Goal: Task Accomplishment & Management: Complete application form

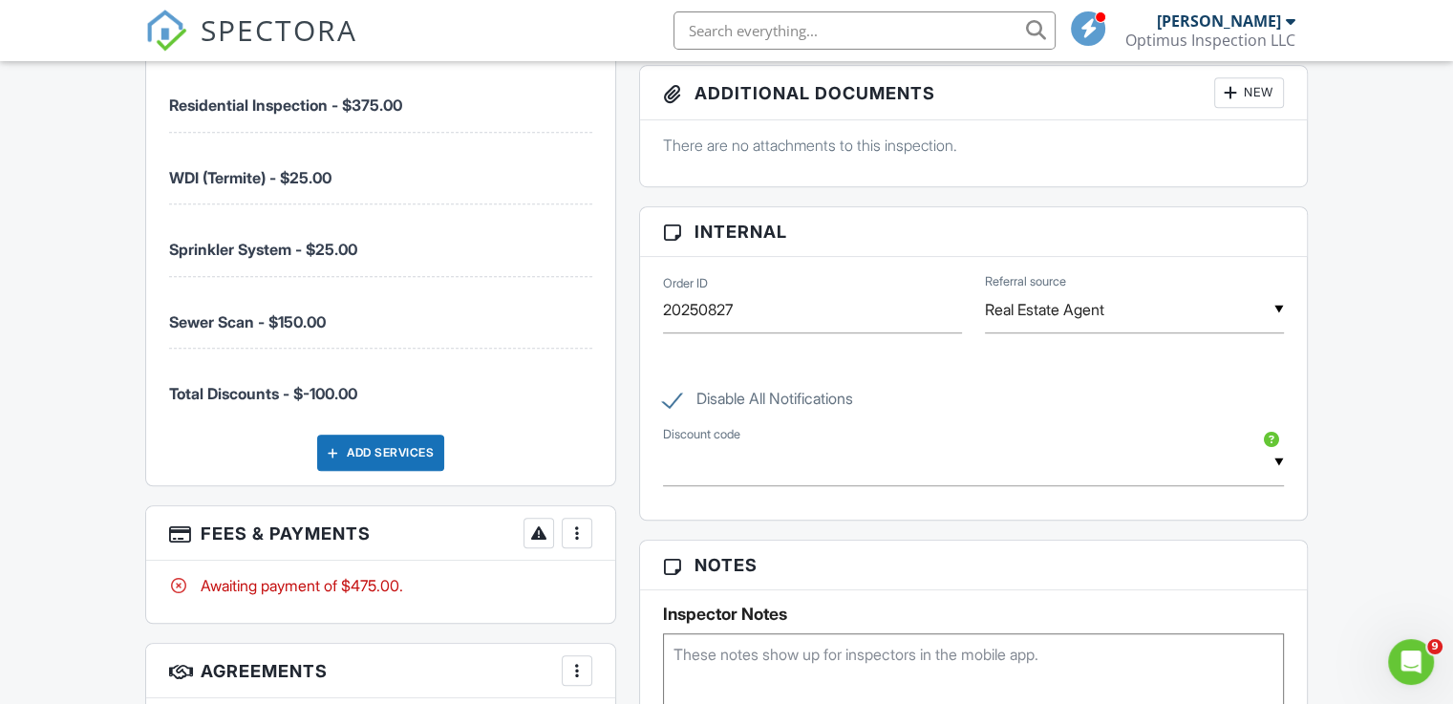
scroll to position [1337, 0]
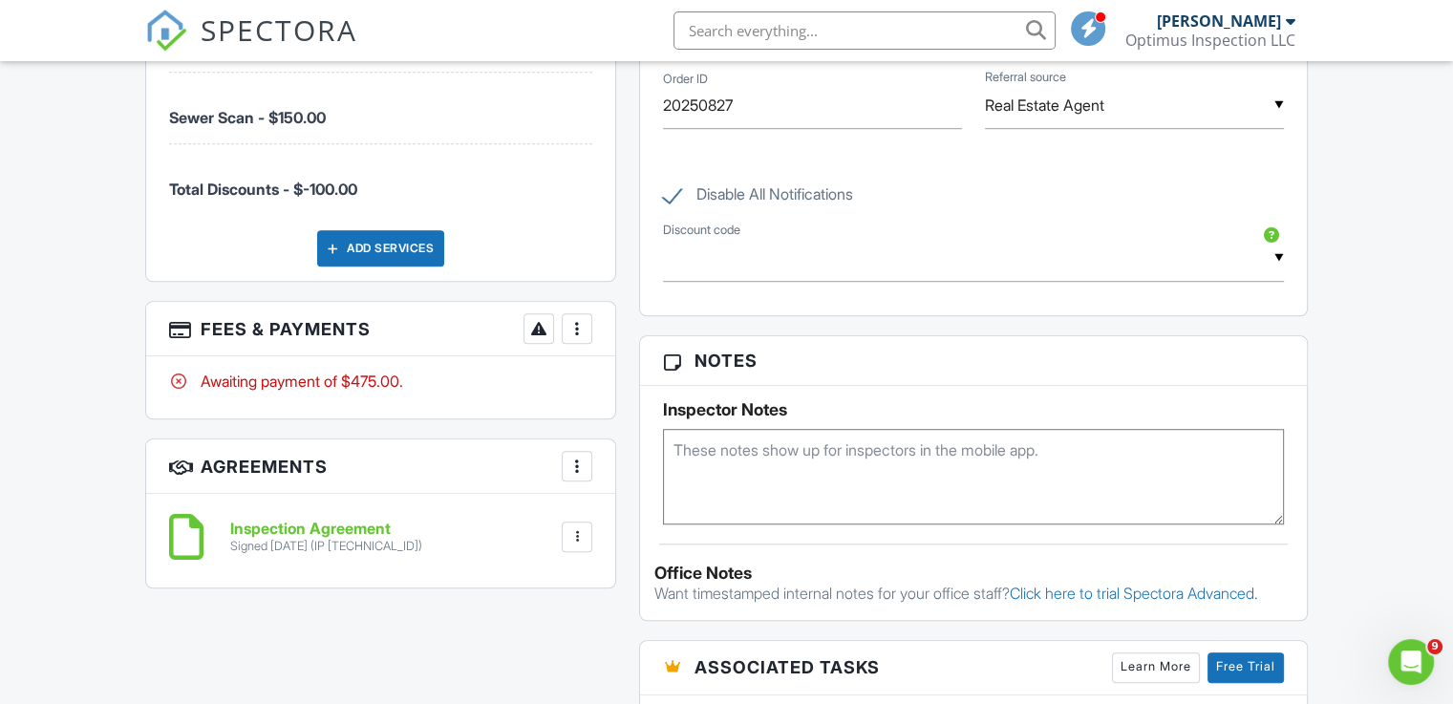
click at [573, 325] on div at bounding box center [576, 328] width 19 height 19
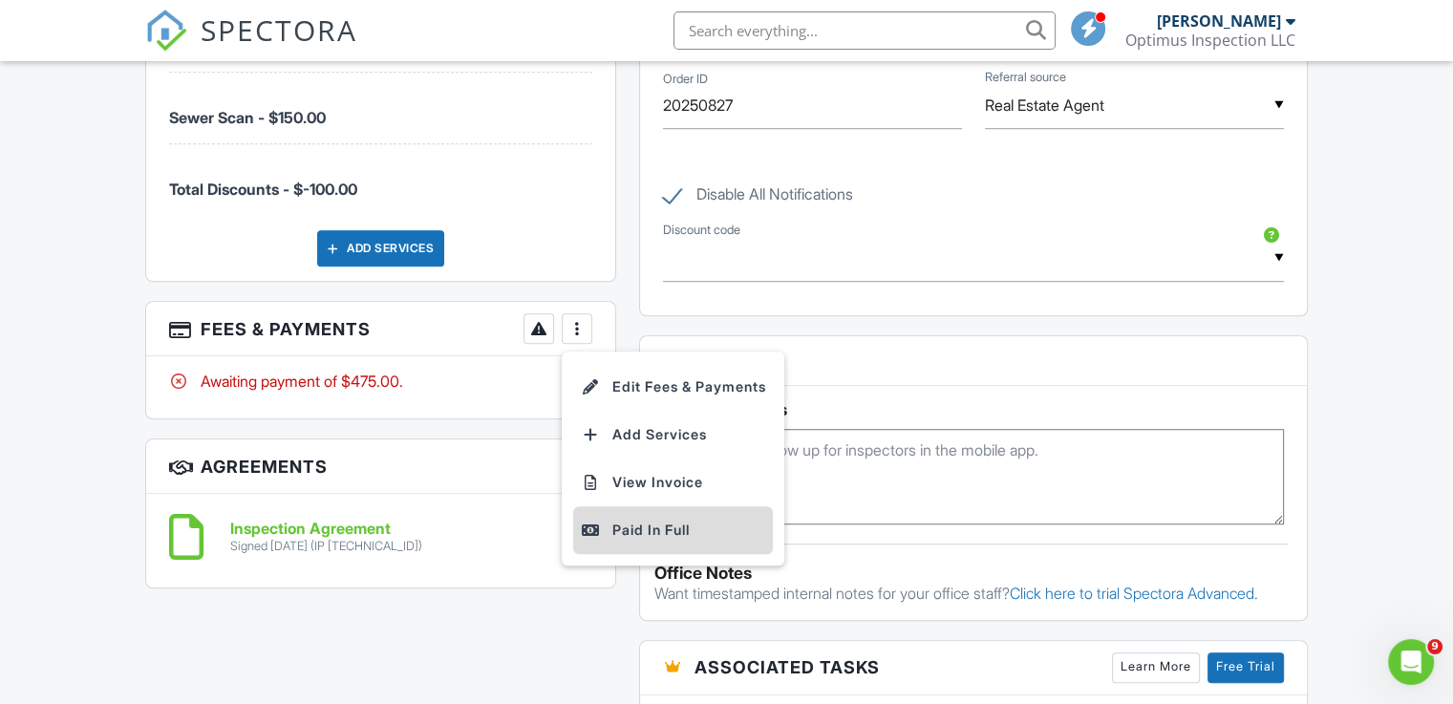
click at [667, 526] on div "Paid In Full" at bounding box center [673, 530] width 184 height 23
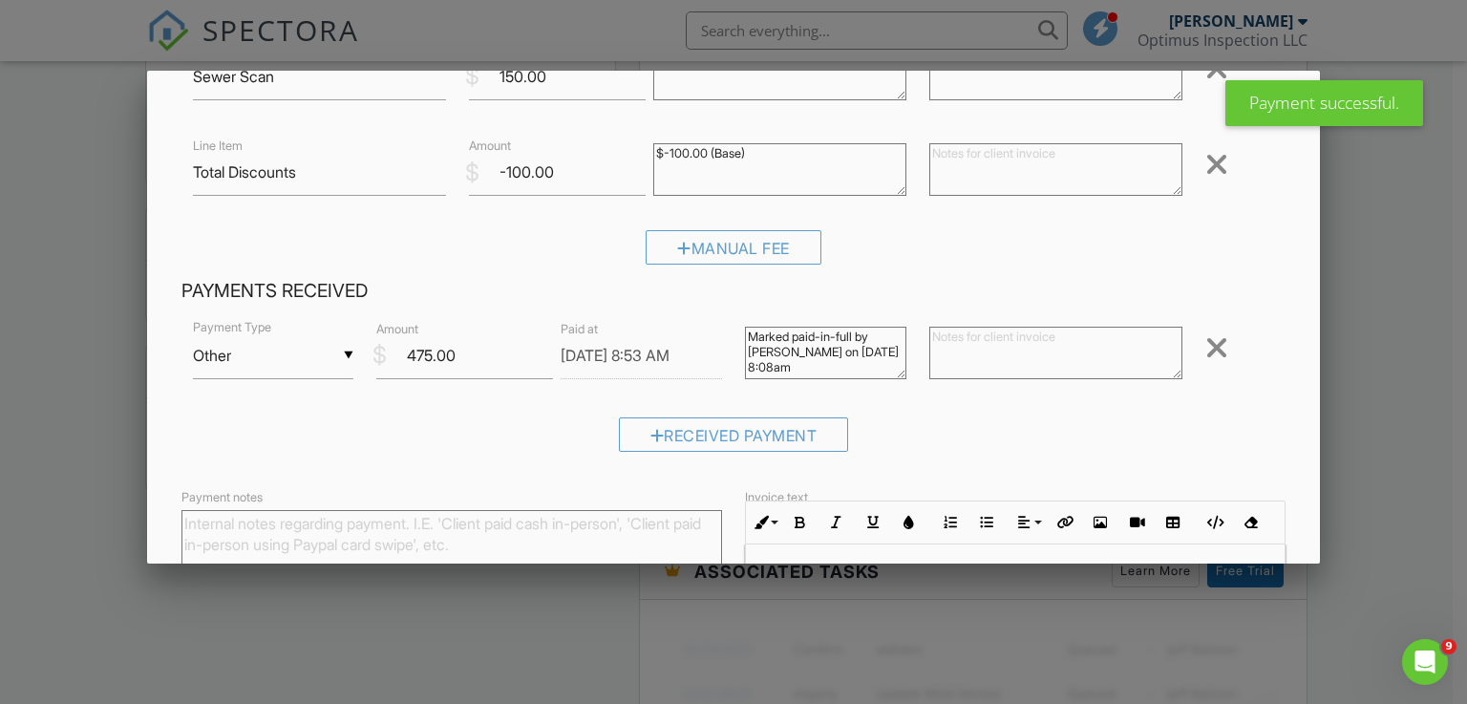
scroll to position [383, 0]
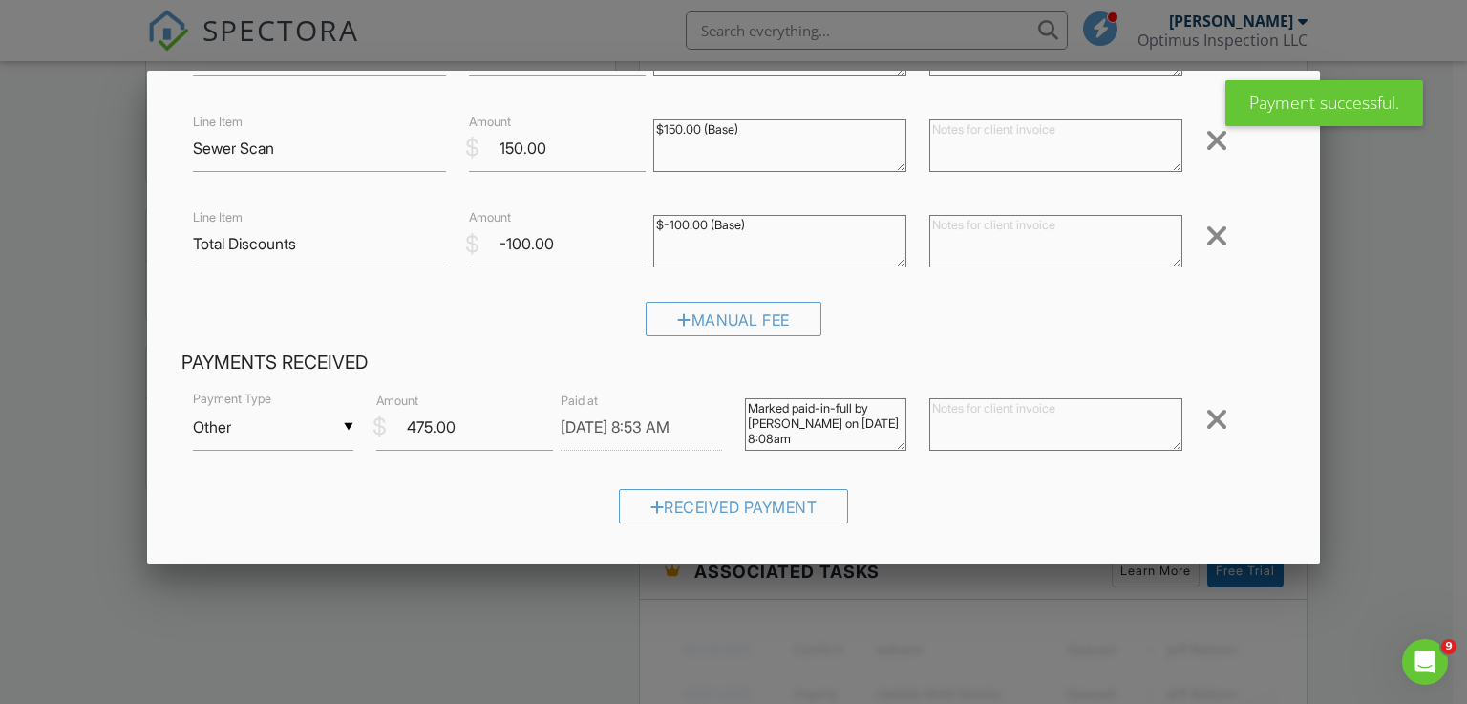
click at [307, 435] on input "Other" at bounding box center [273, 427] width 161 height 47
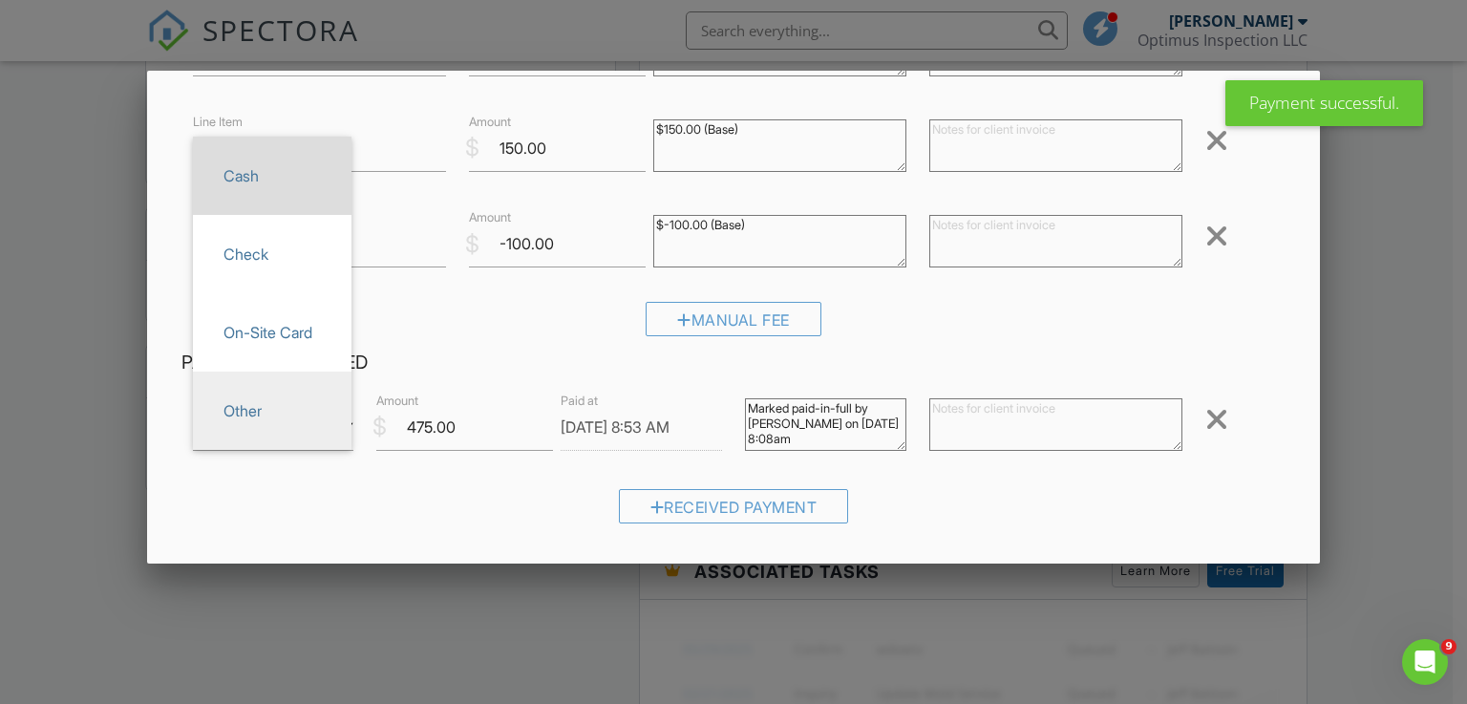
click at [255, 178] on span "Cash" at bounding box center [272, 176] width 128 height 48
type input "Cash"
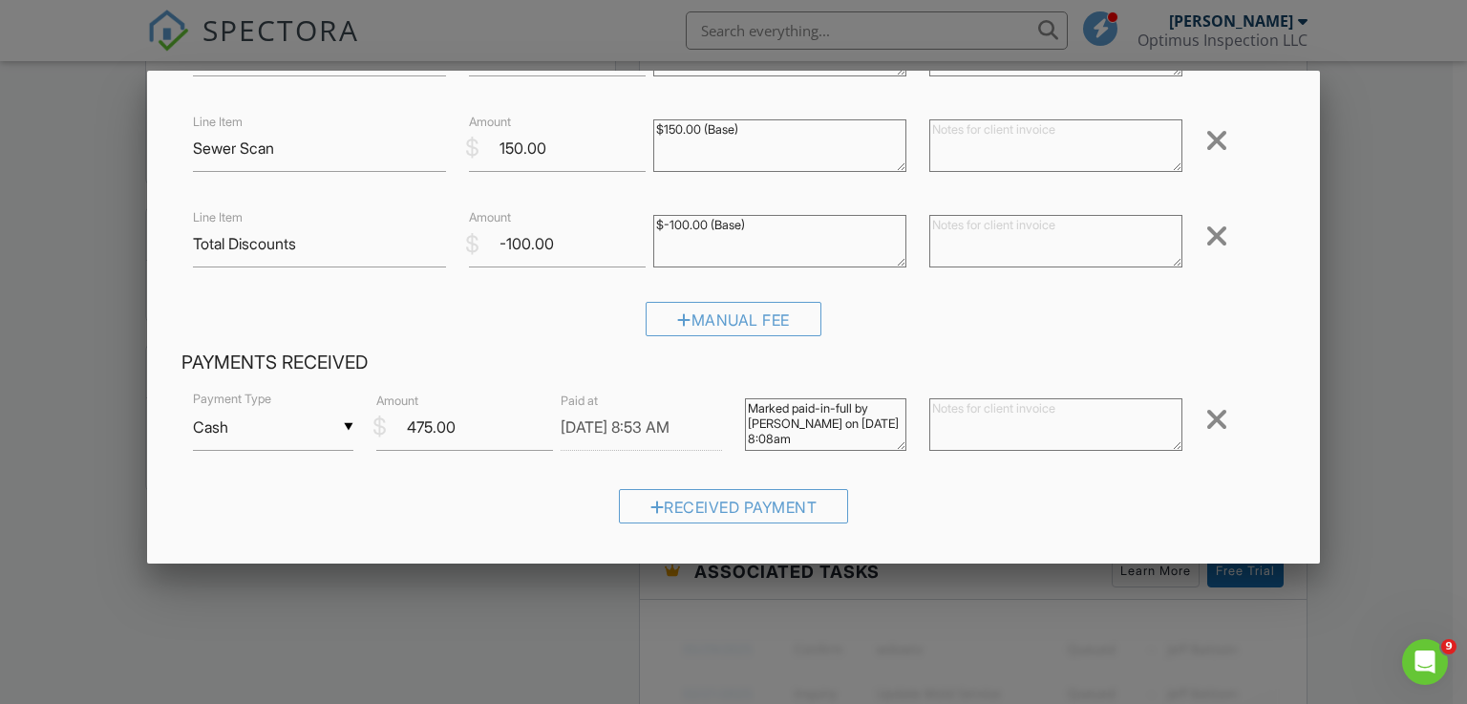
click at [790, 429] on textarea "Marked paid-in-full by John Pham on 08/28/2025 8:08am" at bounding box center [825, 424] width 161 height 53
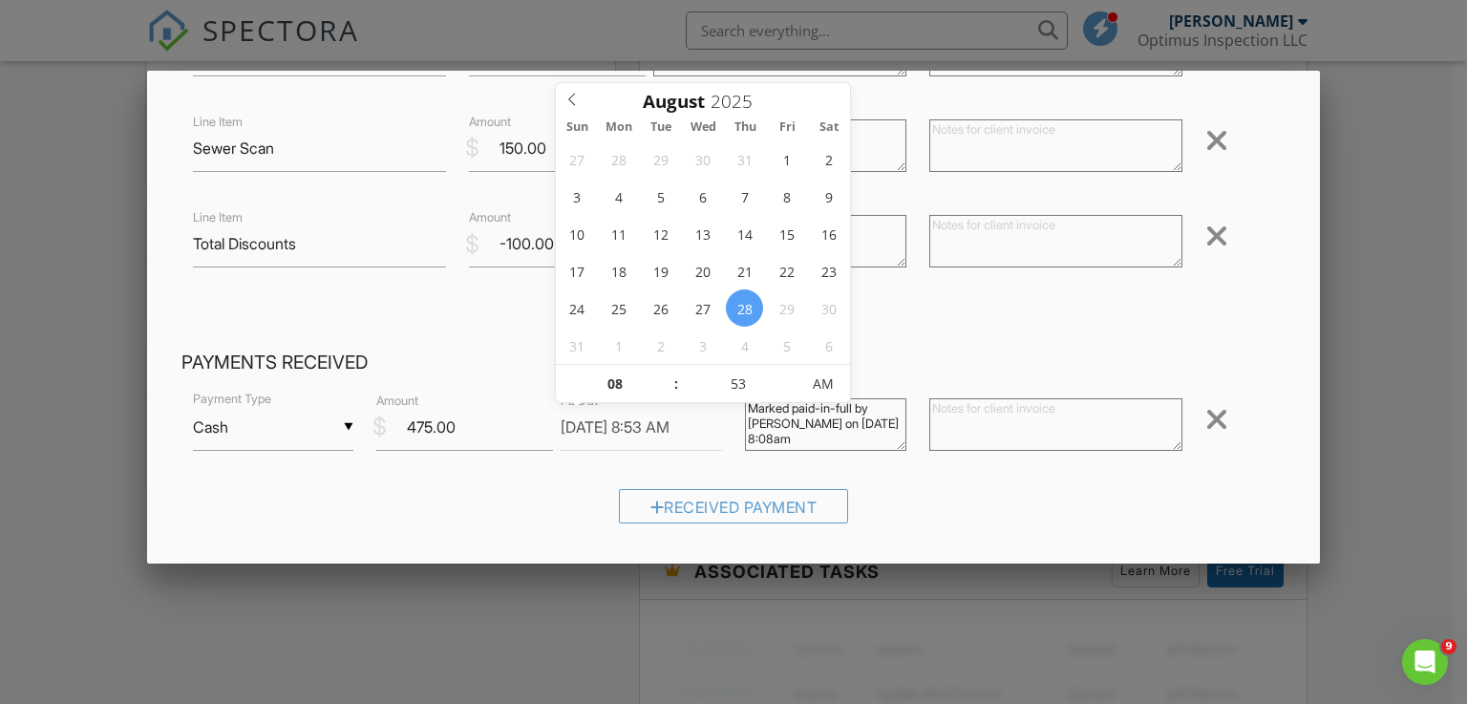
click at [563, 430] on input "08/28/2025 8:53 AM" at bounding box center [641, 427] width 161 height 47
type input "08/27/2025 7:53 AM"
type input "07"
click at [667, 394] on span at bounding box center [666, 393] width 13 height 19
click at [732, 385] on input "53" at bounding box center [737, 385] width 117 height 38
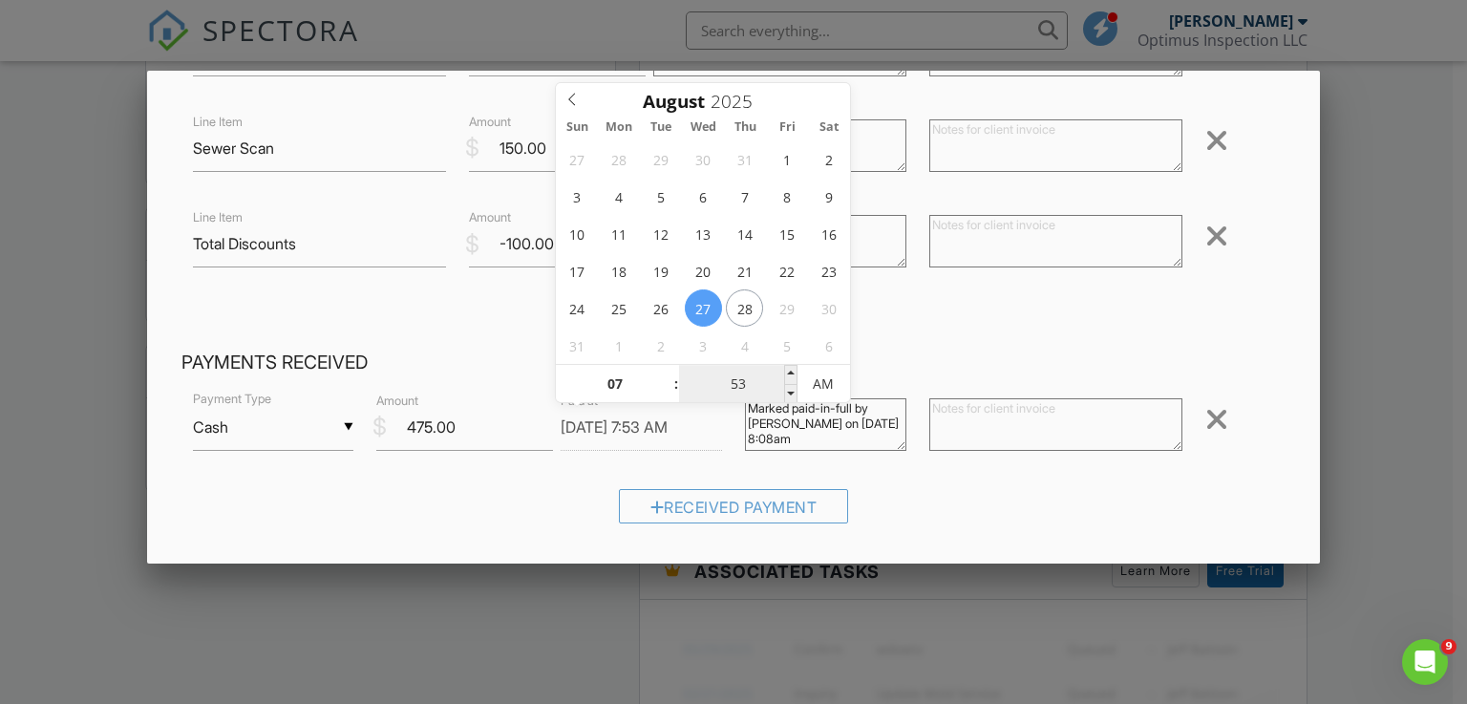
type input "08/27/2025 7:03 AM"
type input "03"
type input "08/27/2025 7:30 AM"
type input "30"
type input "[DATE] 7:30 PM"
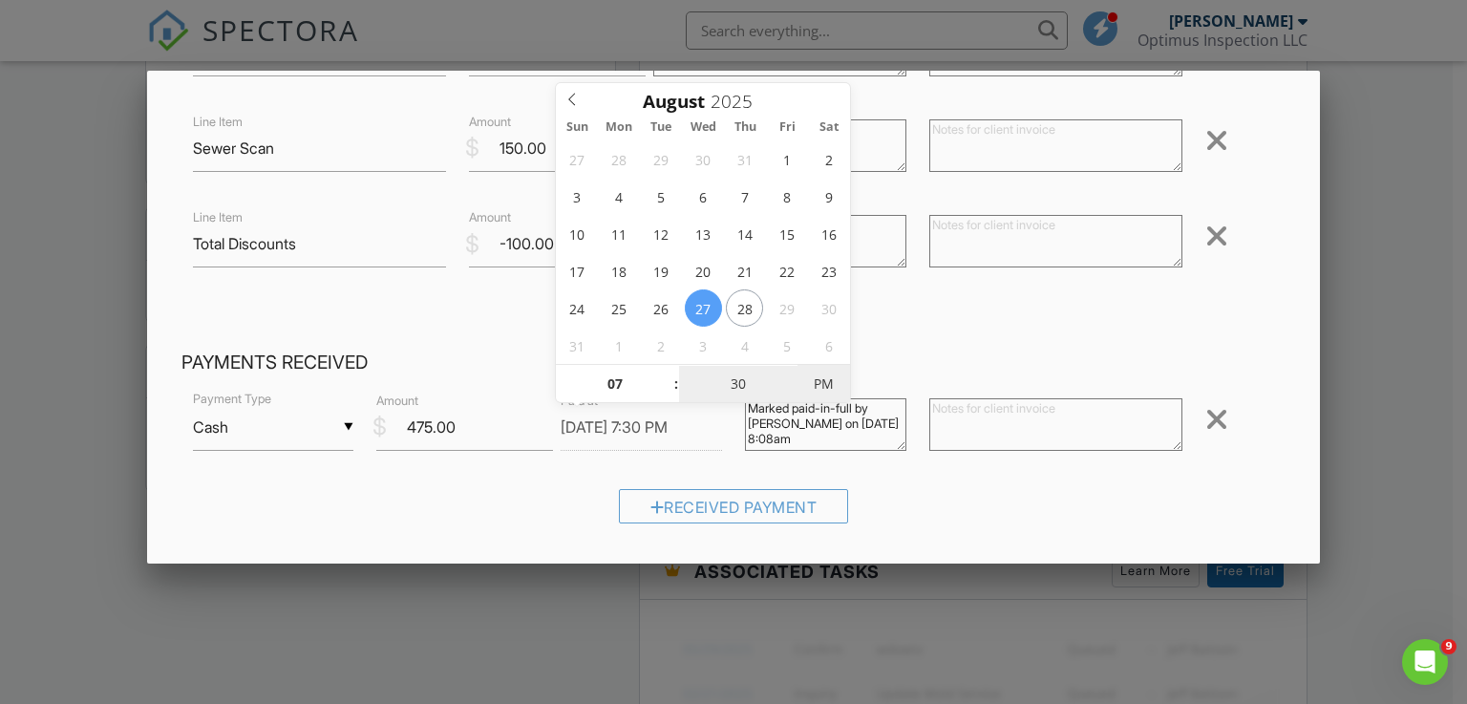
click at [823, 385] on span "PM" at bounding box center [823, 384] width 53 height 38
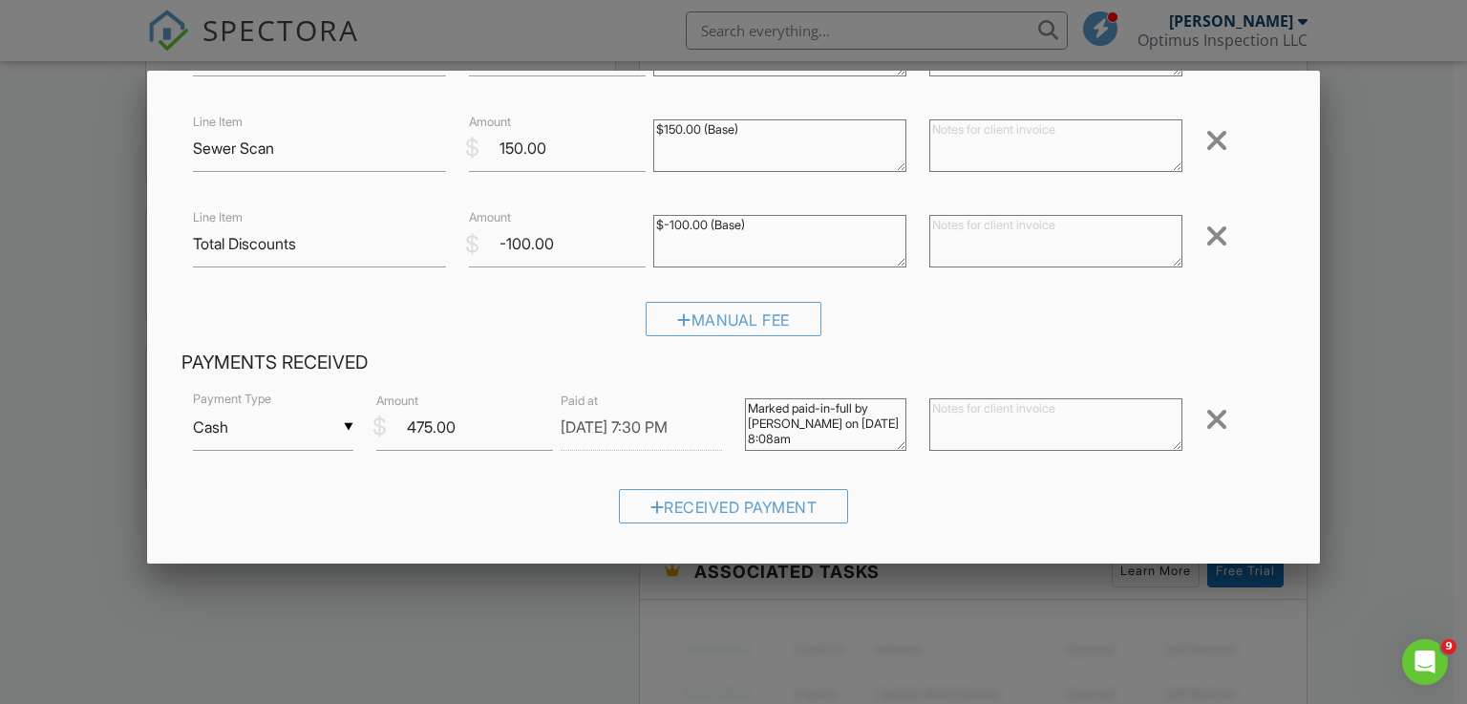
click at [1018, 429] on textarea at bounding box center [1055, 424] width 253 height 53
type textarea "Thank You!"
click at [978, 470] on div "▼ Cash Cash Check On-Site Card Other Cash Check On-Site Card Other Payment Type…" at bounding box center [733, 463] width 1105 height 149
click at [839, 436] on textarea "Marked paid-in-full by John Pham on 08/28/2025 8:08am" at bounding box center [825, 424] width 161 height 53
type textarea "Marked paid-in-full by [PERSON_NAME] on [DATE] 8:00am"
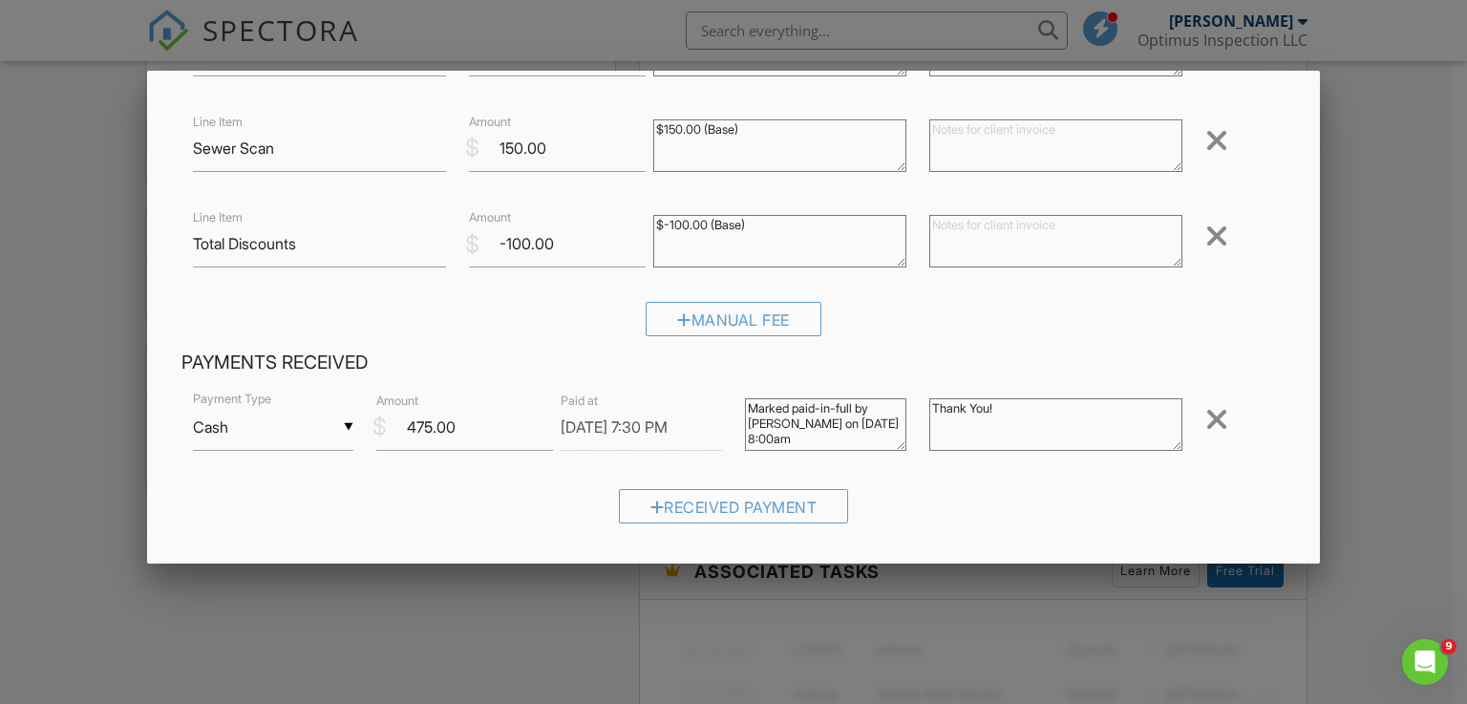
click at [998, 345] on div "Manual Fee" at bounding box center [733, 326] width 1105 height 49
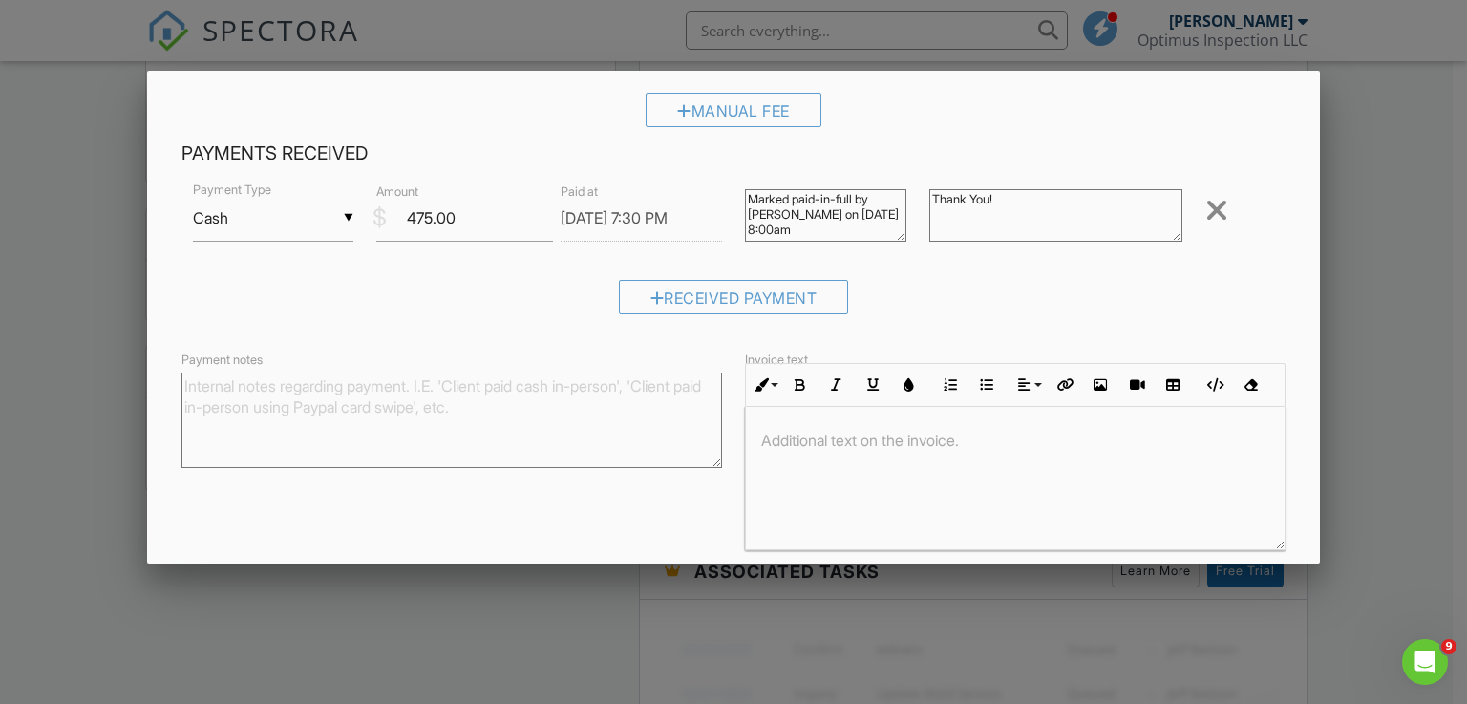
scroll to position [669, 0]
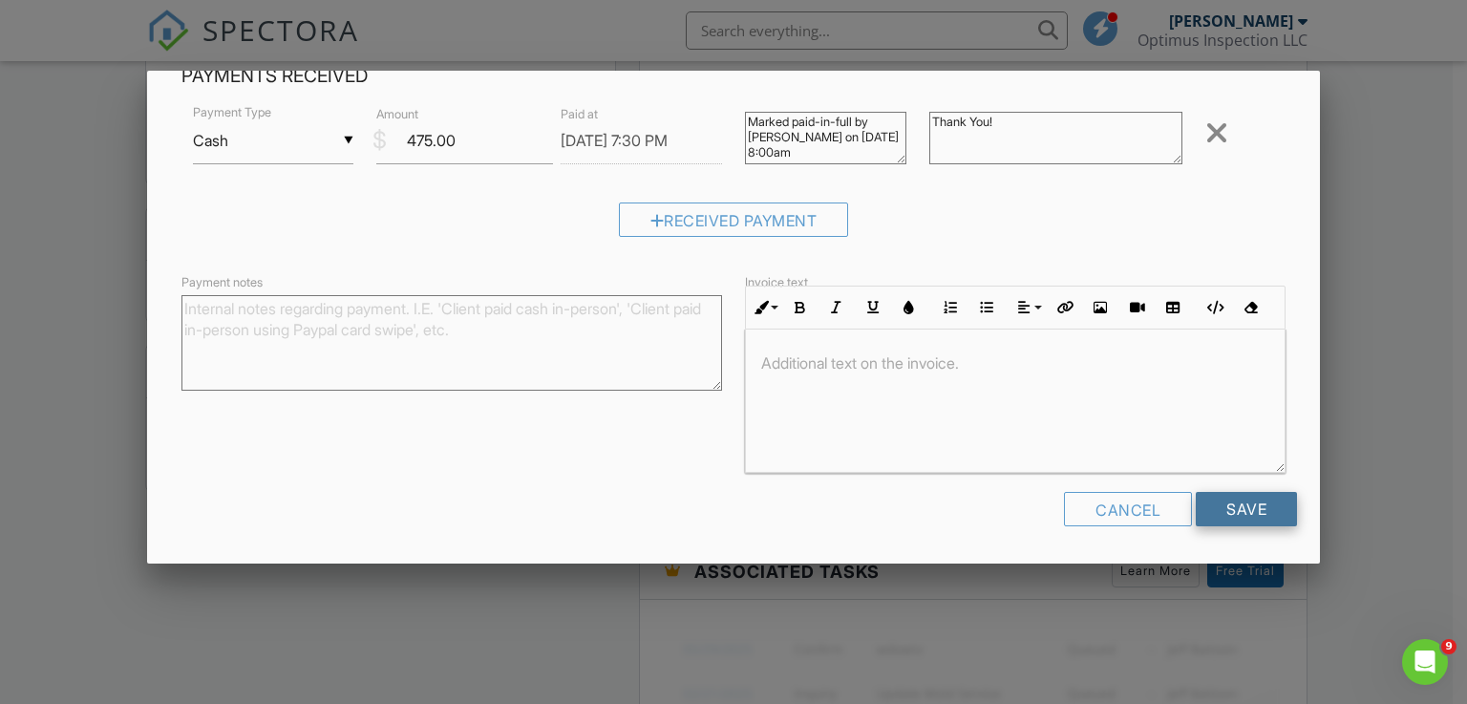
click at [1249, 508] on input "Save" at bounding box center [1246, 509] width 101 height 34
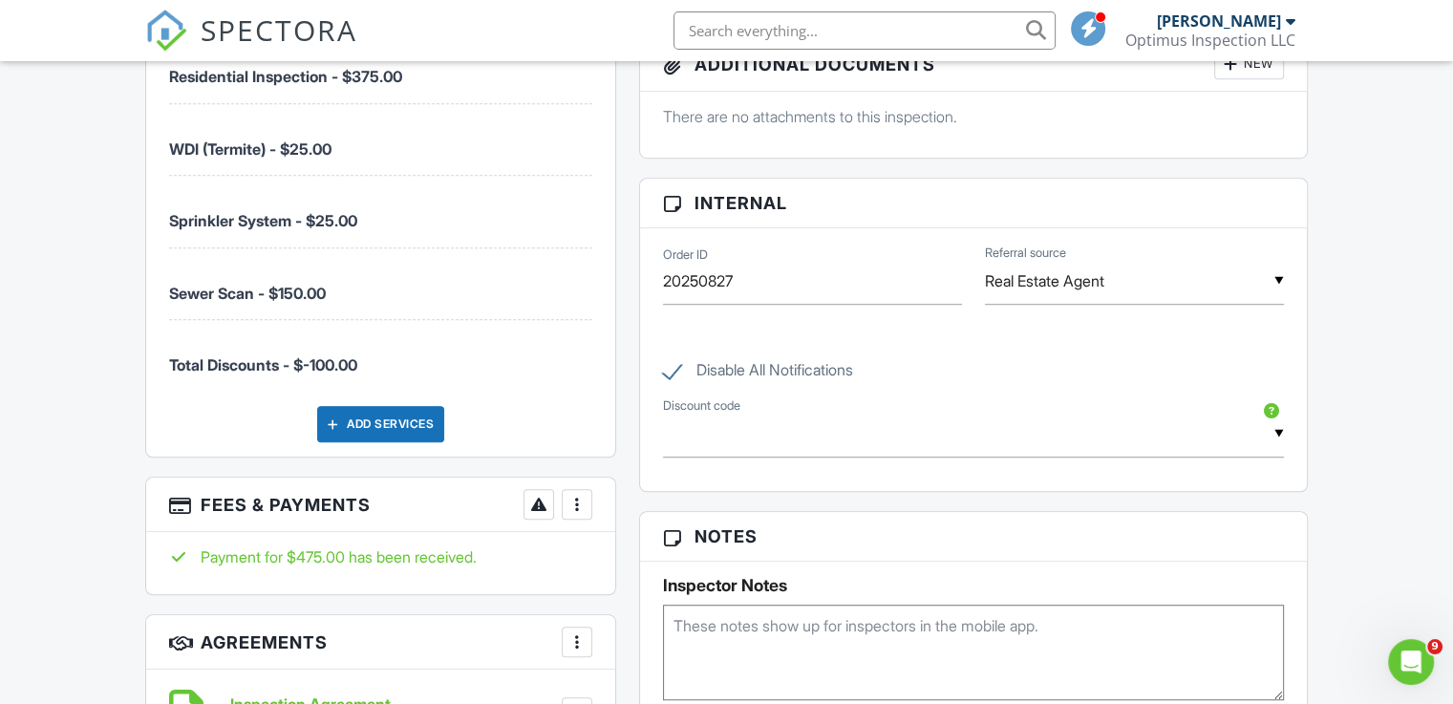
scroll to position [1242, 0]
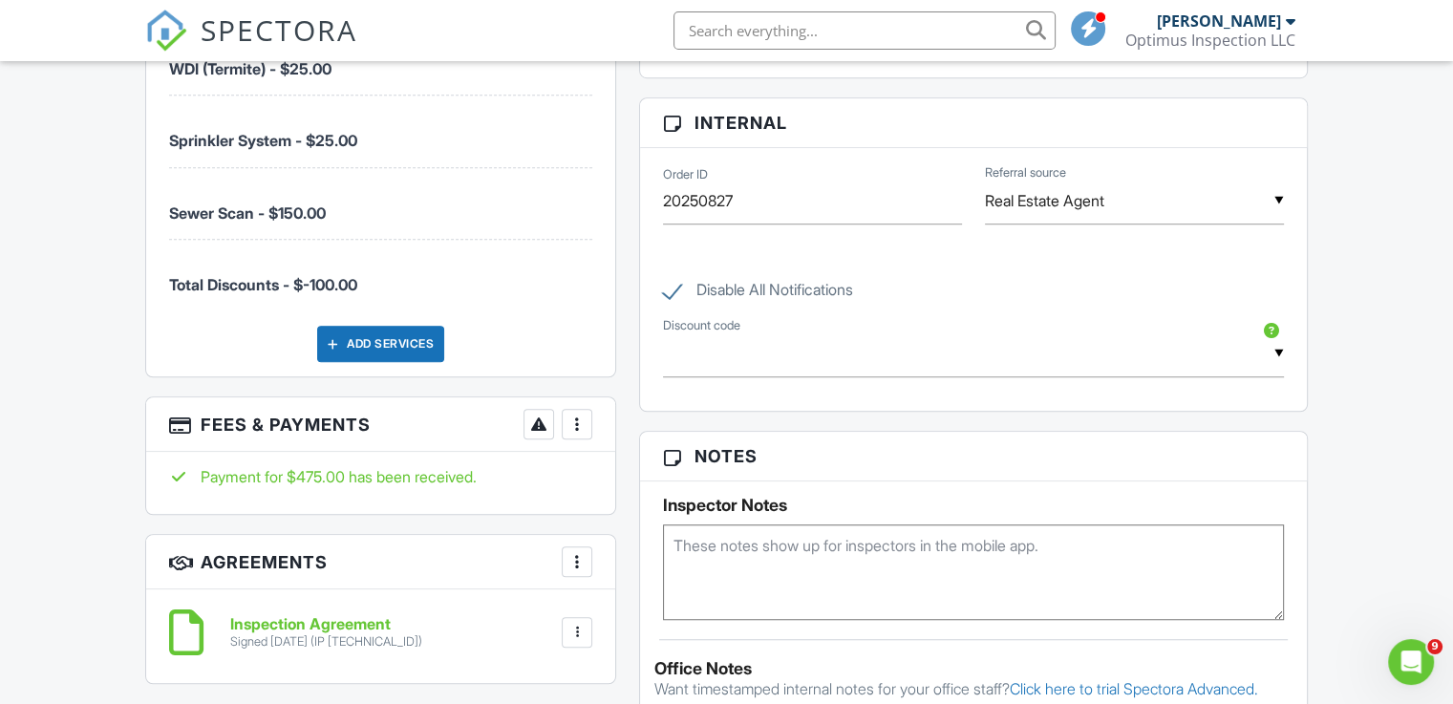
click at [578, 418] on div at bounding box center [576, 423] width 19 height 19
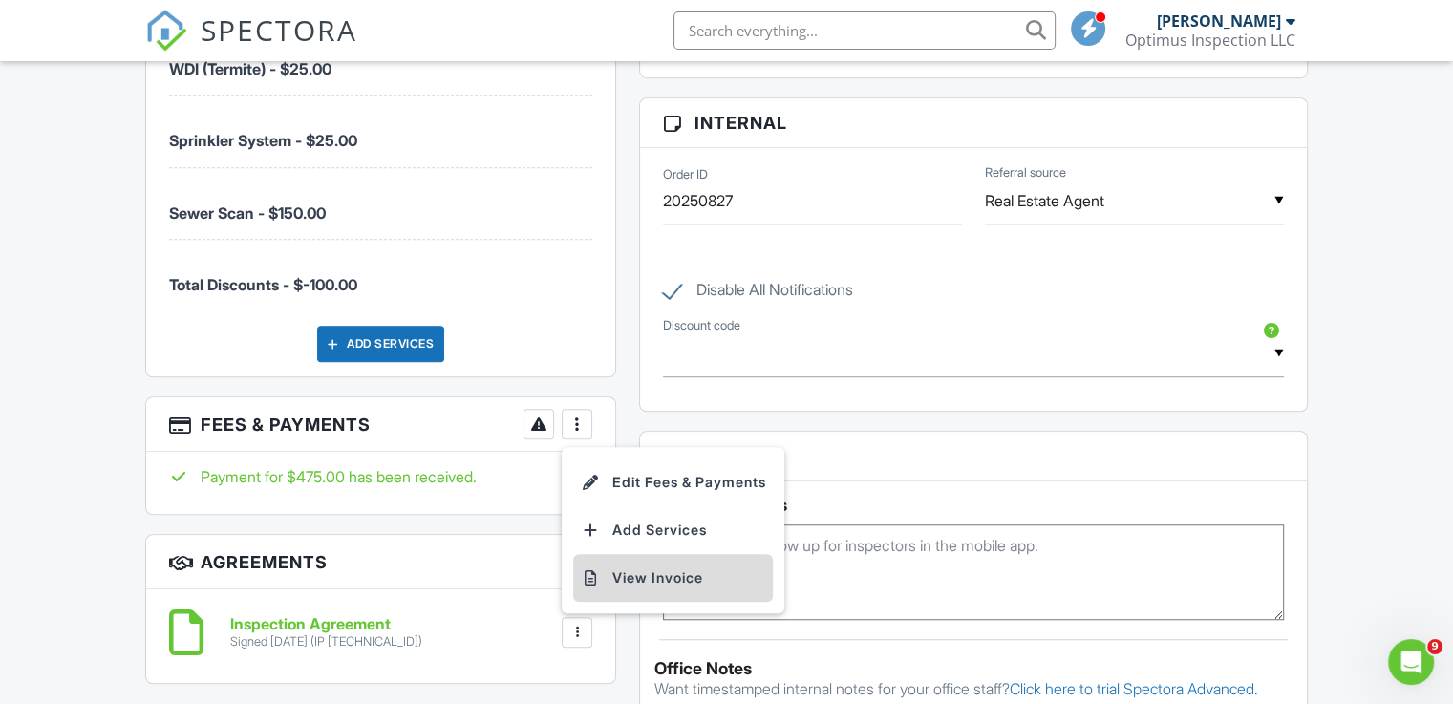
click at [661, 570] on li "View Invoice" at bounding box center [673, 578] width 200 height 48
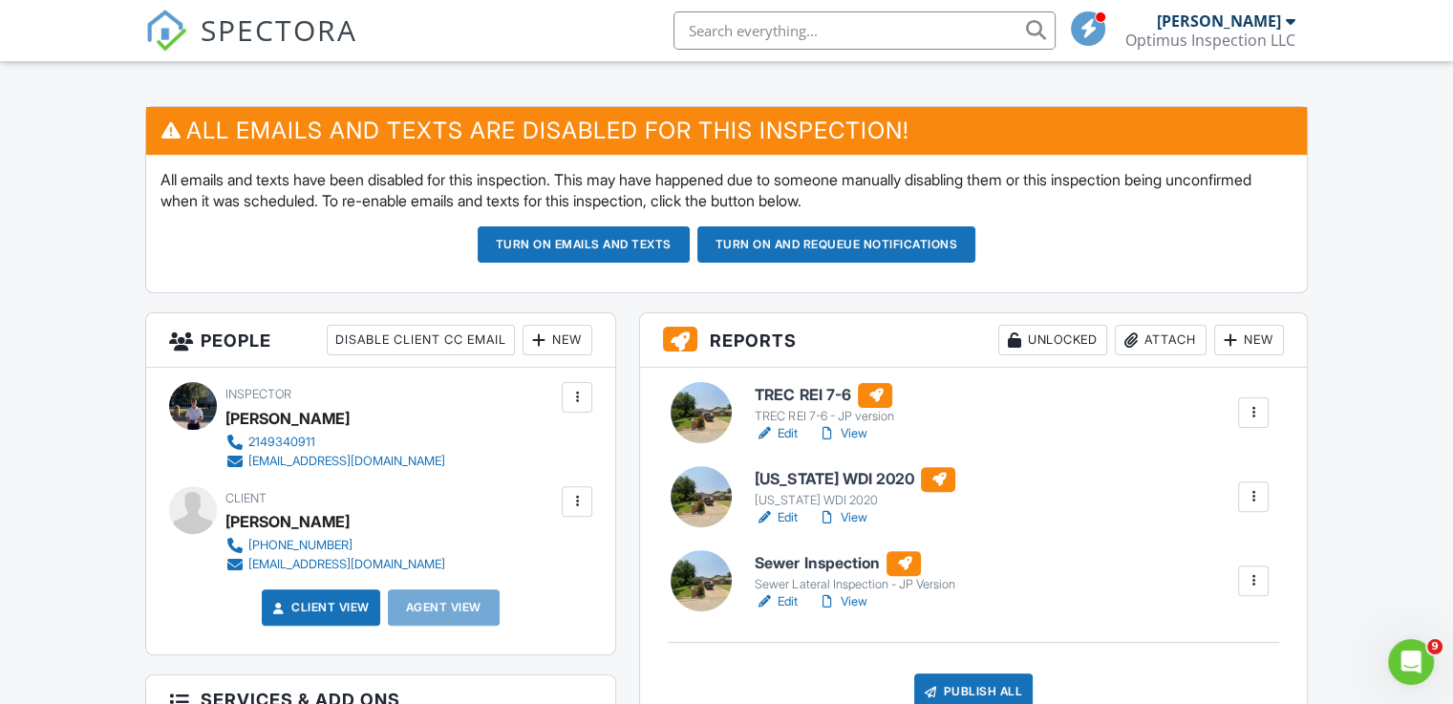
scroll to position [573, 0]
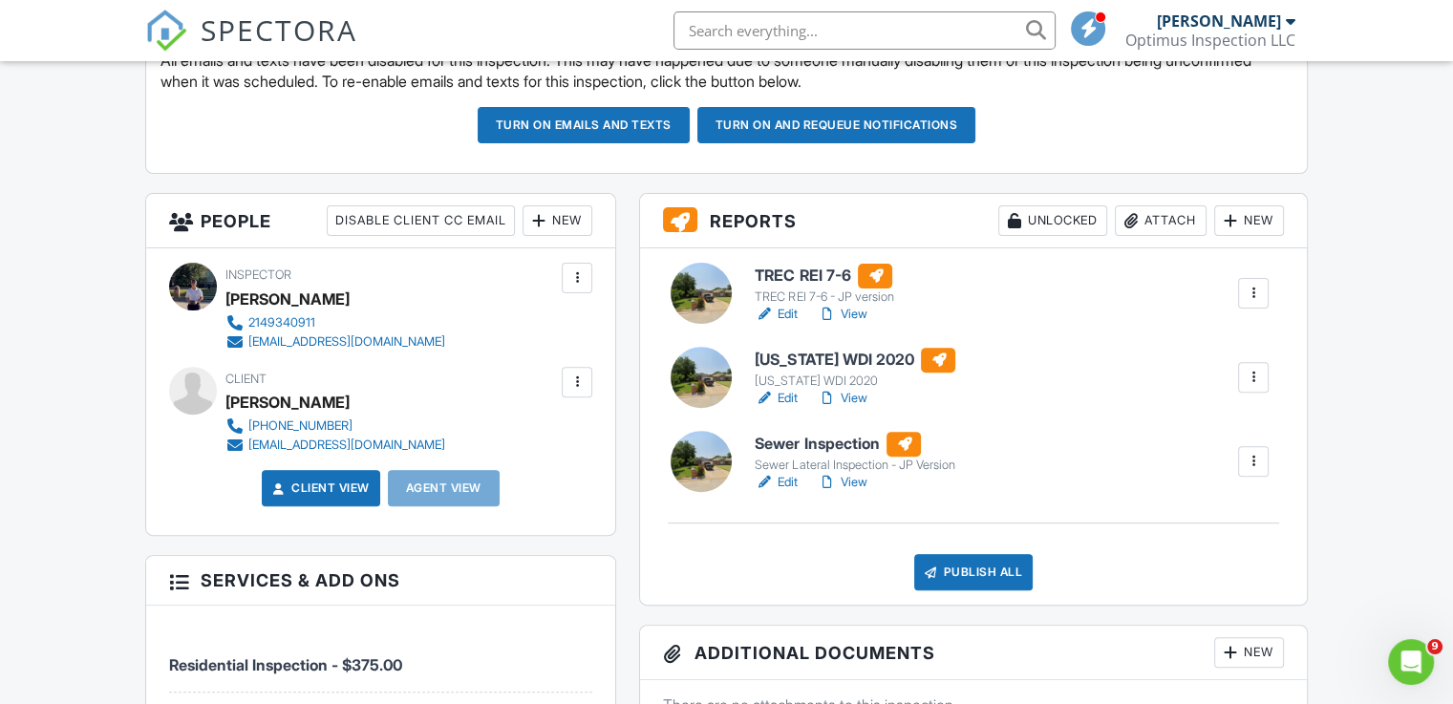
click at [788, 474] on link "Edit" at bounding box center [775, 482] width 43 height 19
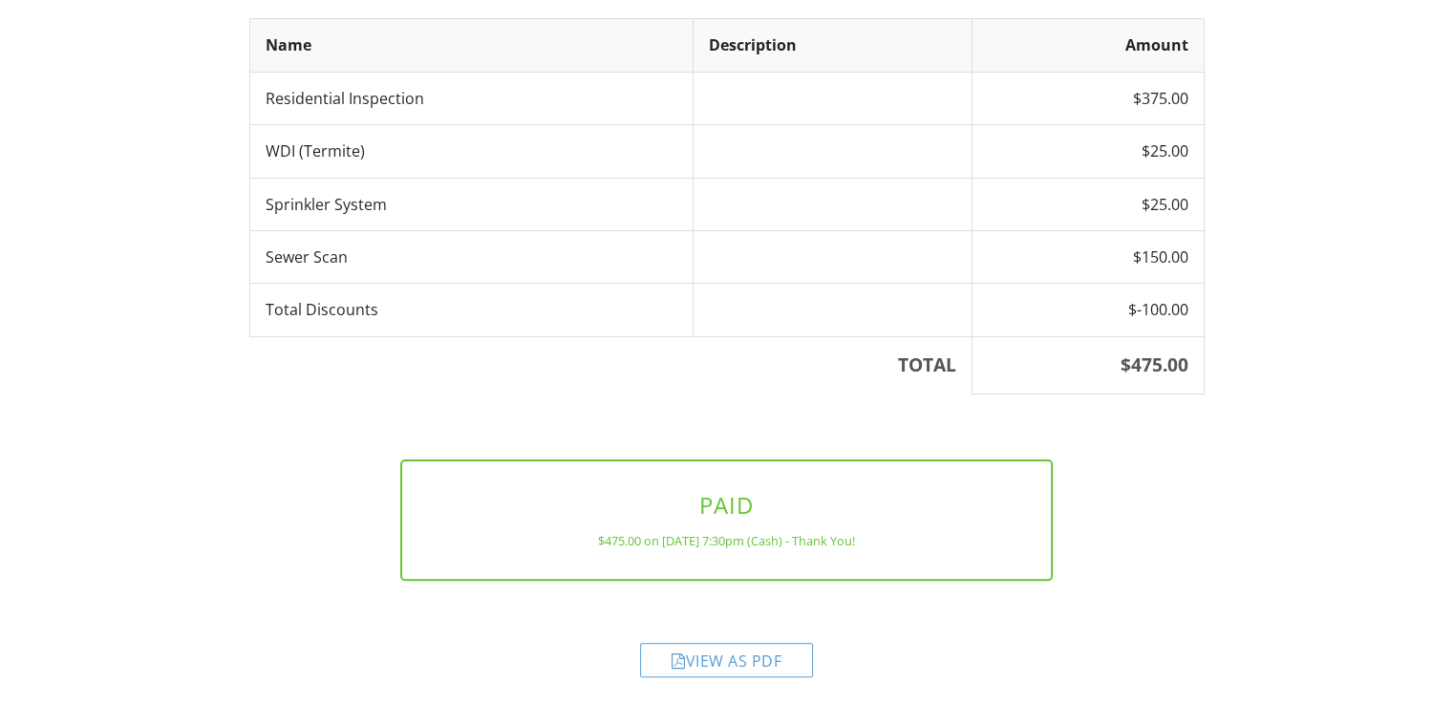
scroll to position [395, 0]
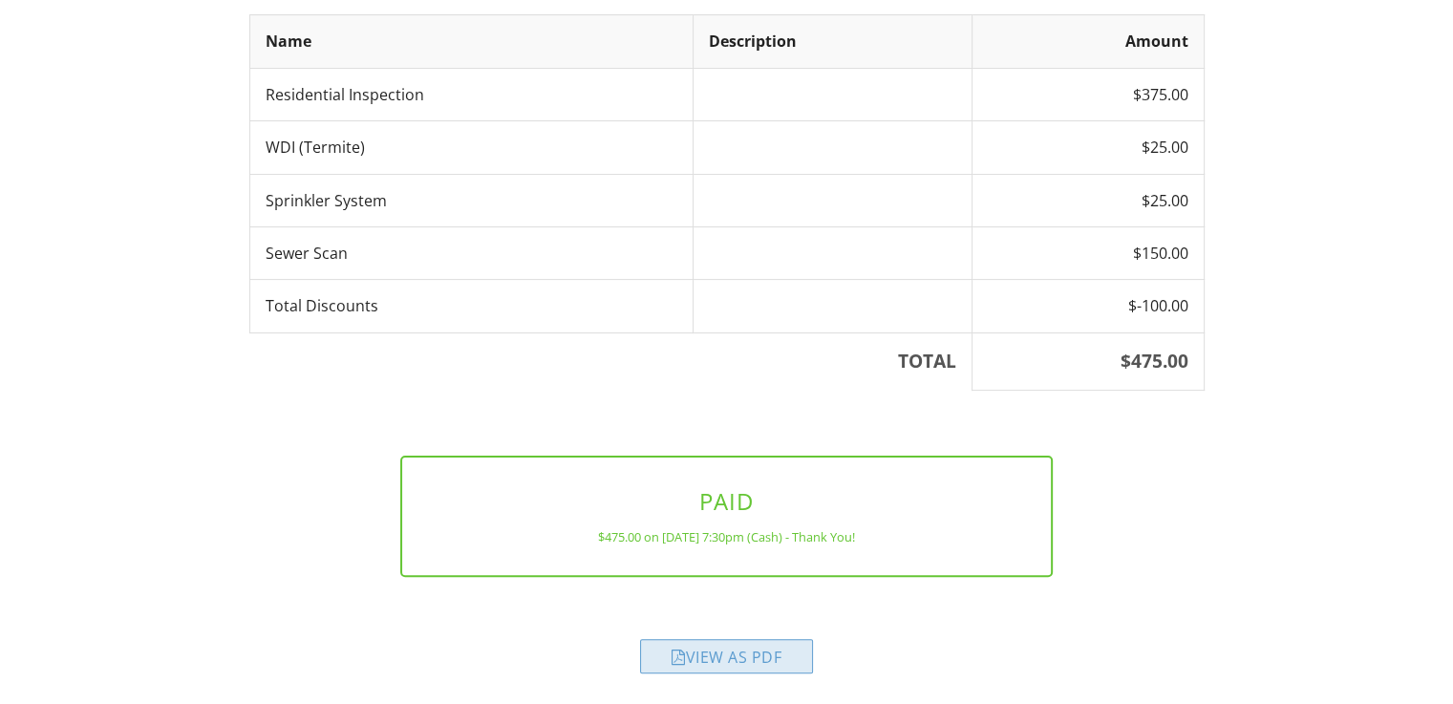
click at [757, 650] on div "View as PDF" at bounding box center [726, 656] width 173 height 34
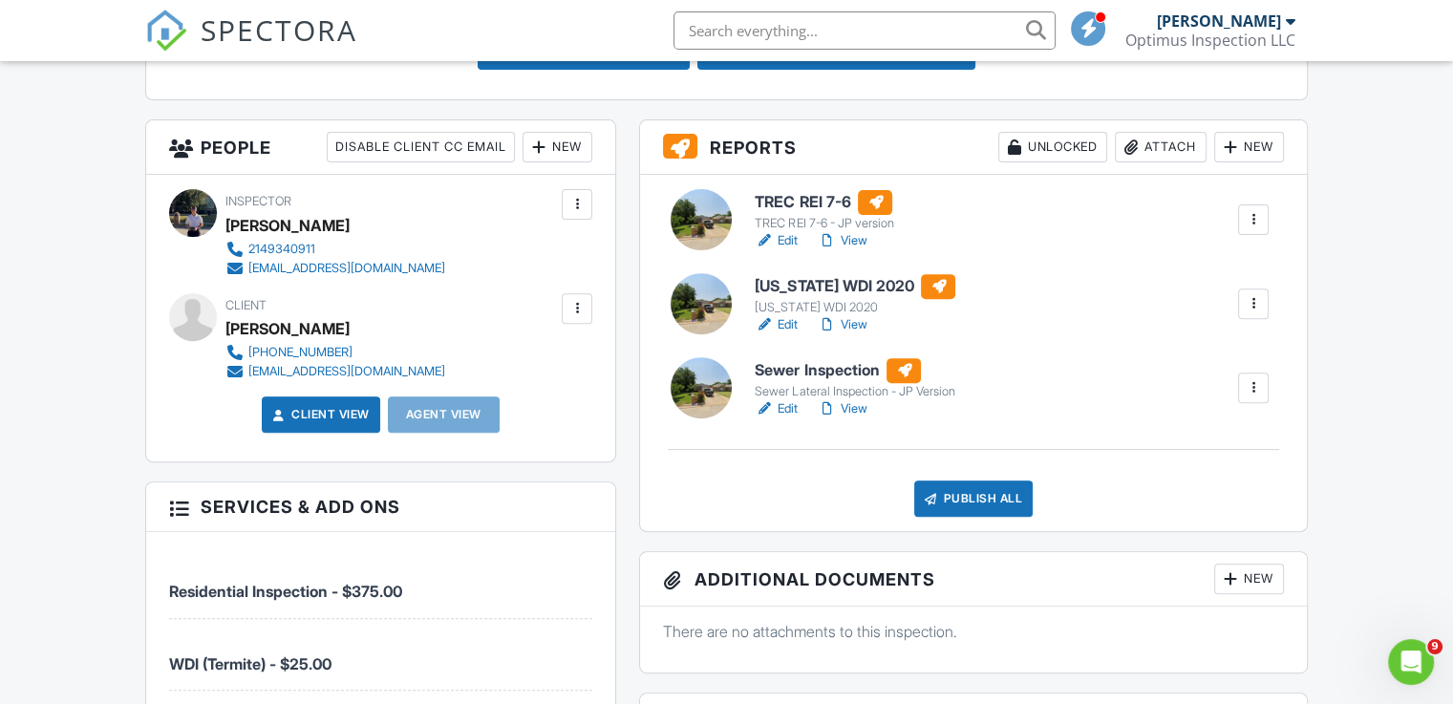
scroll to position [669, 0]
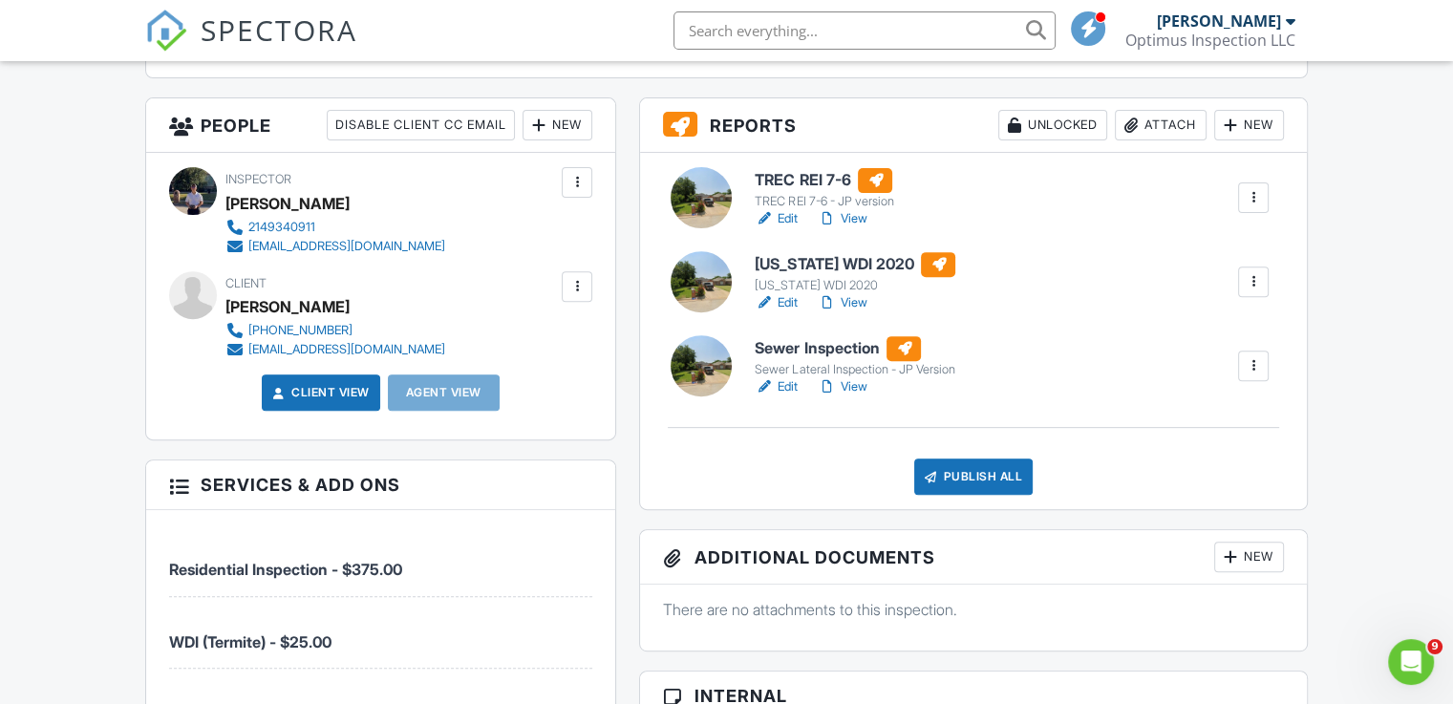
drag, startPoint x: 790, startPoint y: 383, endPoint x: 787, endPoint y: 289, distance: 93.6
click at [791, 379] on link "Edit" at bounding box center [775, 386] width 43 height 19
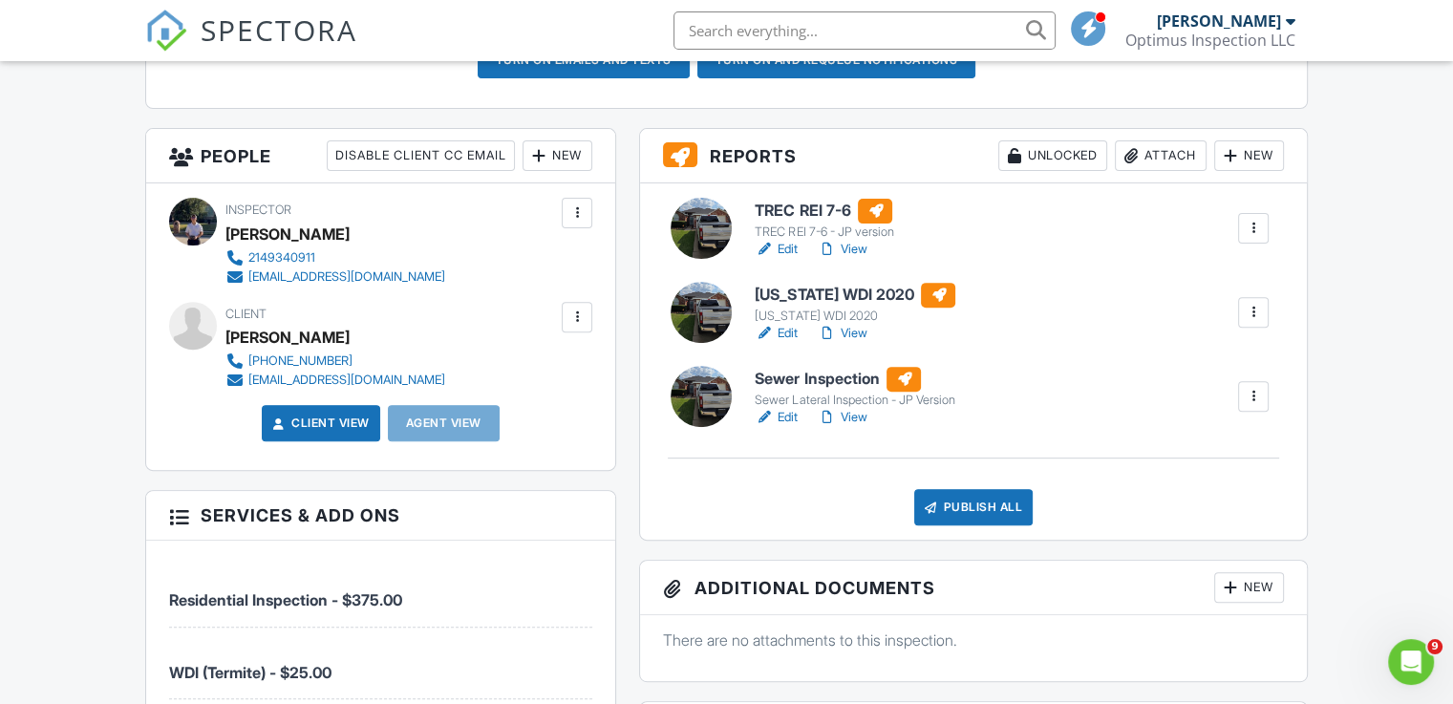
scroll to position [669, 0]
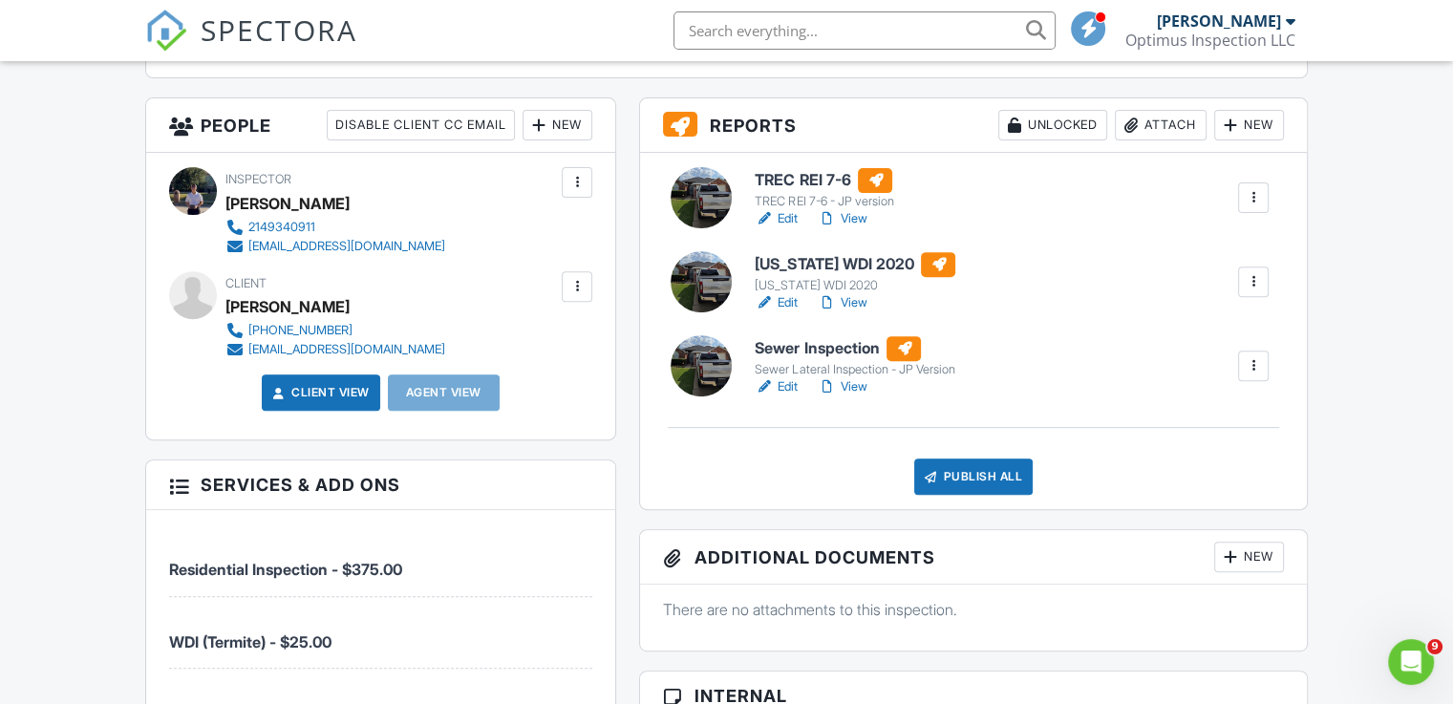
click at [788, 296] on link "Edit" at bounding box center [775, 302] width 43 height 19
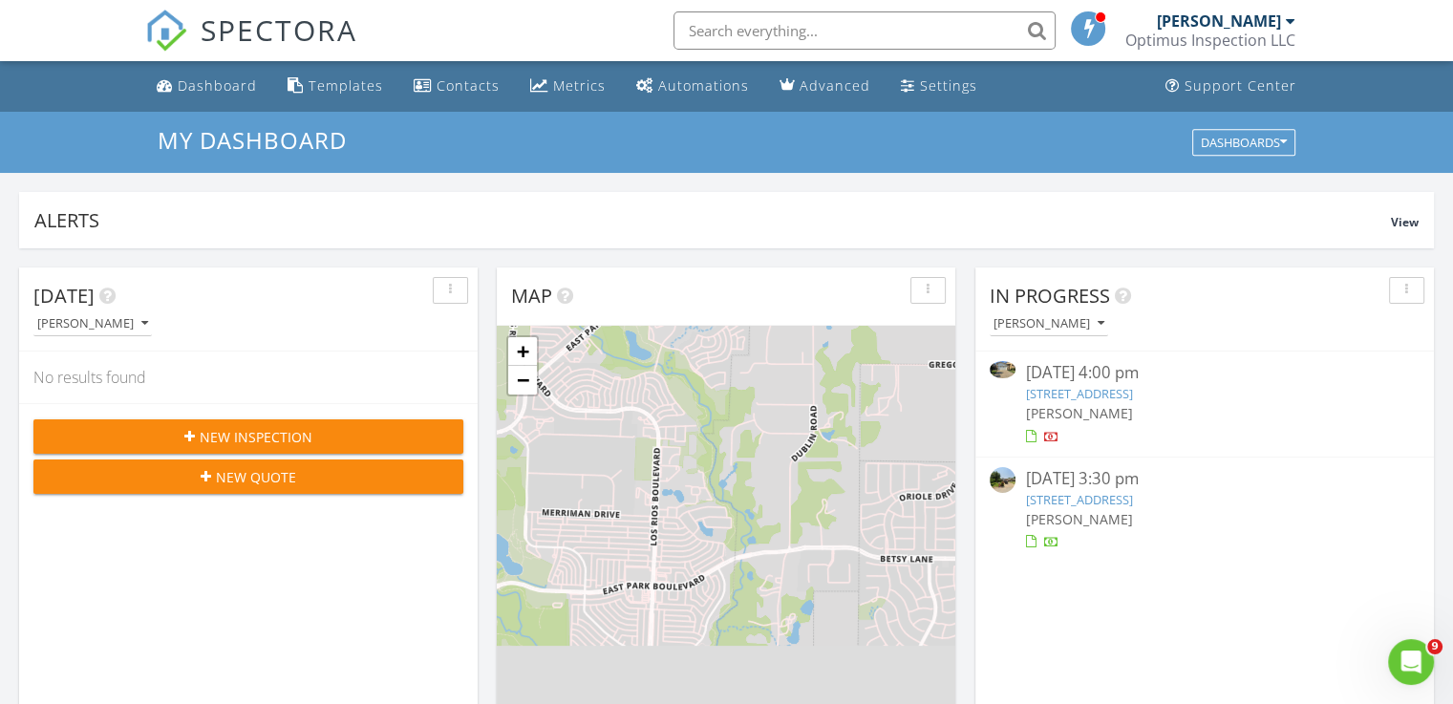
click at [308, 430] on span "New Inspection" at bounding box center [256, 437] width 113 height 20
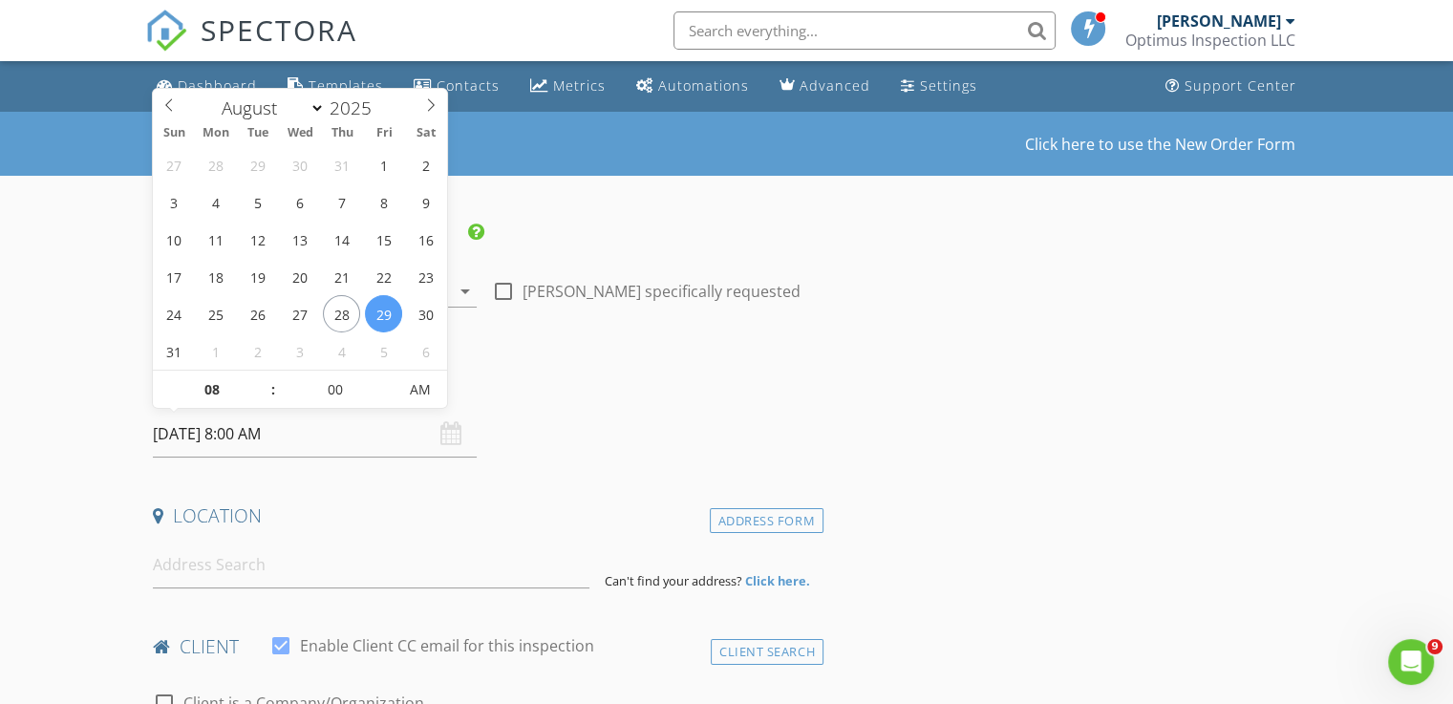
click at [181, 433] on input "08/29/2025 8:00 AM" at bounding box center [315, 434] width 324 height 47
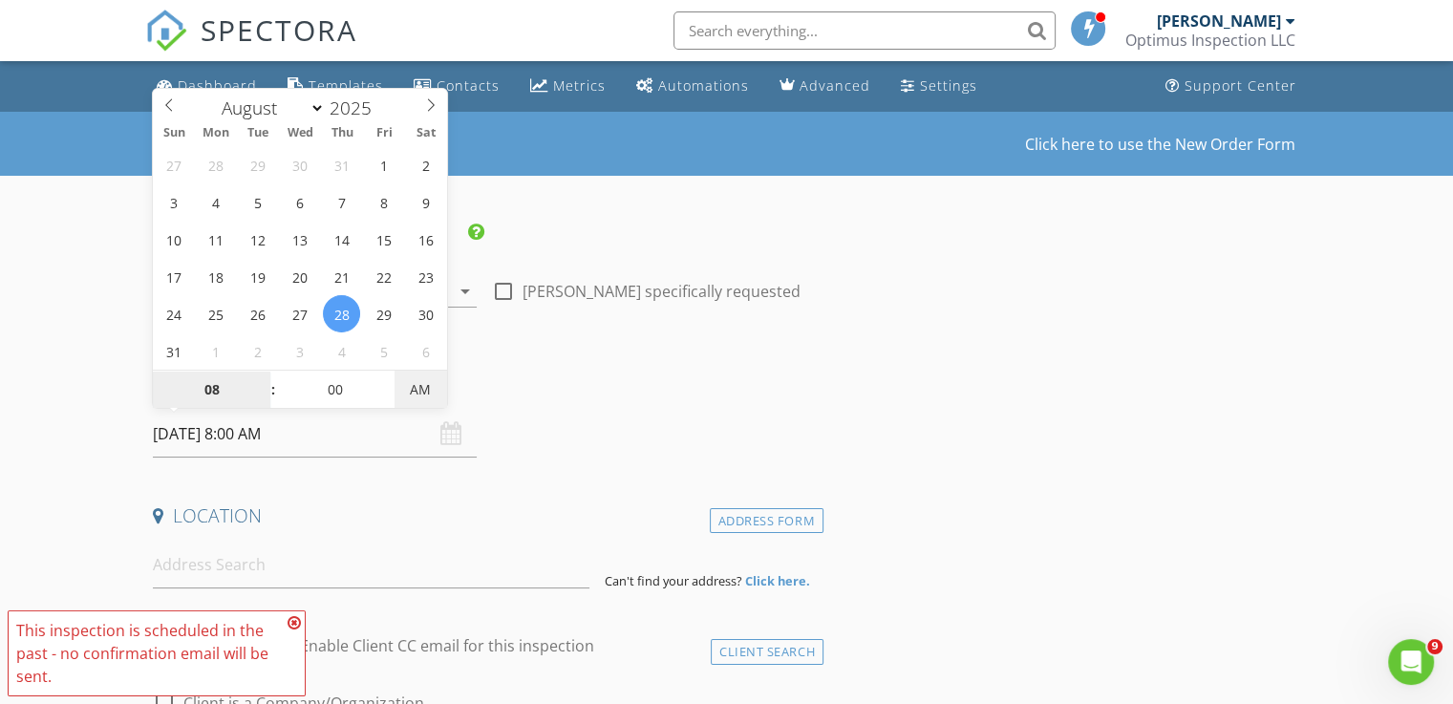
type input "08/28/2025 8:00 PM"
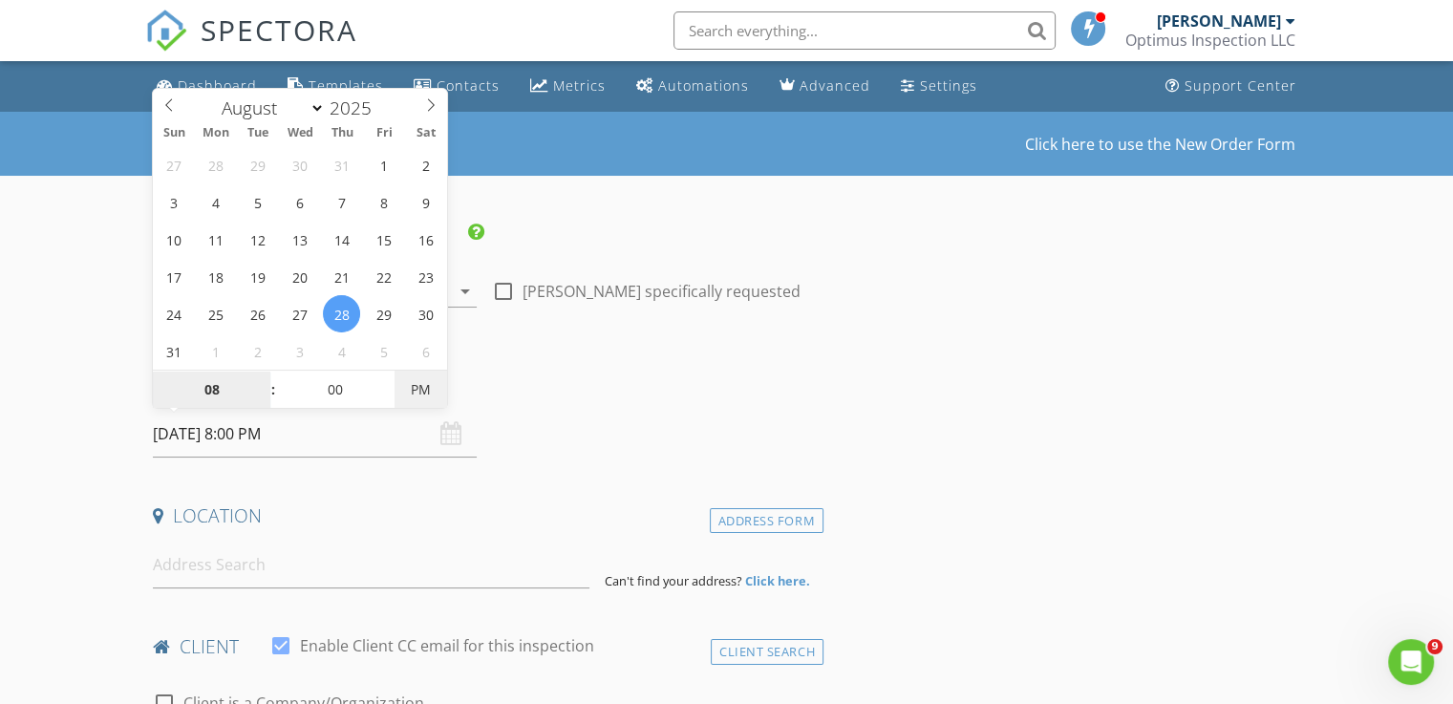
click at [417, 386] on span "PM" at bounding box center [420, 390] width 53 height 38
type input "07"
type input "08/28/2025 7:00 PM"
click at [262, 398] on span at bounding box center [263, 399] width 13 height 19
type input "06"
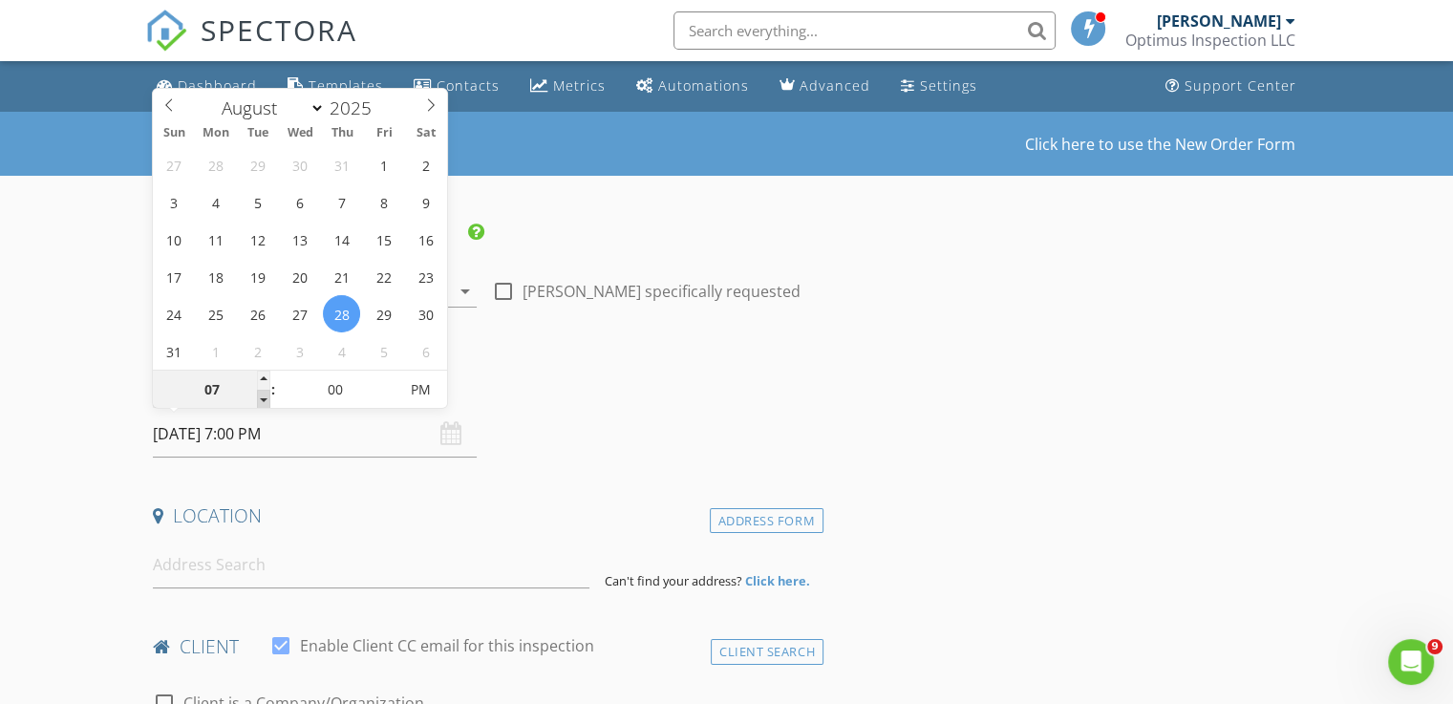
type input "08/28/2025 6:00 PM"
click at [262, 398] on span at bounding box center [263, 399] width 13 height 19
type input "05"
type input "08/28/2025 5:00 PM"
click at [262, 398] on span at bounding box center [263, 399] width 13 height 19
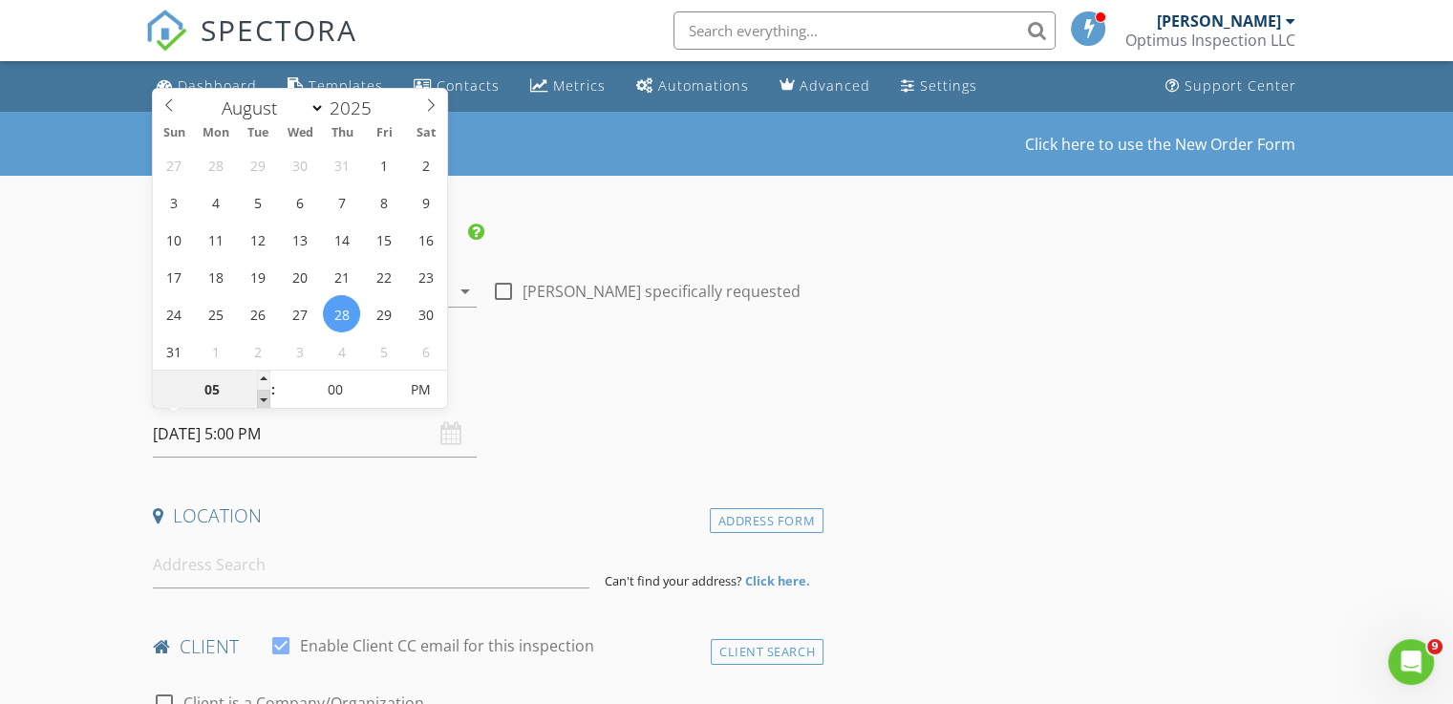
type input "04"
type input "08/28/2025 4:00 PM"
click at [262, 398] on span at bounding box center [263, 399] width 13 height 19
type input "03"
type input "08/28/2025 3:00 PM"
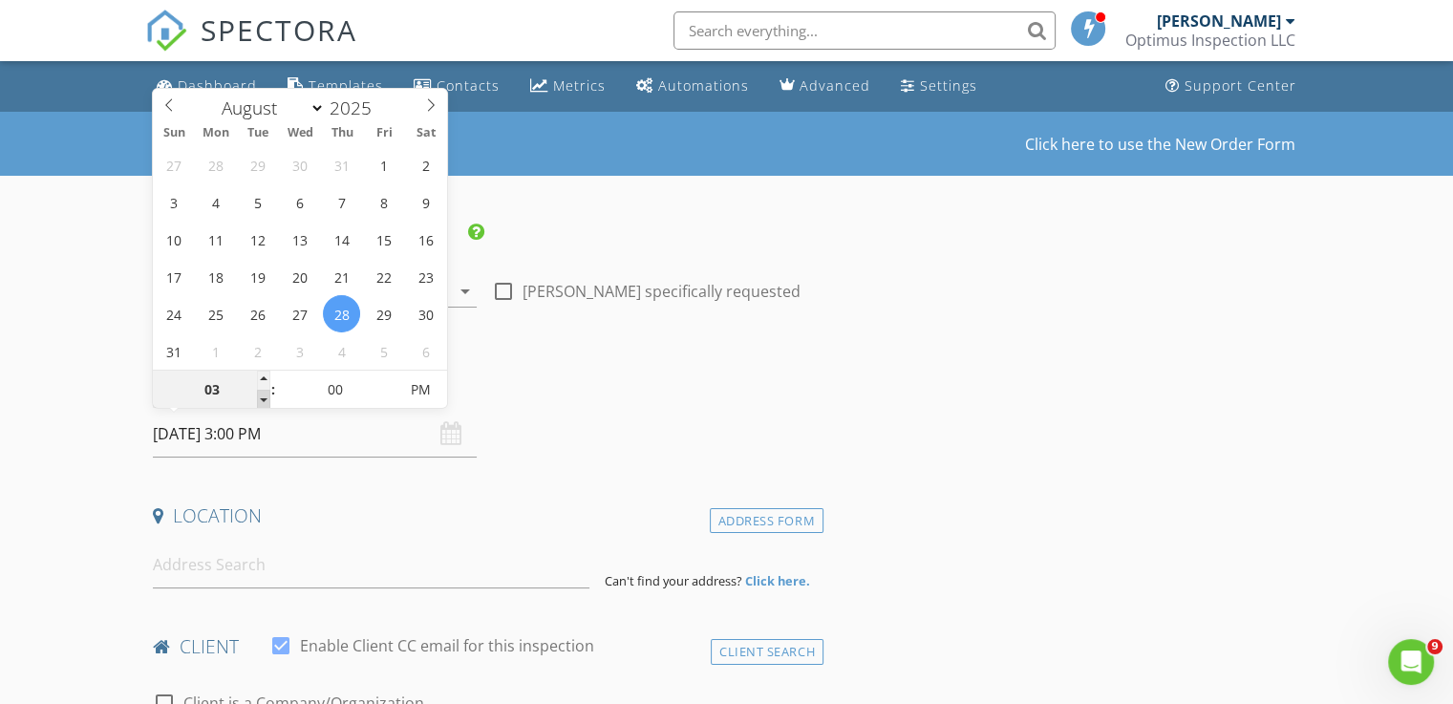
click at [262, 398] on span at bounding box center [263, 399] width 13 height 19
click at [340, 388] on input "00" at bounding box center [334, 391] width 117 height 38
type input "30"
type input "08/28/2025 3:30 PM"
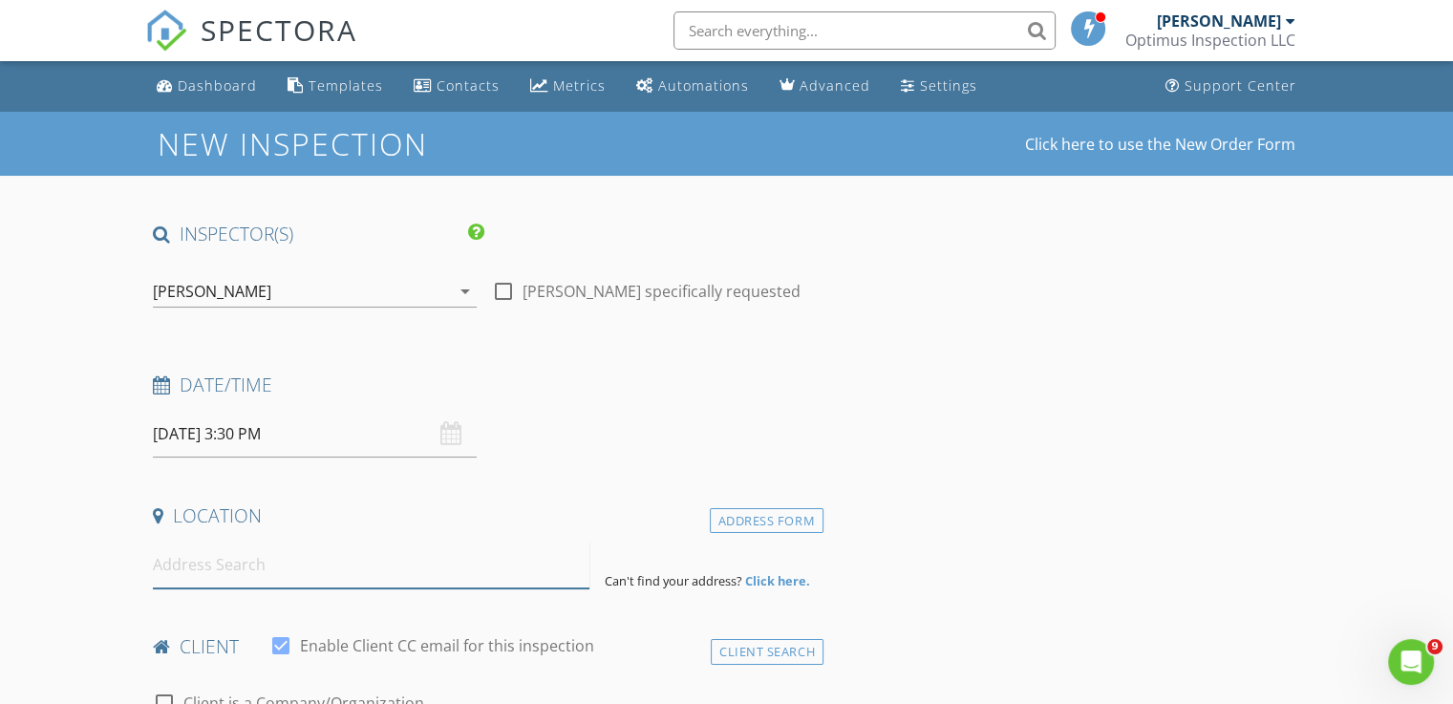
click at [243, 568] on input at bounding box center [371, 565] width 436 height 47
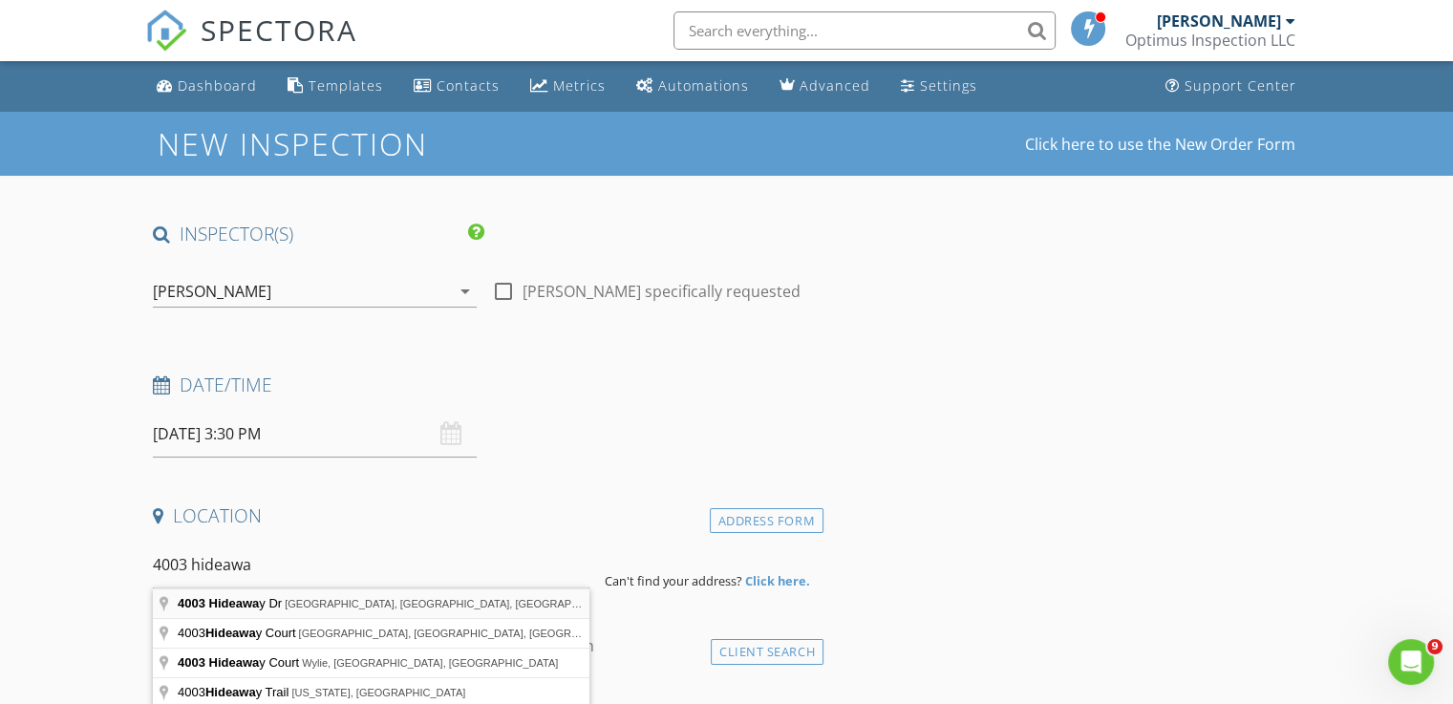
type input "4003 Hideaway Dr, Arlington, TX, USA"
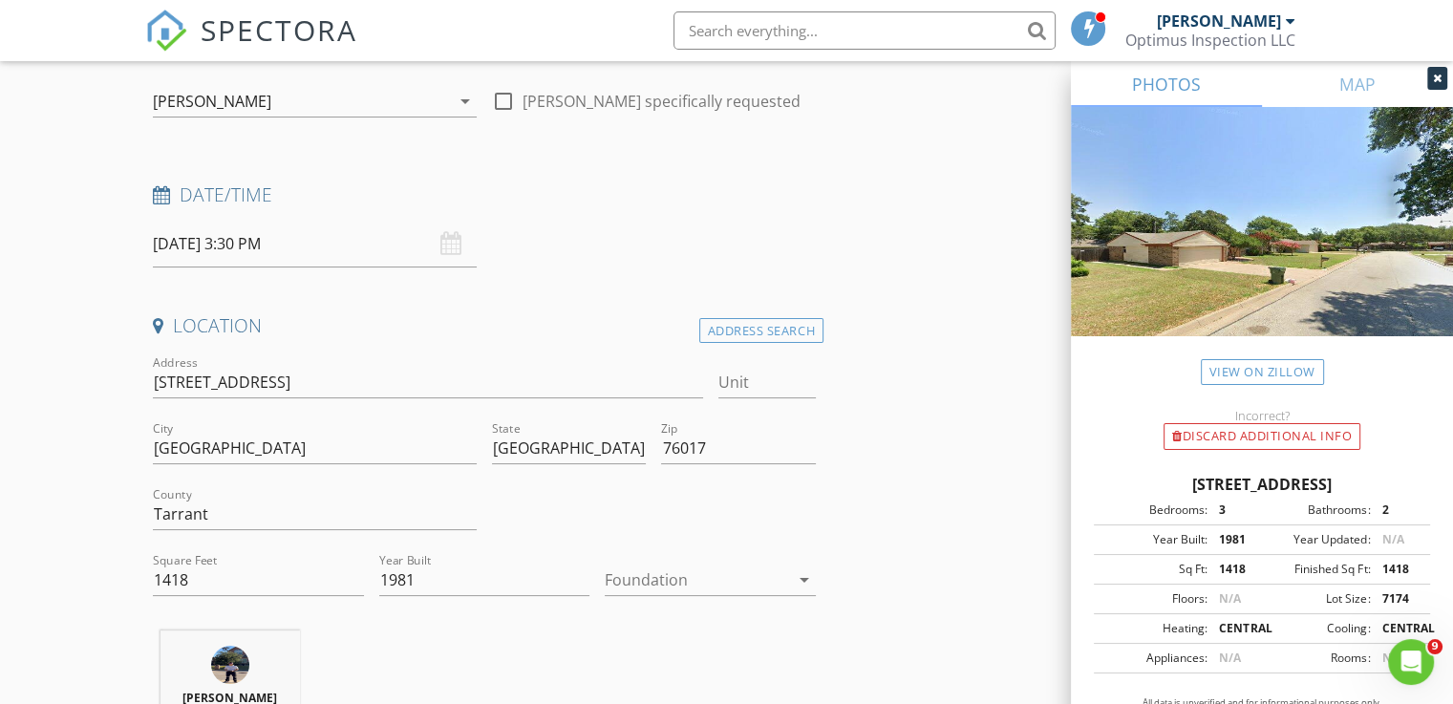
scroll to position [191, 0]
click at [716, 570] on div at bounding box center [697, 578] width 184 height 31
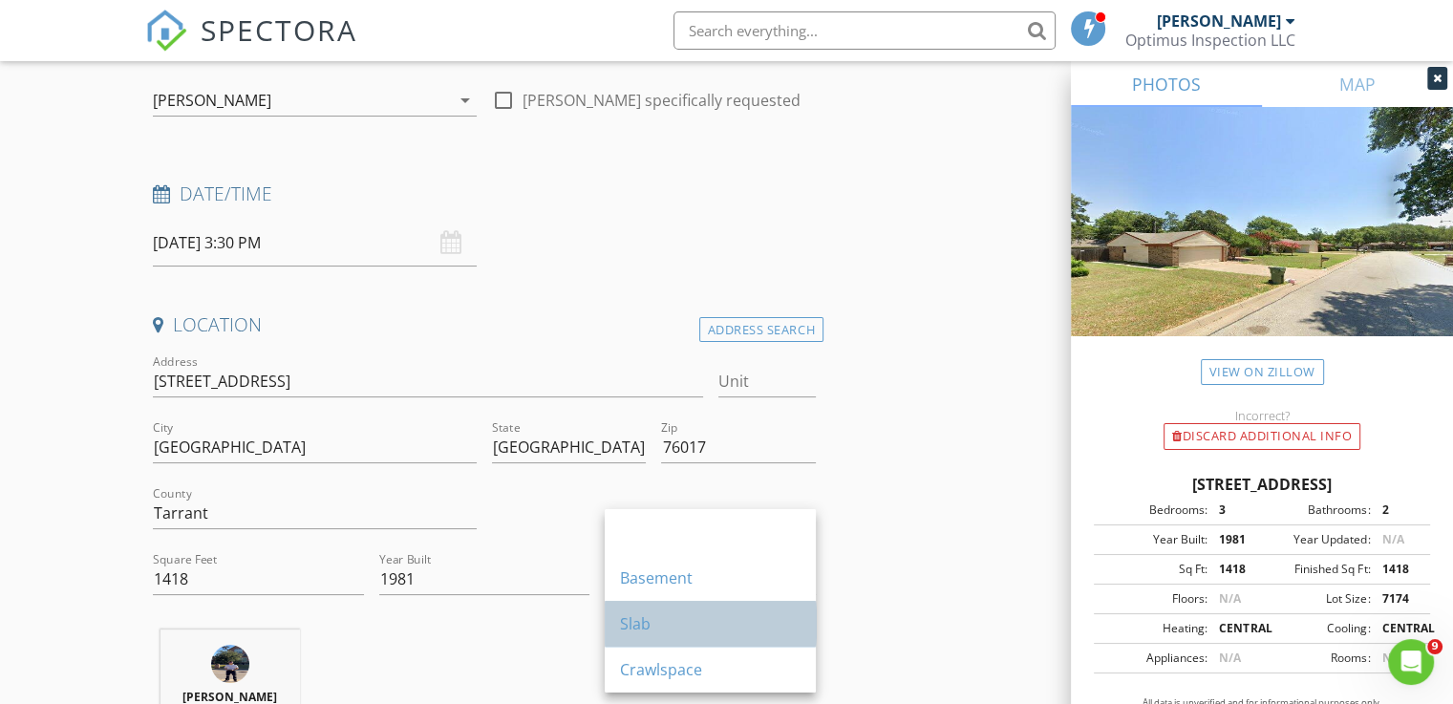
click at [662, 621] on div "Slab" at bounding box center [710, 623] width 181 height 23
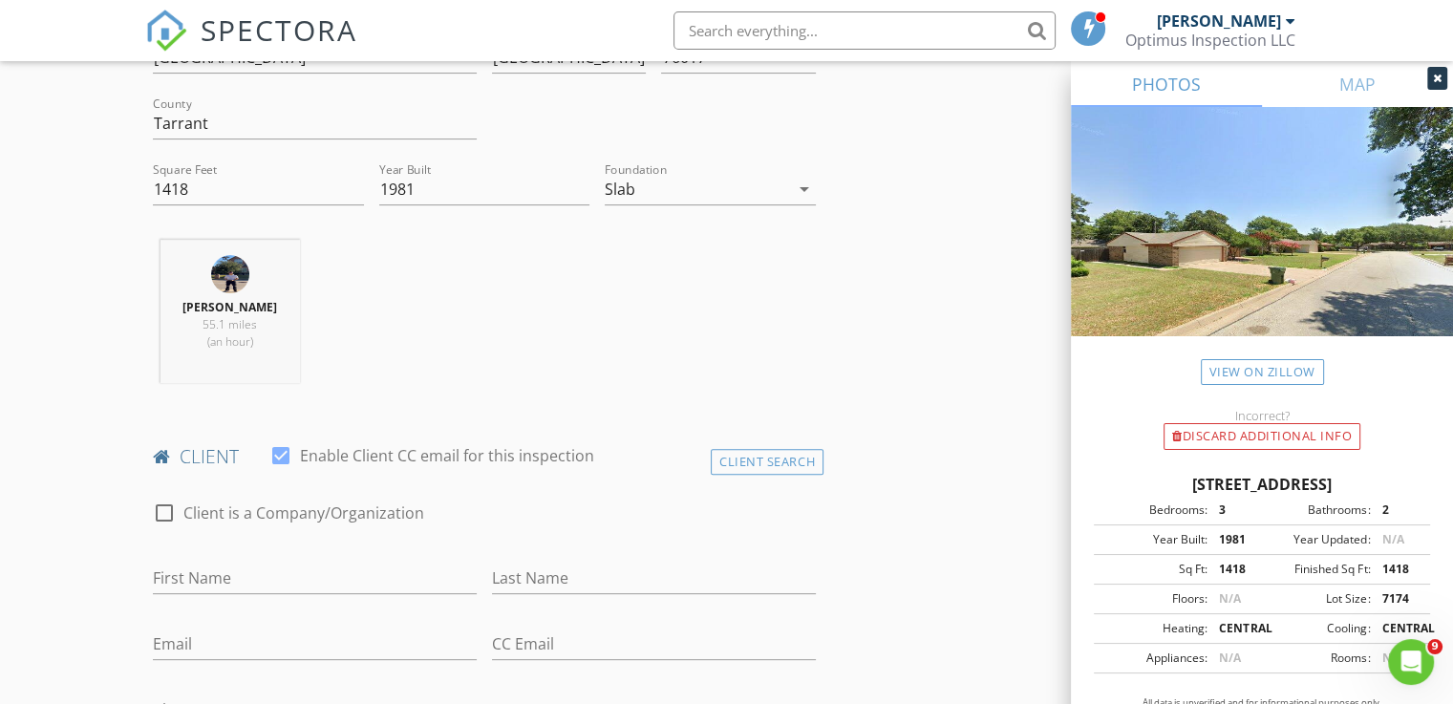
scroll to position [669, 0]
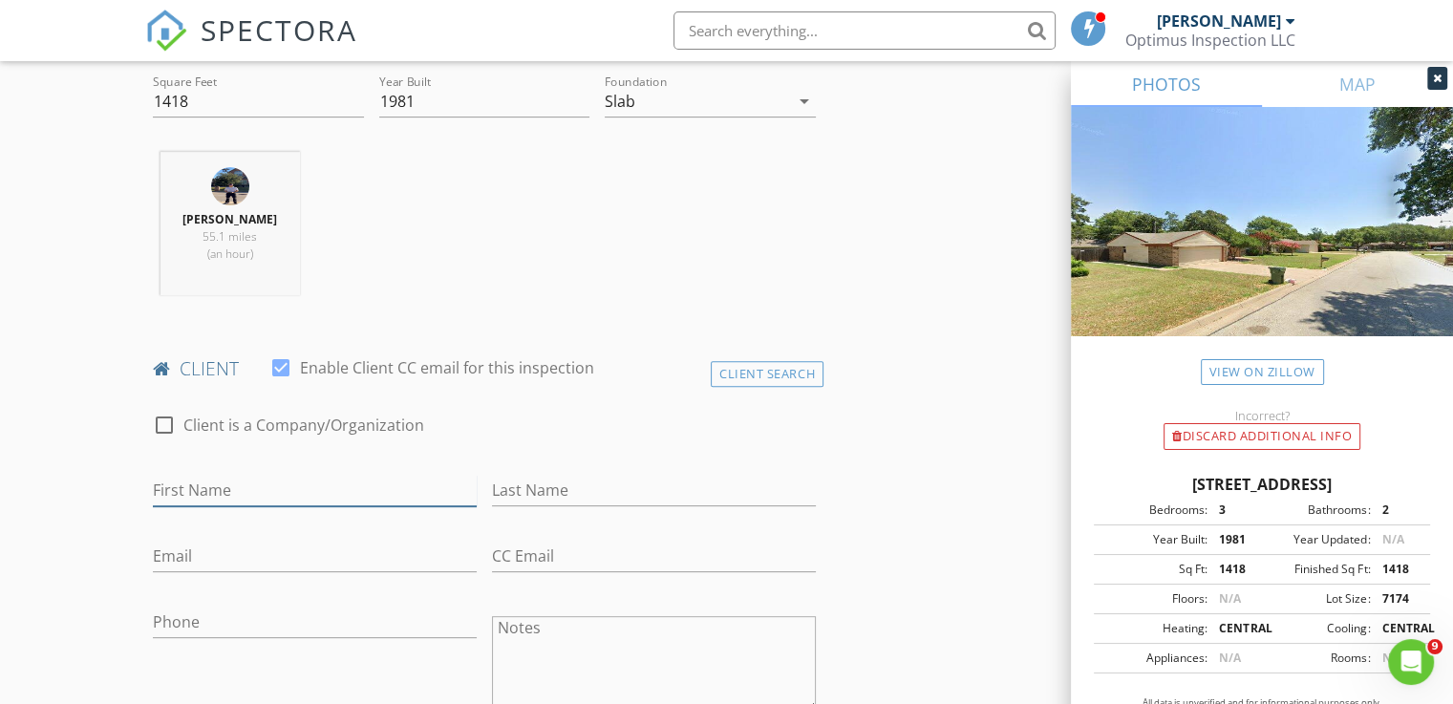
click at [262, 486] on input "First Name" at bounding box center [315, 491] width 324 height 32
type input "Kim Loan"
type input "[PERSON_NAME]"
click at [242, 554] on input "Email" at bounding box center [315, 557] width 324 height 32
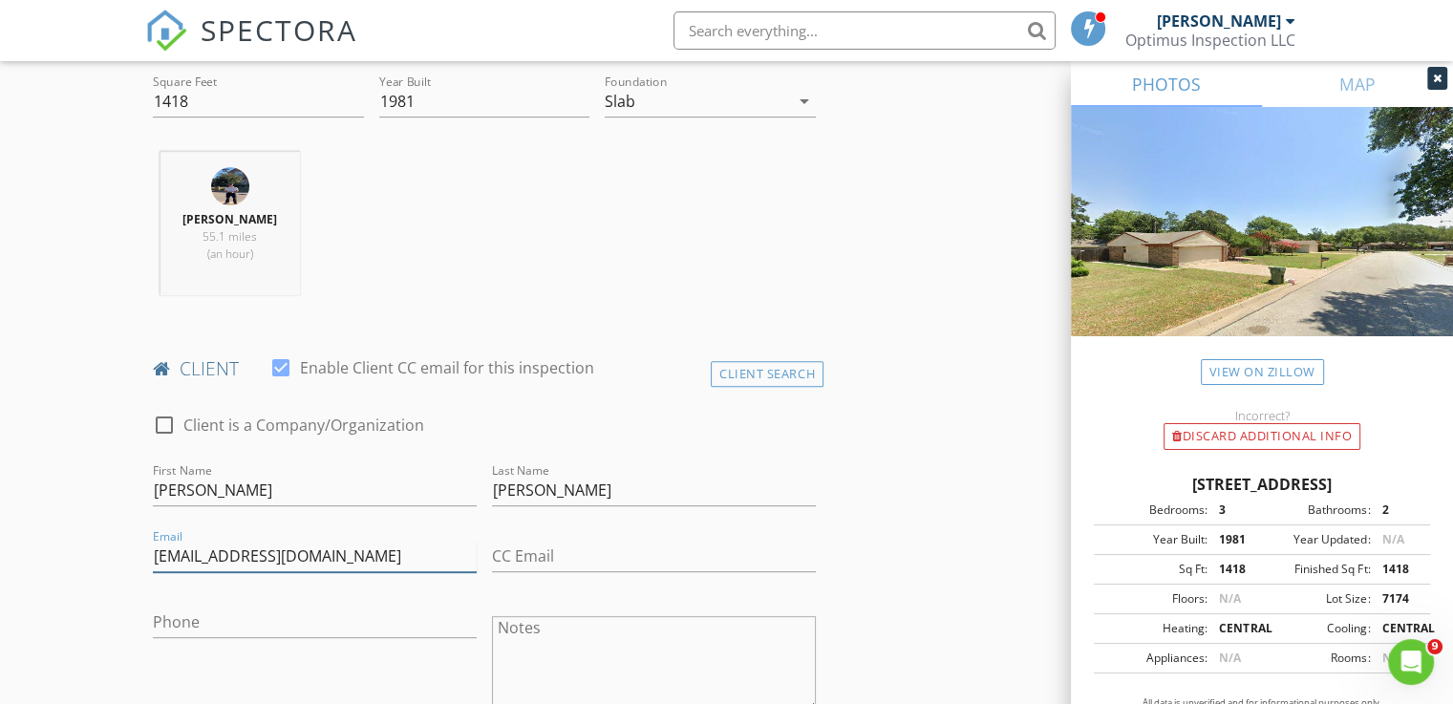
type input "nguyenkl1@hotmail.com"
click at [198, 614] on input "Phone" at bounding box center [315, 622] width 324 height 32
type input "682-414-4699"
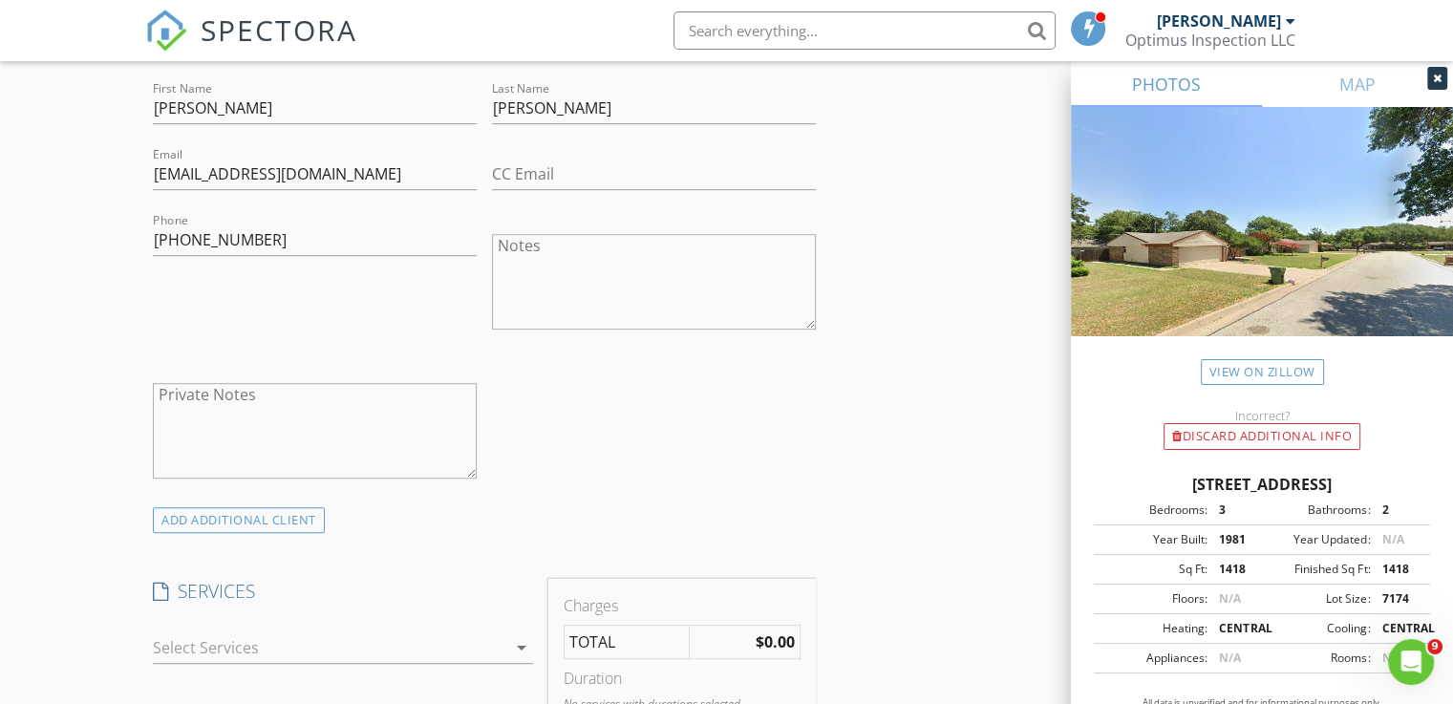
scroll to position [1146, 0]
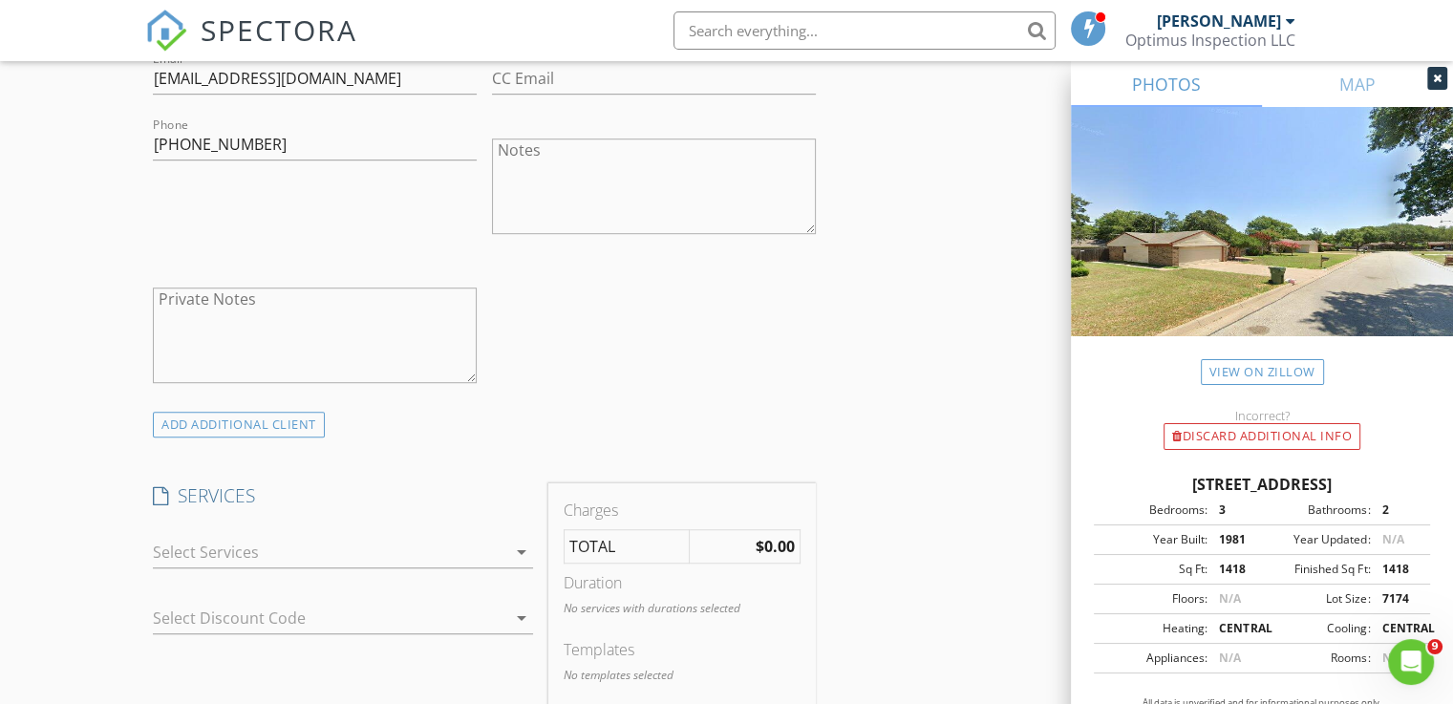
click at [308, 558] on div at bounding box center [329, 552] width 353 height 31
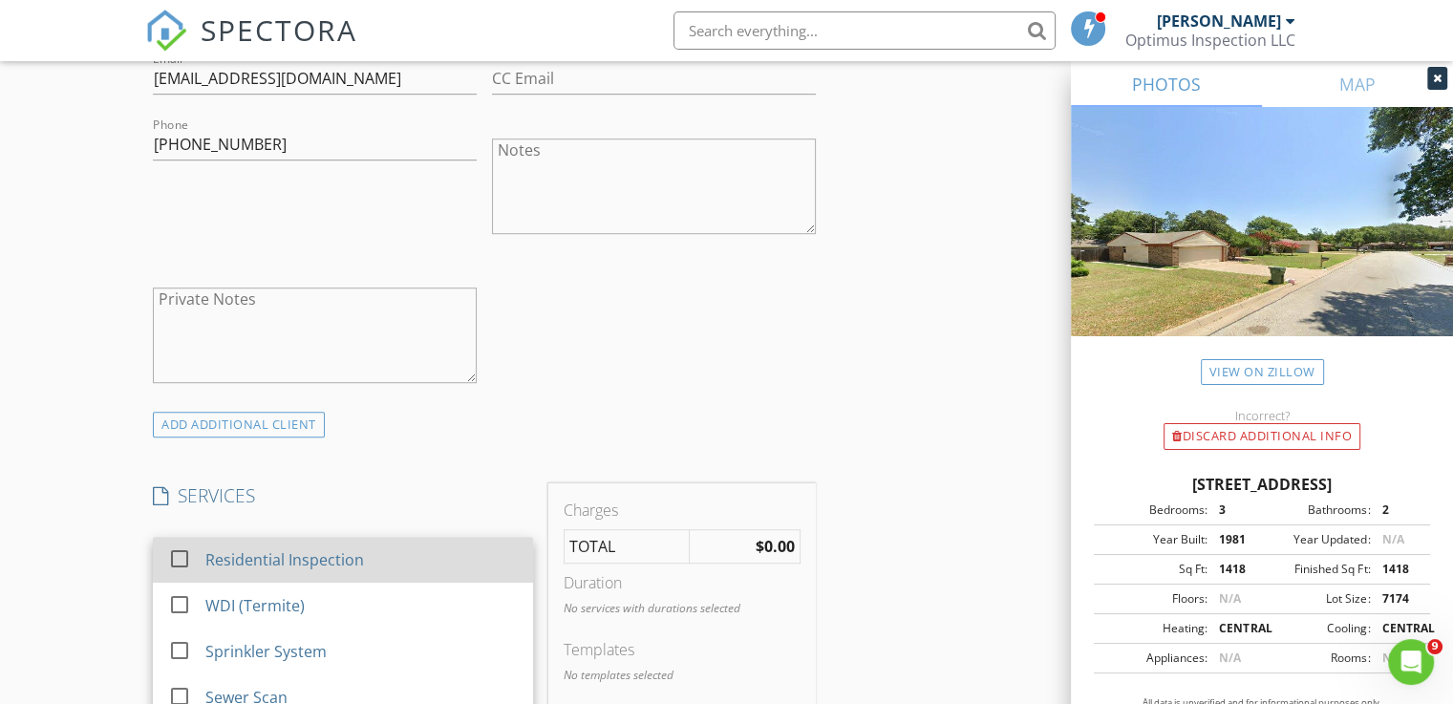
click at [239, 565] on div "Residential Inspection" at bounding box center [284, 559] width 159 height 23
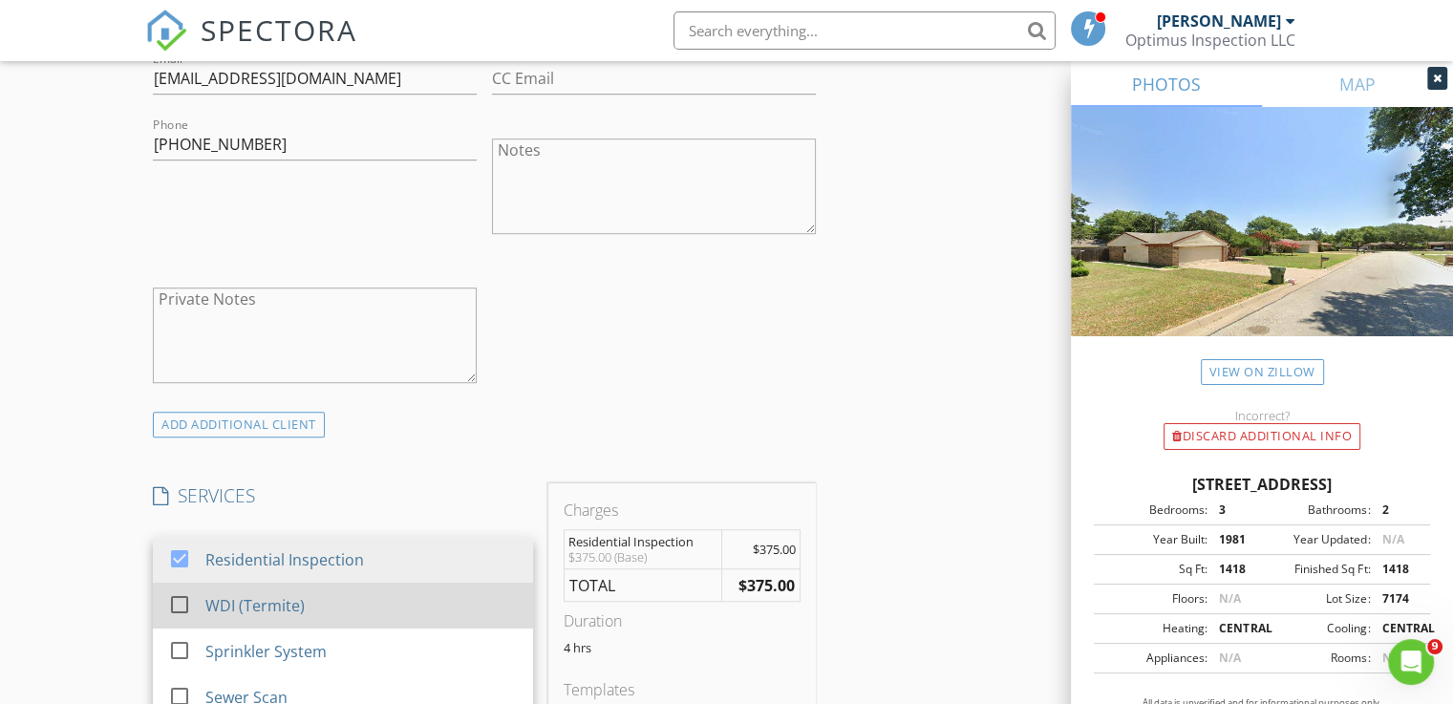
click at [206, 597] on div "WDI (Termite)" at bounding box center [254, 605] width 99 height 23
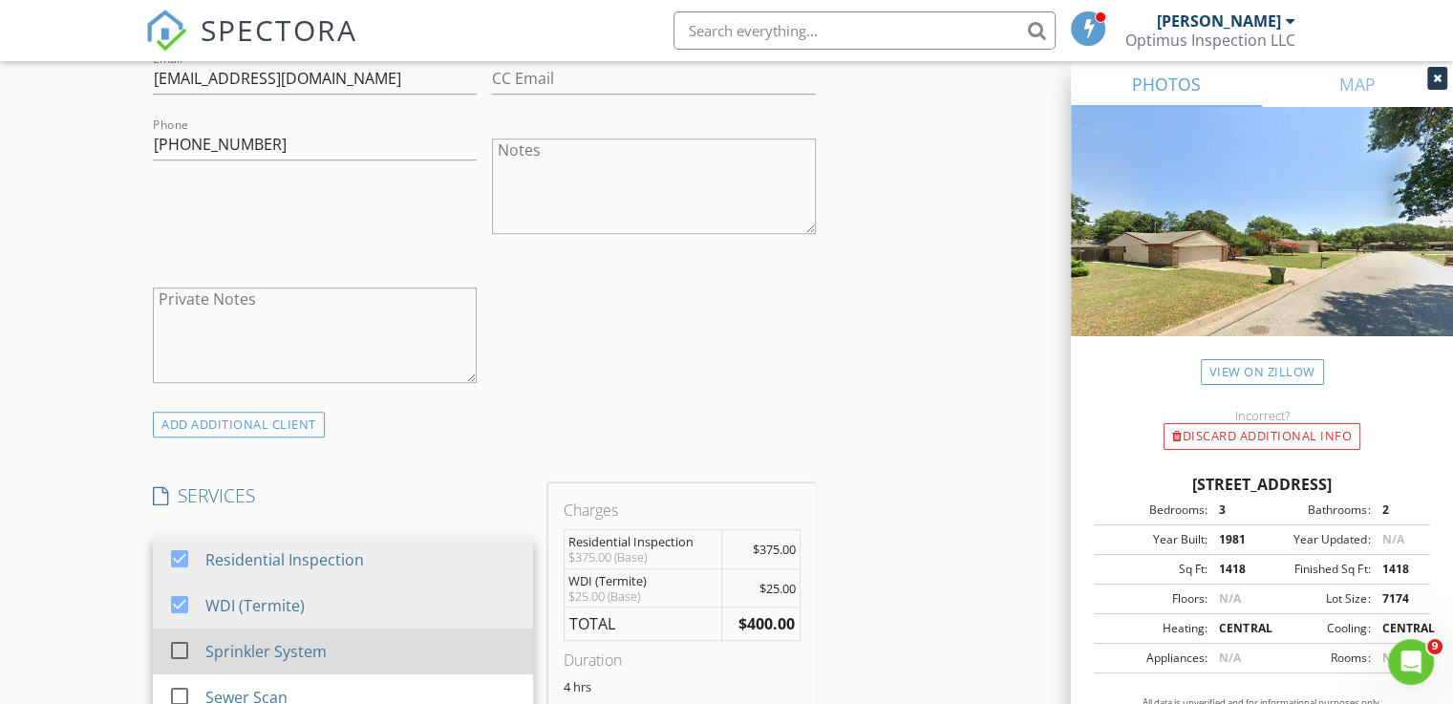
click at [213, 640] on div "Sprinkler System" at bounding box center [265, 651] width 121 height 23
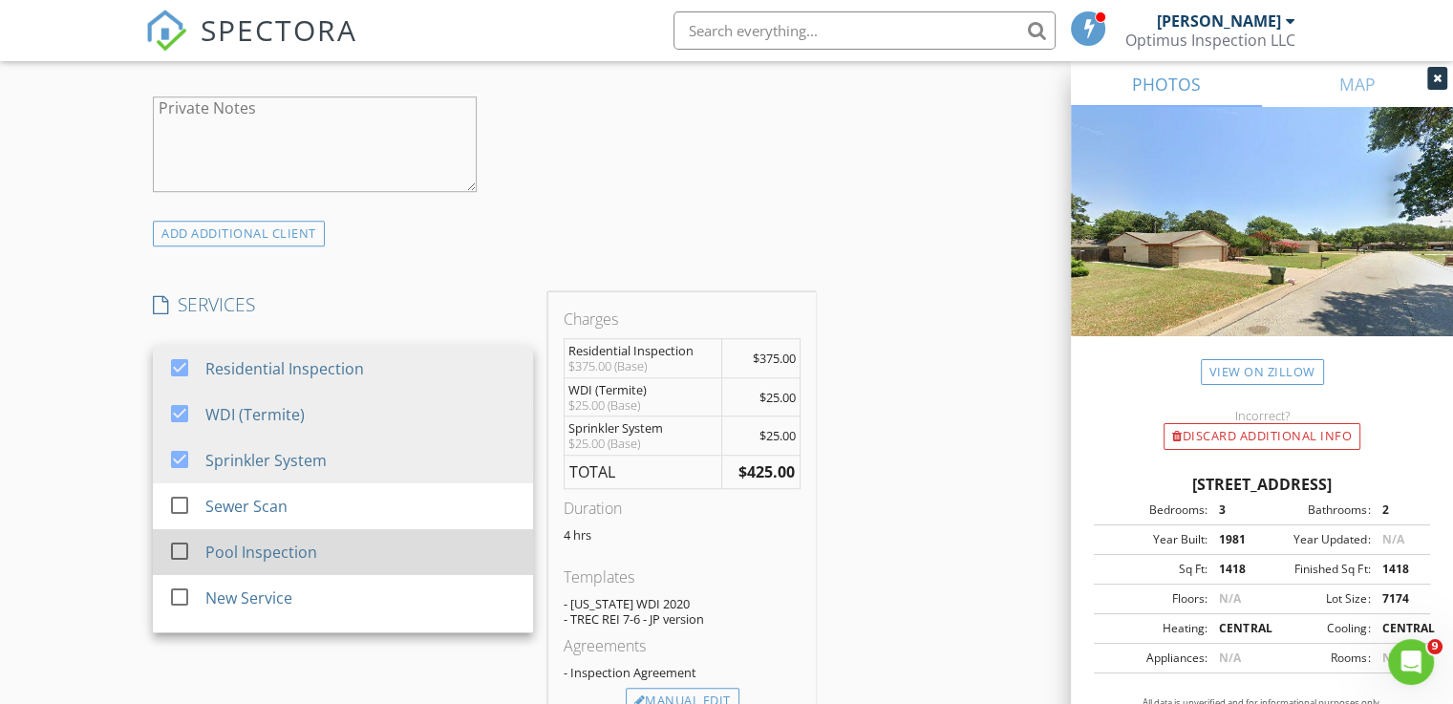
scroll to position [80, 0]
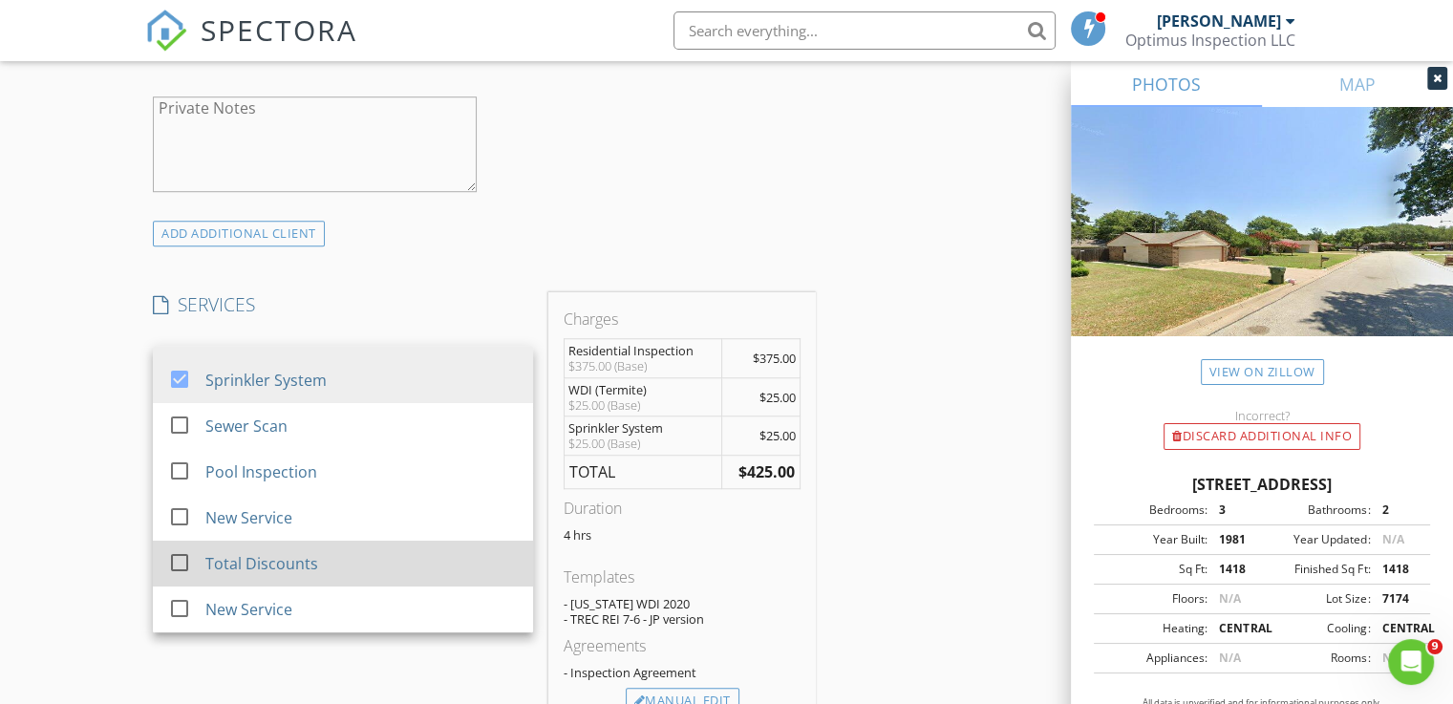
click at [269, 561] on div "Total Discounts" at bounding box center [261, 563] width 113 height 23
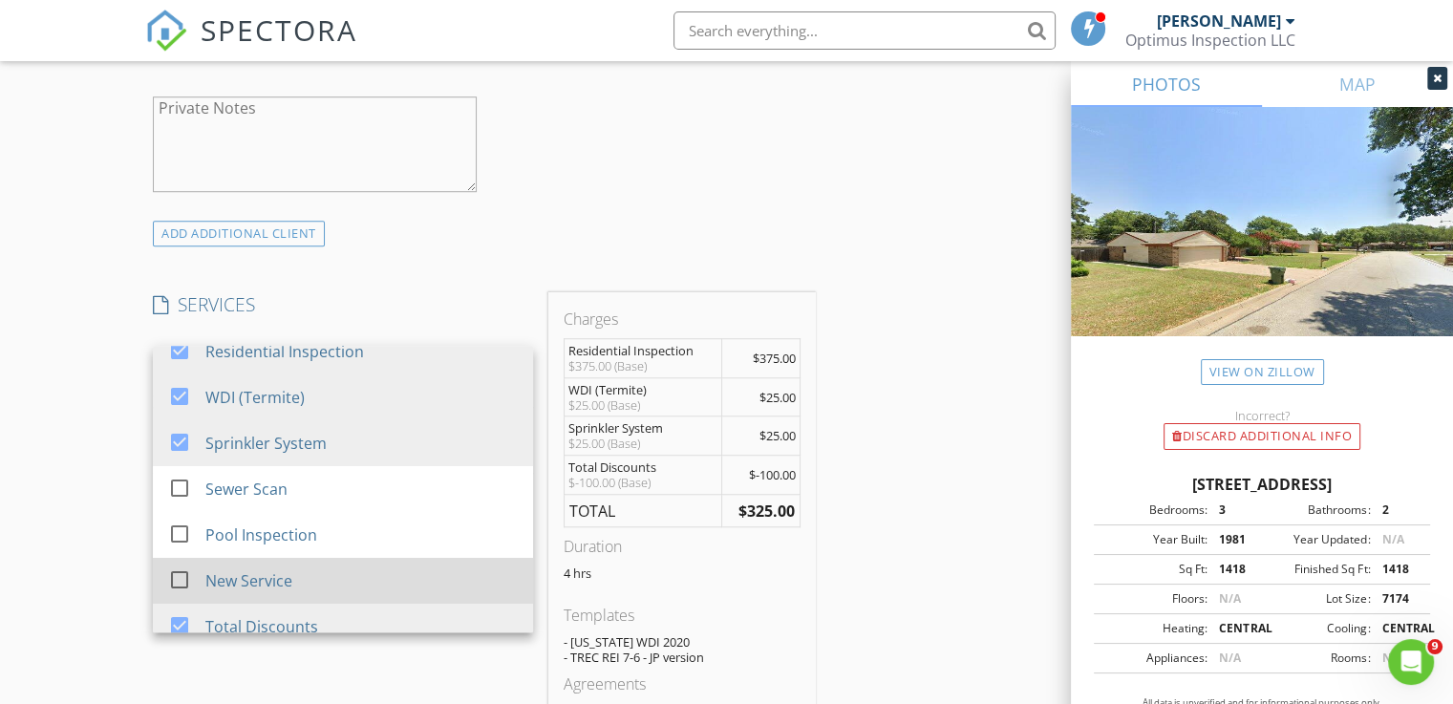
scroll to position [0, 0]
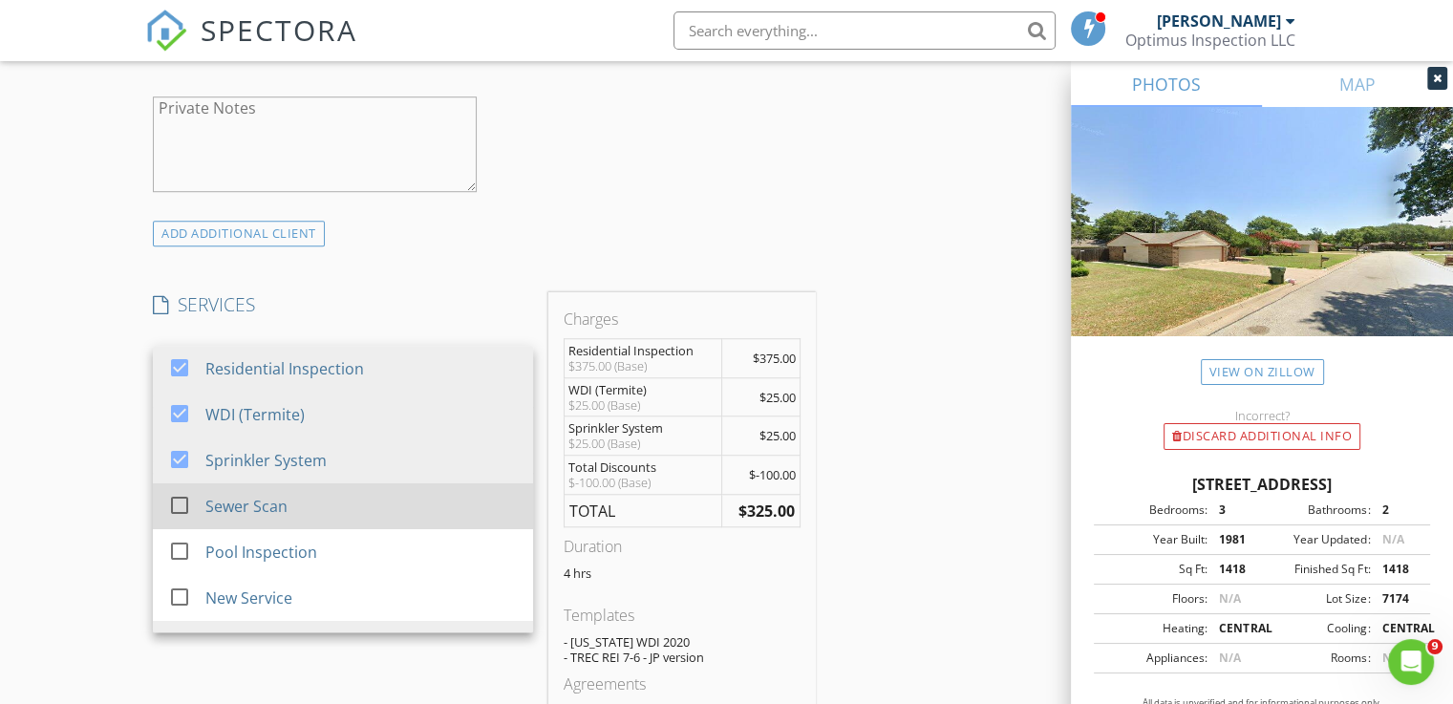
click at [289, 507] on div "Sewer Scan" at bounding box center [361, 506] width 313 height 38
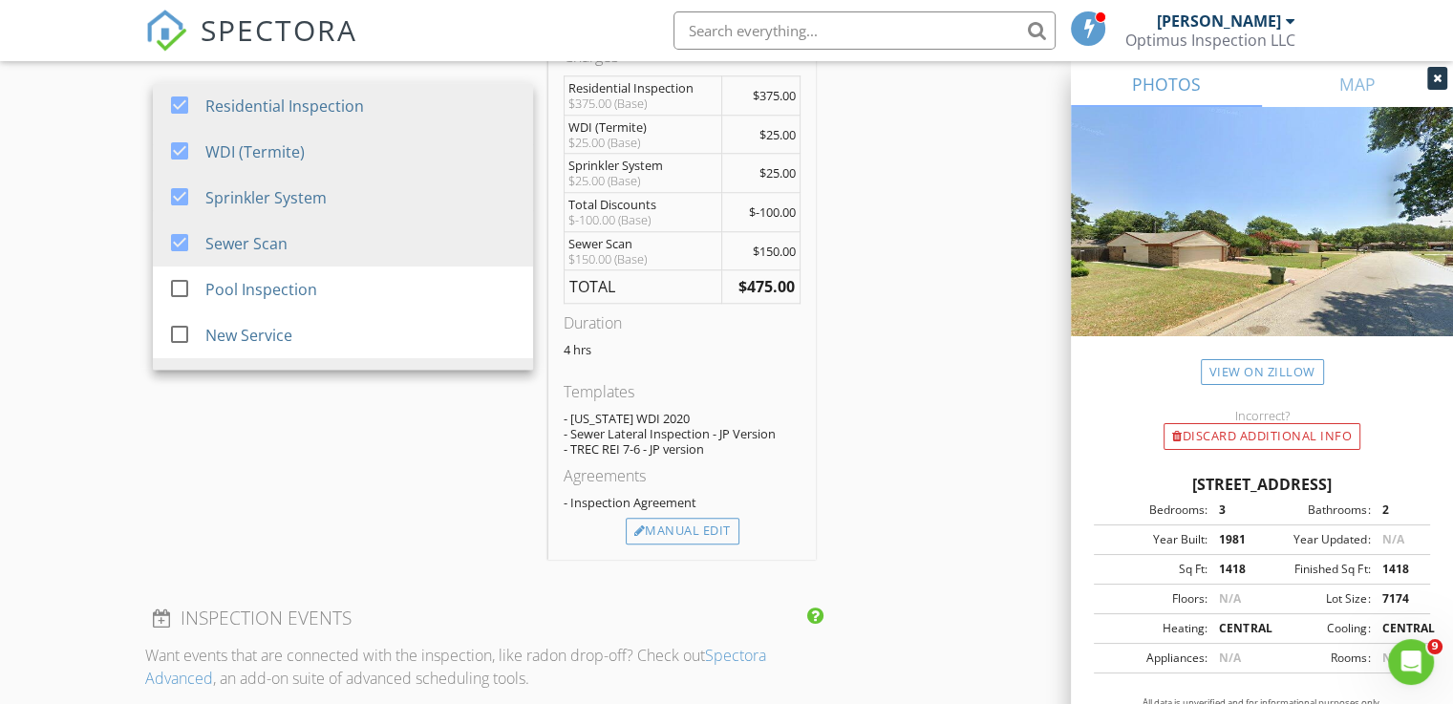
scroll to position [1624, 0]
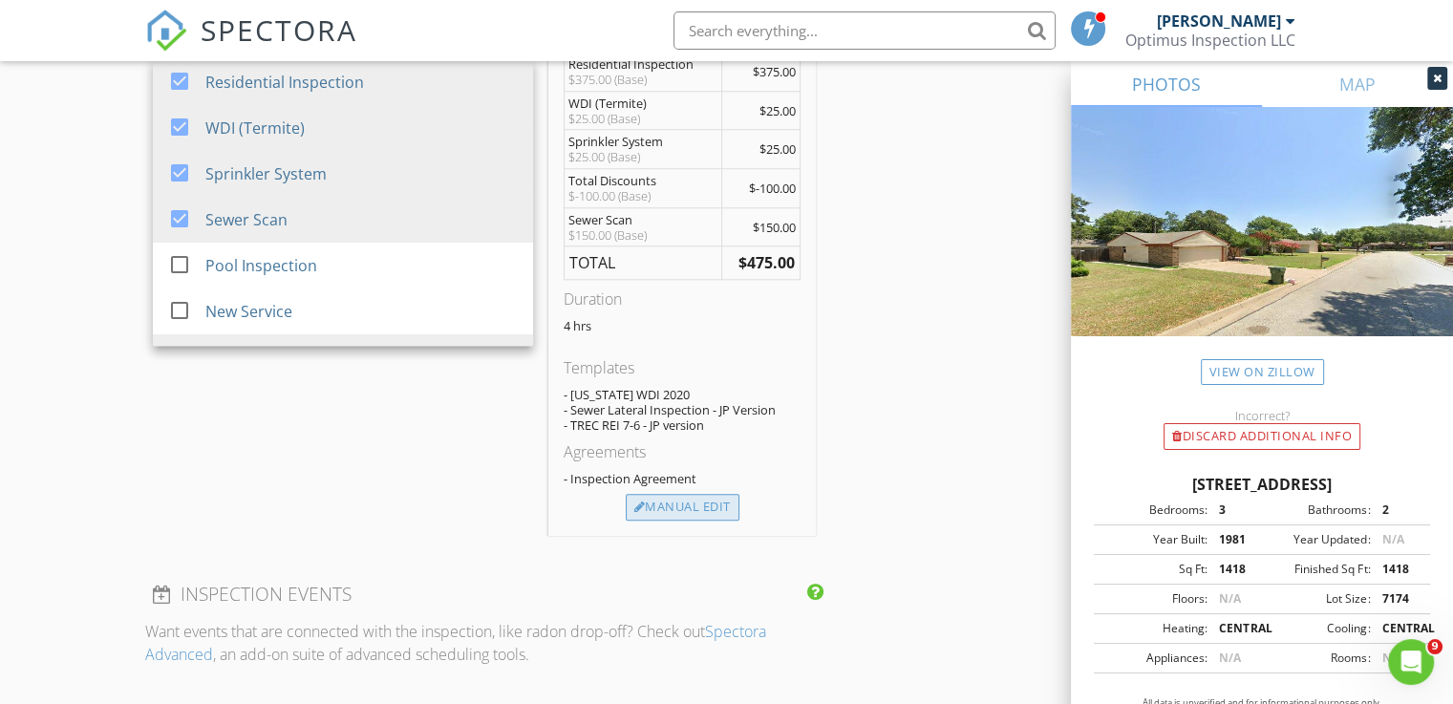
click at [712, 494] on div "Manual Edit" at bounding box center [683, 507] width 114 height 27
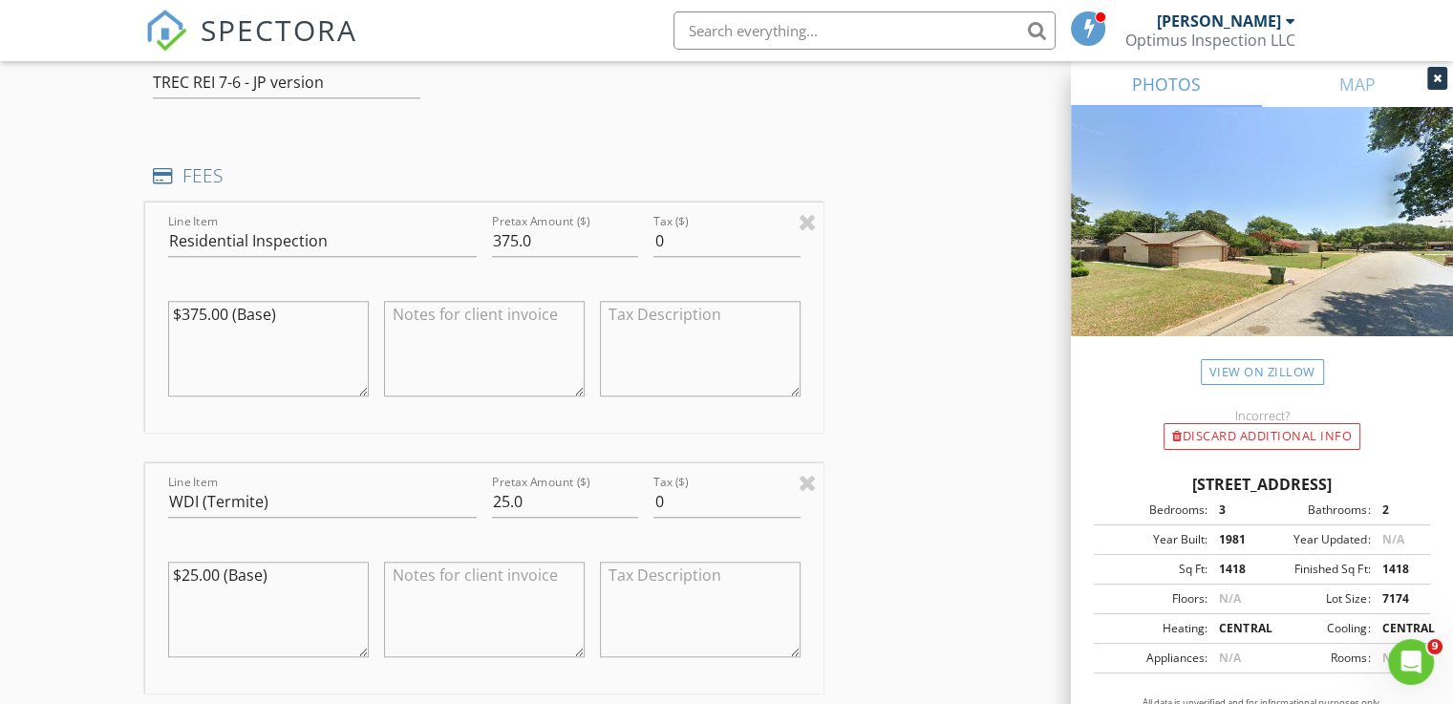
scroll to position [1719, 0]
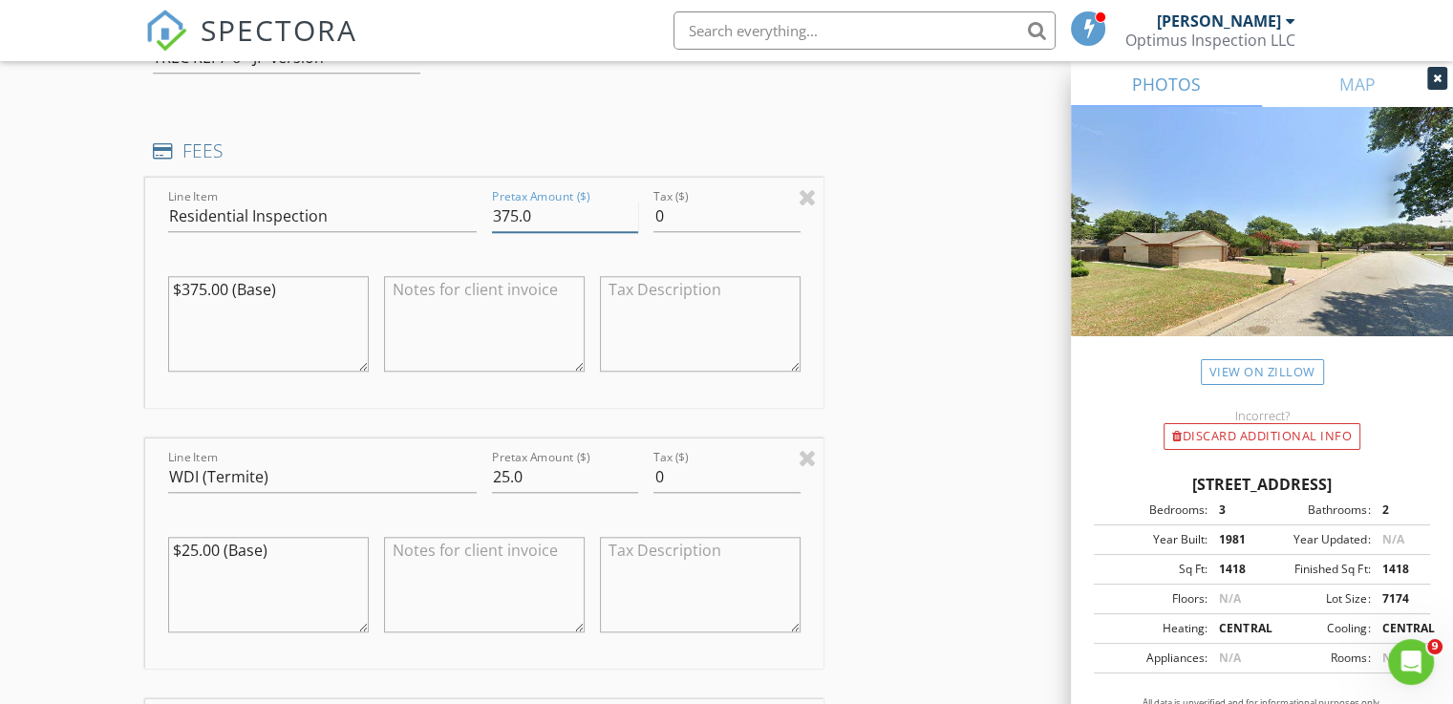
click at [508, 210] on input "375.0" at bounding box center [565, 217] width 146 height 32
type input "350.0"
click at [200, 288] on textarea "$375.00 (Base)" at bounding box center [268, 324] width 201 height 96
click at [297, 288] on textarea "$325.00 (Base)" at bounding box center [268, 324] width 201 height 96
drag, startPoint x: 353, startPoint y: 306, endPoint x: 155, endPoint y: 283, distance: 200.0
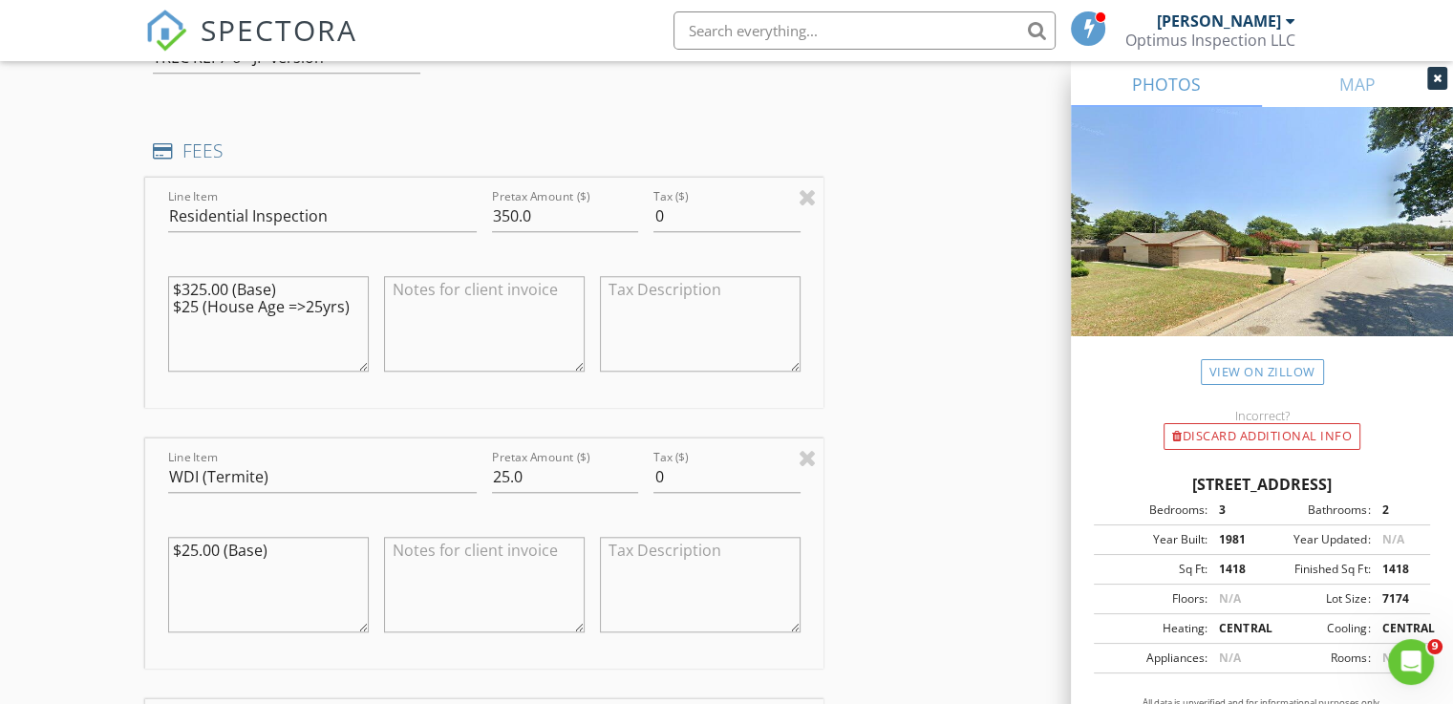
click at [155, 283] on div "Line Item Residential Inspection Pretax Amount ($) 350.0 Tax ($) 0 $325.00 (Bas…" at bounding box center [484, 293] width 678 height 230
type textarea "$325.00 (Base) $25 (House Age =>25yrs)"
click at [504, 308] on textarea at bounding box center [484, 324] width 201 height 96
paste textarea "$325.00 (Base) $25 (House Age =>25yrs)"
type textarea "$325.00 (Base) $25 (House Age =>25yrs)"
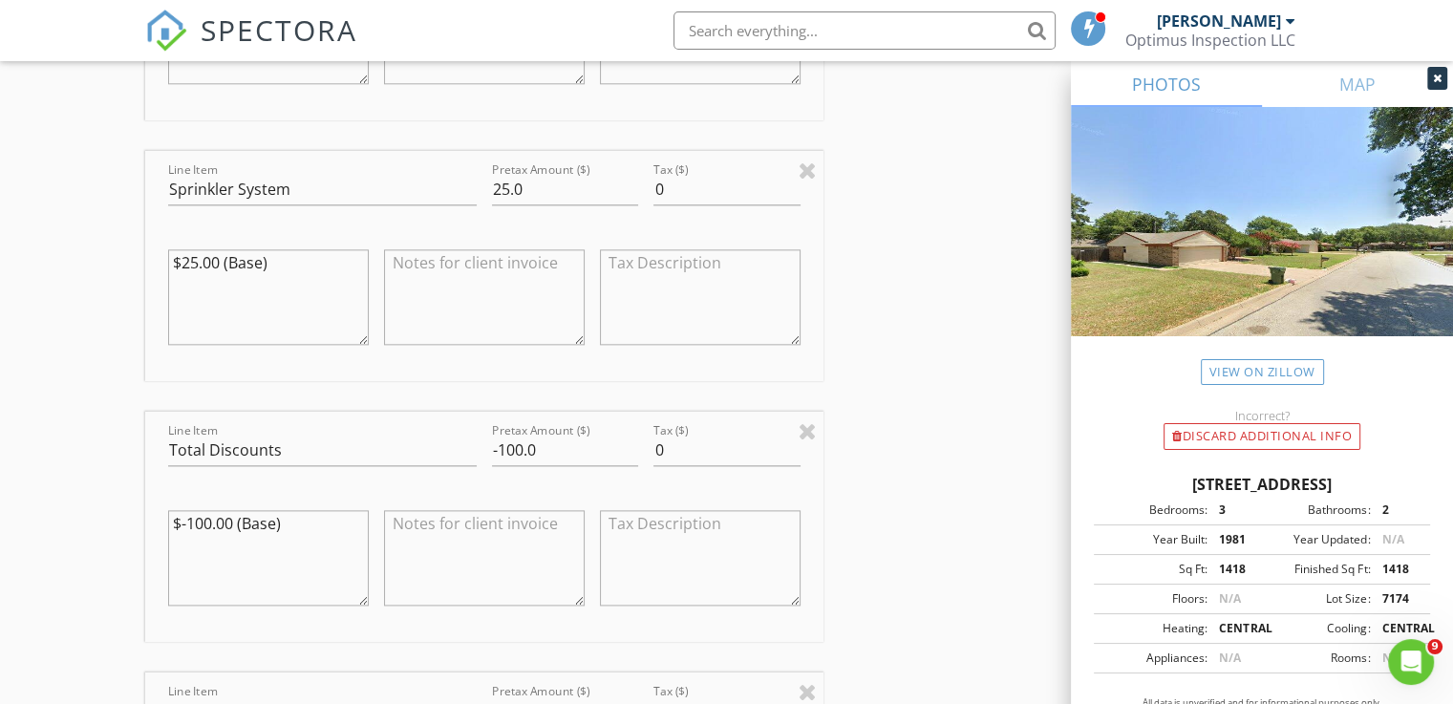
scroll to position [2292, 0]
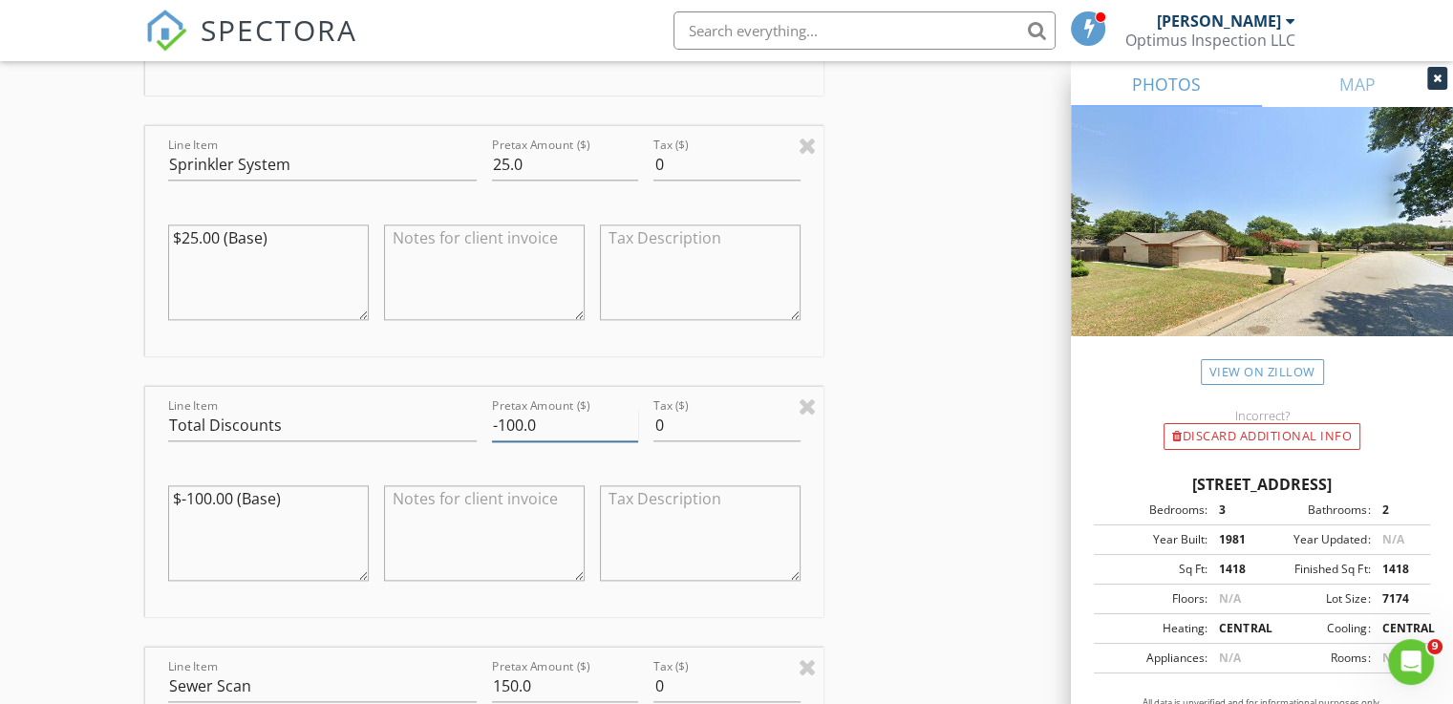
click at [517, 420] on input "-100.0" at bounding box center [565, 426] width 146 height 32
type input "-75.0"
drag, startPoint x: 251, startPoint y: 498, endPoint x: 88, endPoint y: 499, distance: 163.3
click at [88, 499] on div "New Inspection Click here to use the New Order Form INSPECTOR(S) check_box John…" at bounding box center [726, 128] width 1453 height 4617
click at [954, 571] on div "INSPECTOR(S) check_box John Pham PRIMARY John Pham arrow_drop_down check_box_ou…" at bounding box center [726, 159] width 1162 height 4461
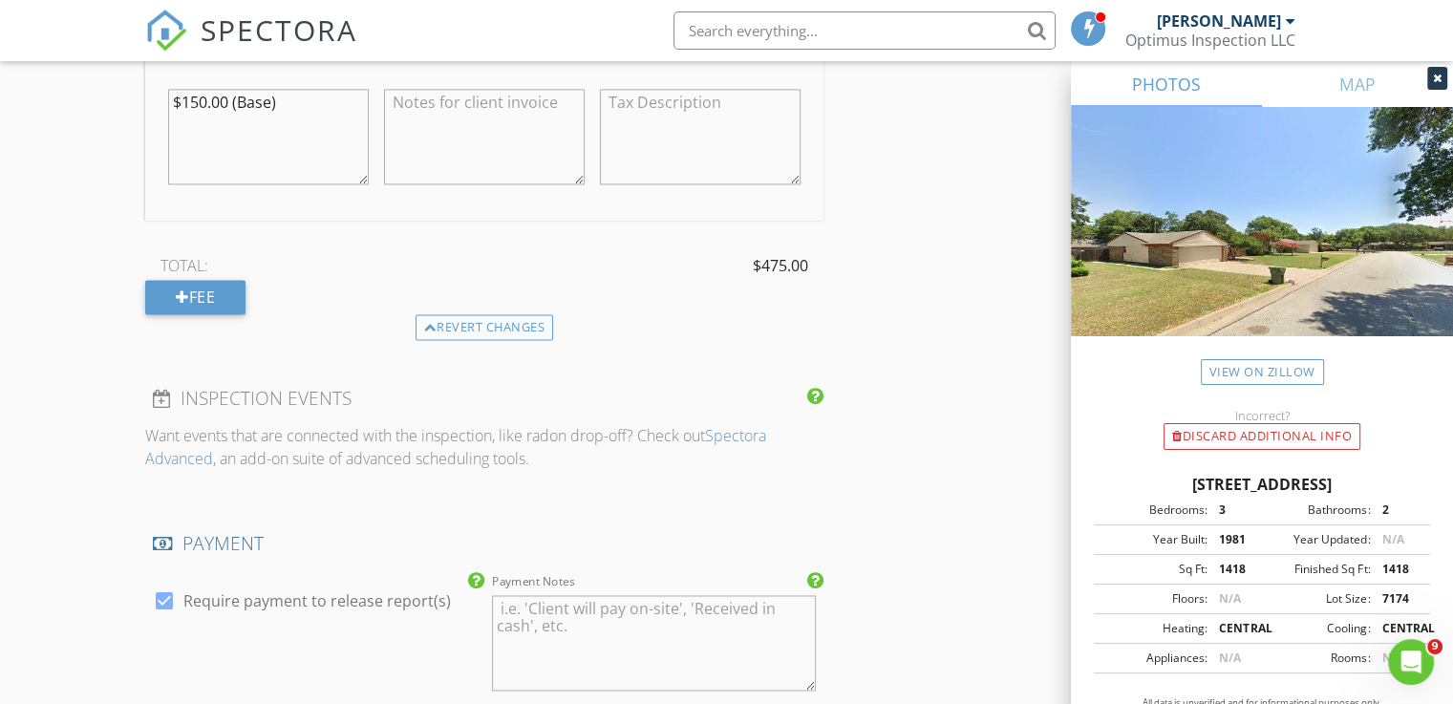
scroll to position [3056, 0]
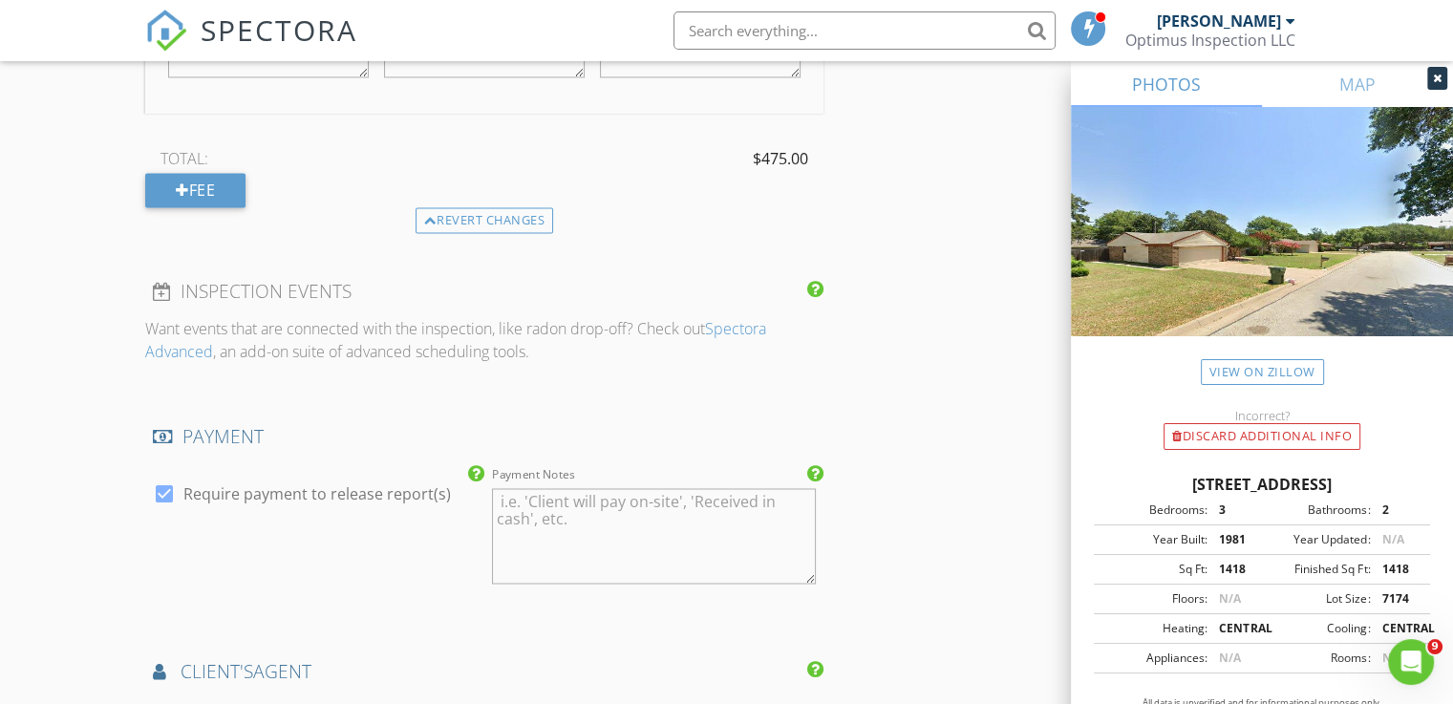
click at [168, 486] on div at bounding box center [164, 494] width 32 height 32
checkbox input "false"
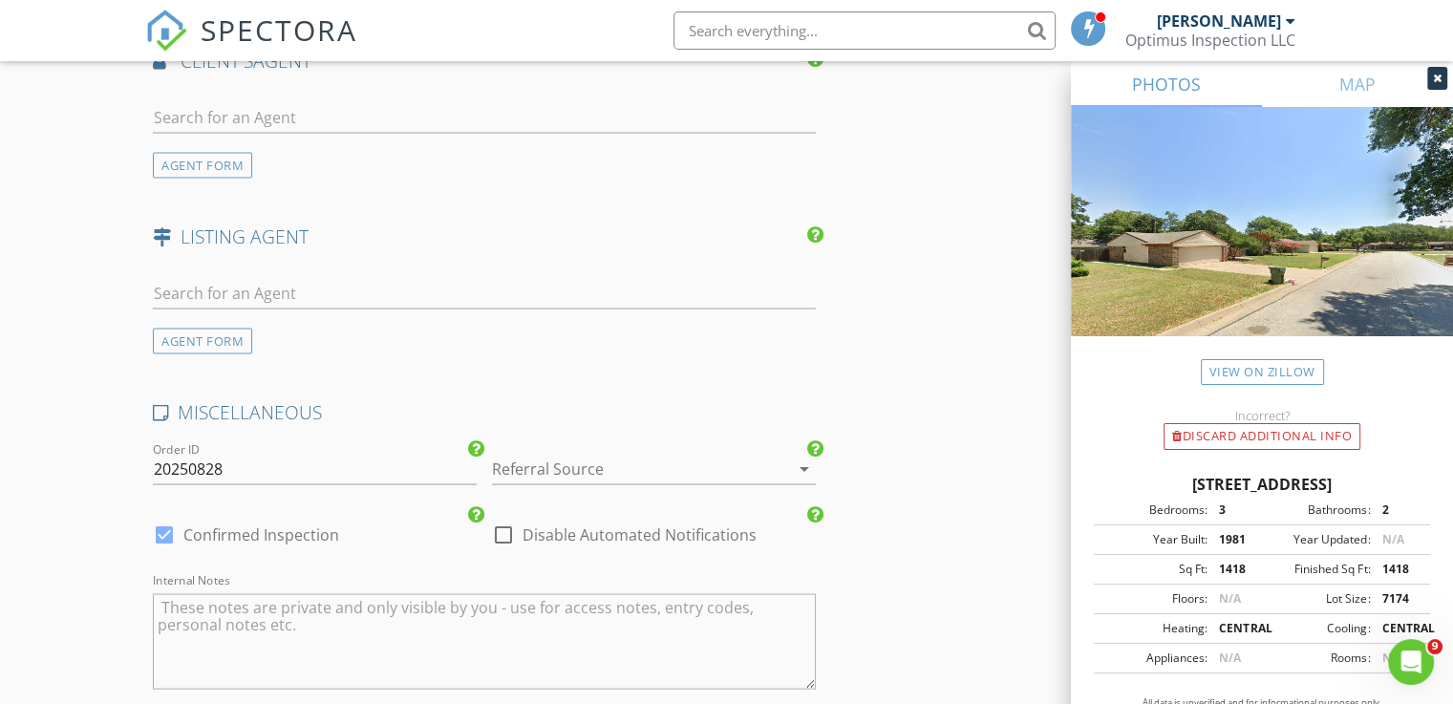
scroll to position [3725, 0]
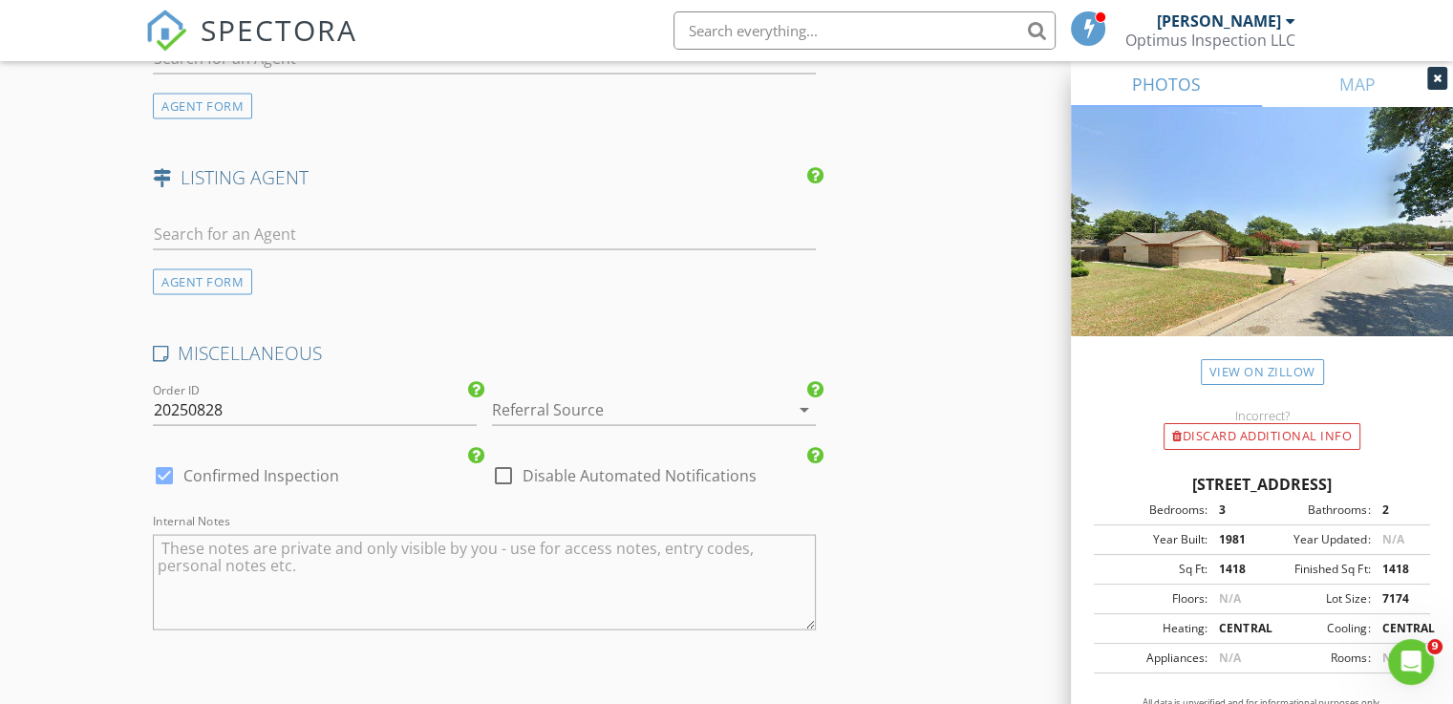
drag, startPoint x: 506, startPoint y: 471, endPoint x: 548, endPoint y: 412, distance: 72.6
click at [506, 471] on div at bounding box center [503, 475] width 32 height 32
checkbox input "true"
click at [552, 404] on div at bounding box center [627, 409] width 270 height 31
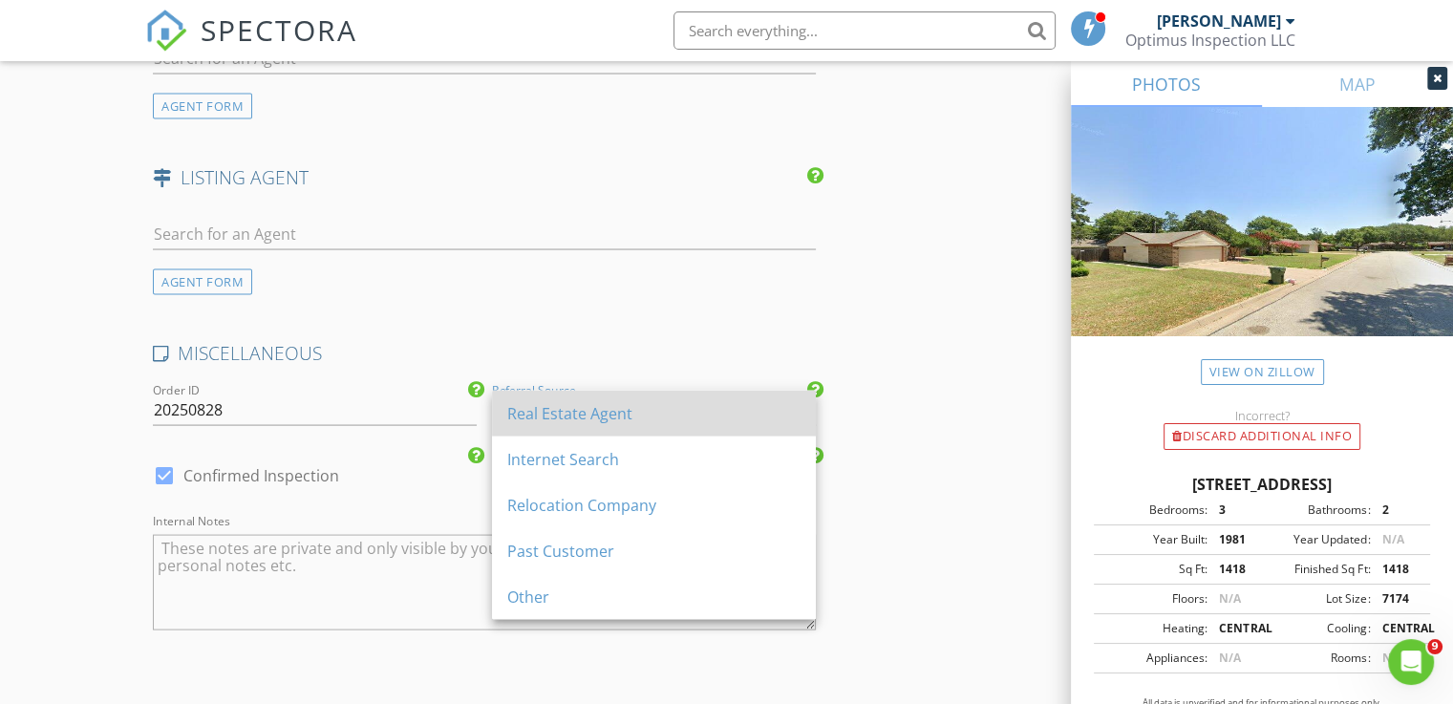
click at [583, 418] on div "Real Estate Agent" at bounding box center [653, 413] width 293 height 23
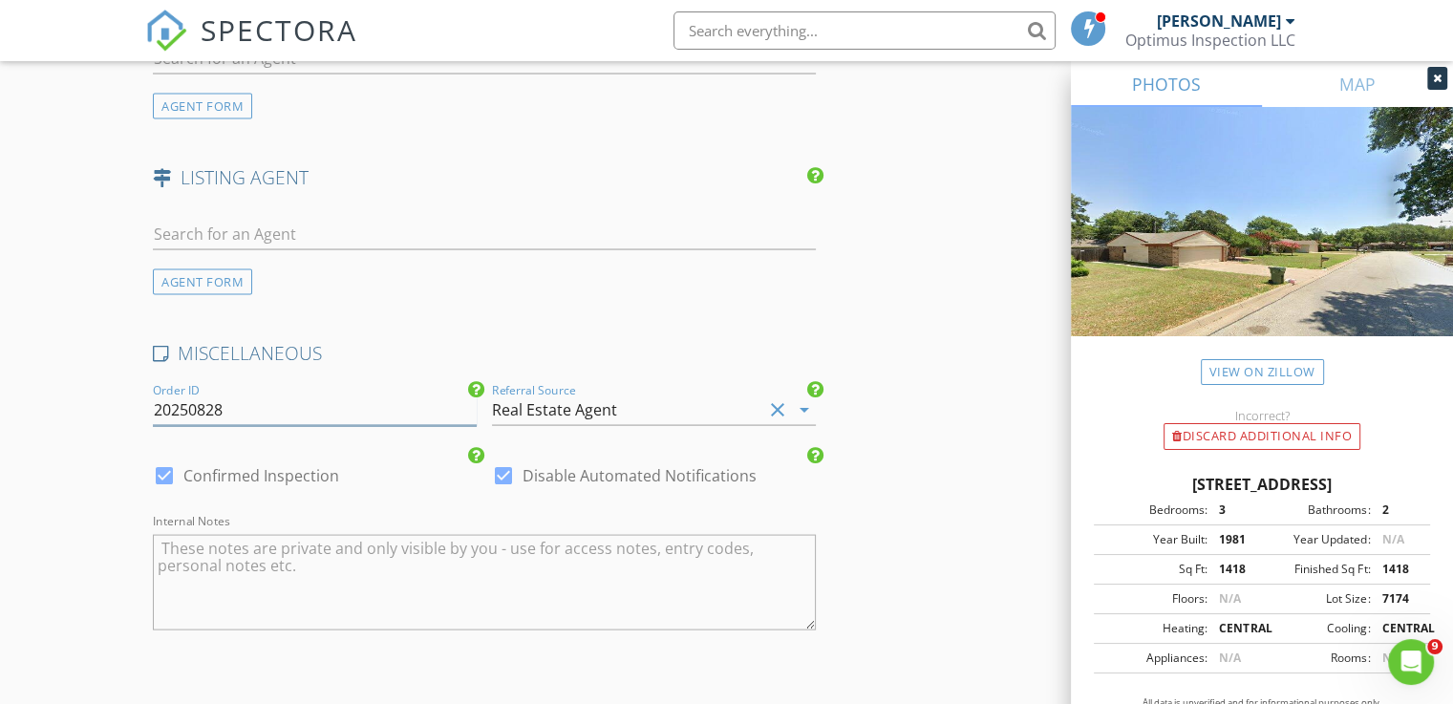
click at [279, 410] on input "20250828" at bounding box center [315, 410] width 324 height 32
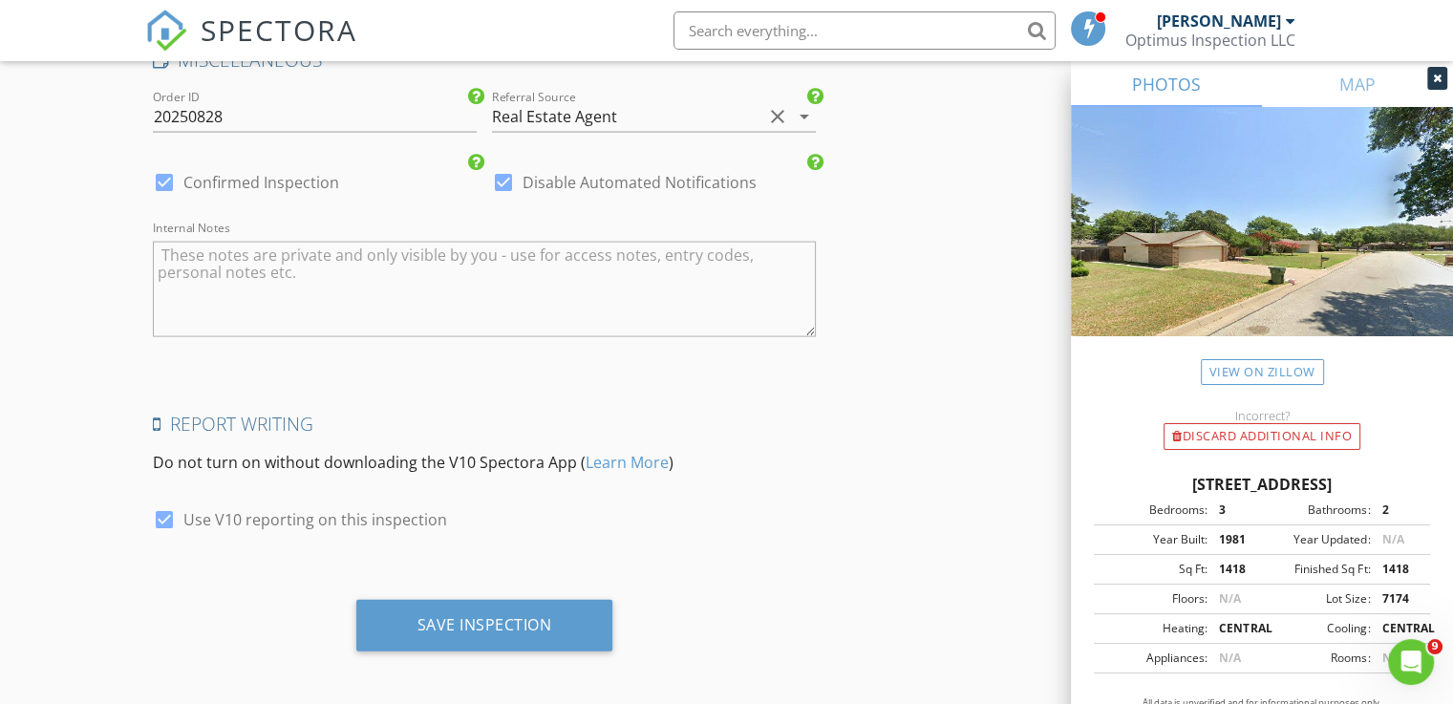
scroll to position [4020, 0]
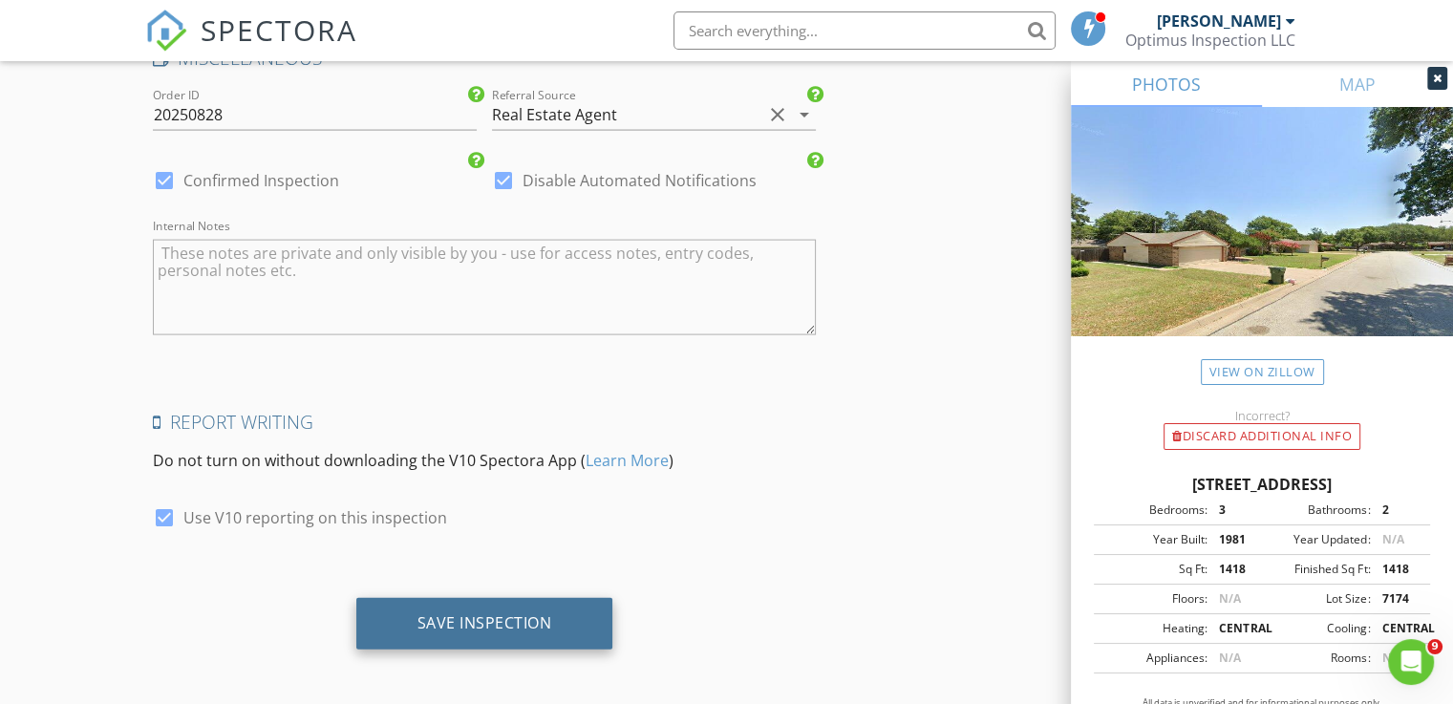
click at [499, 613] on div "Save Inspection" at bounding box center [484, 622] width 135 height 19
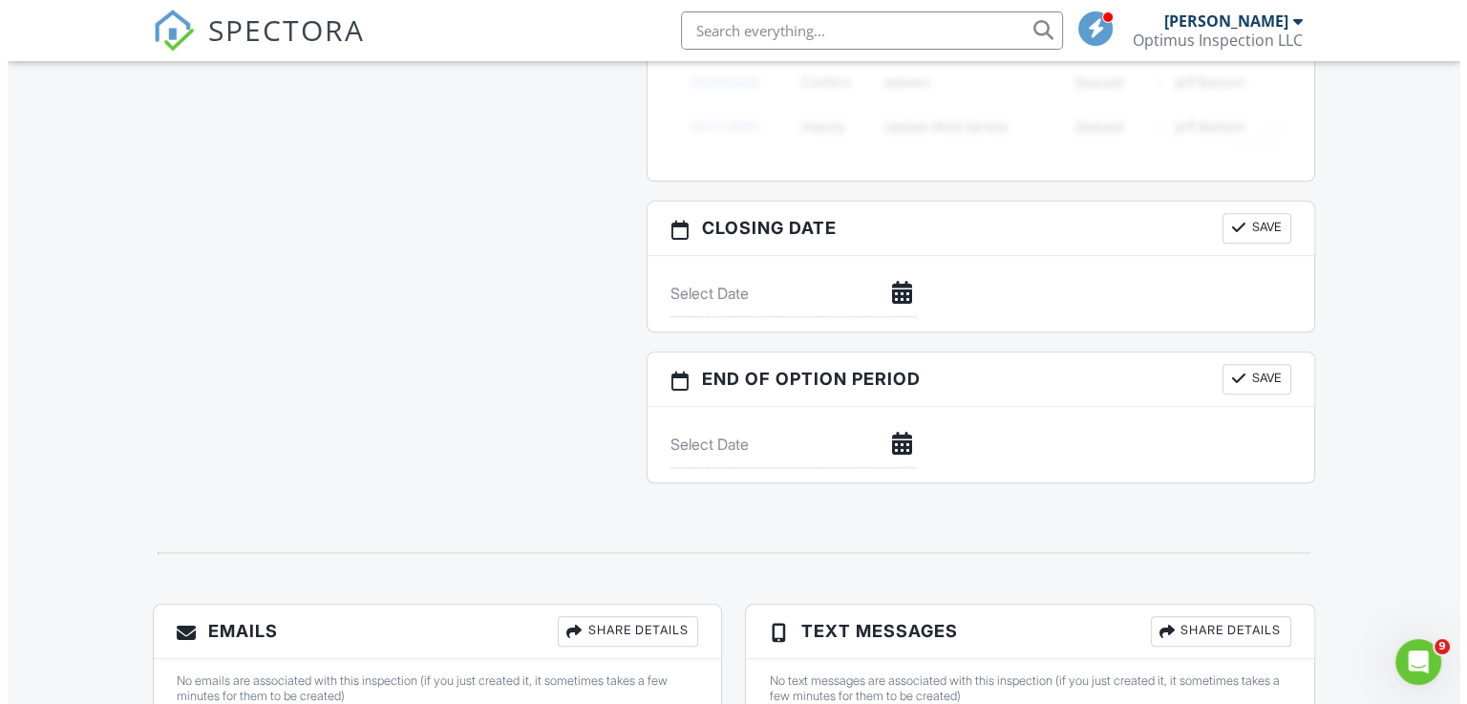
scroll to position [2097, 0]
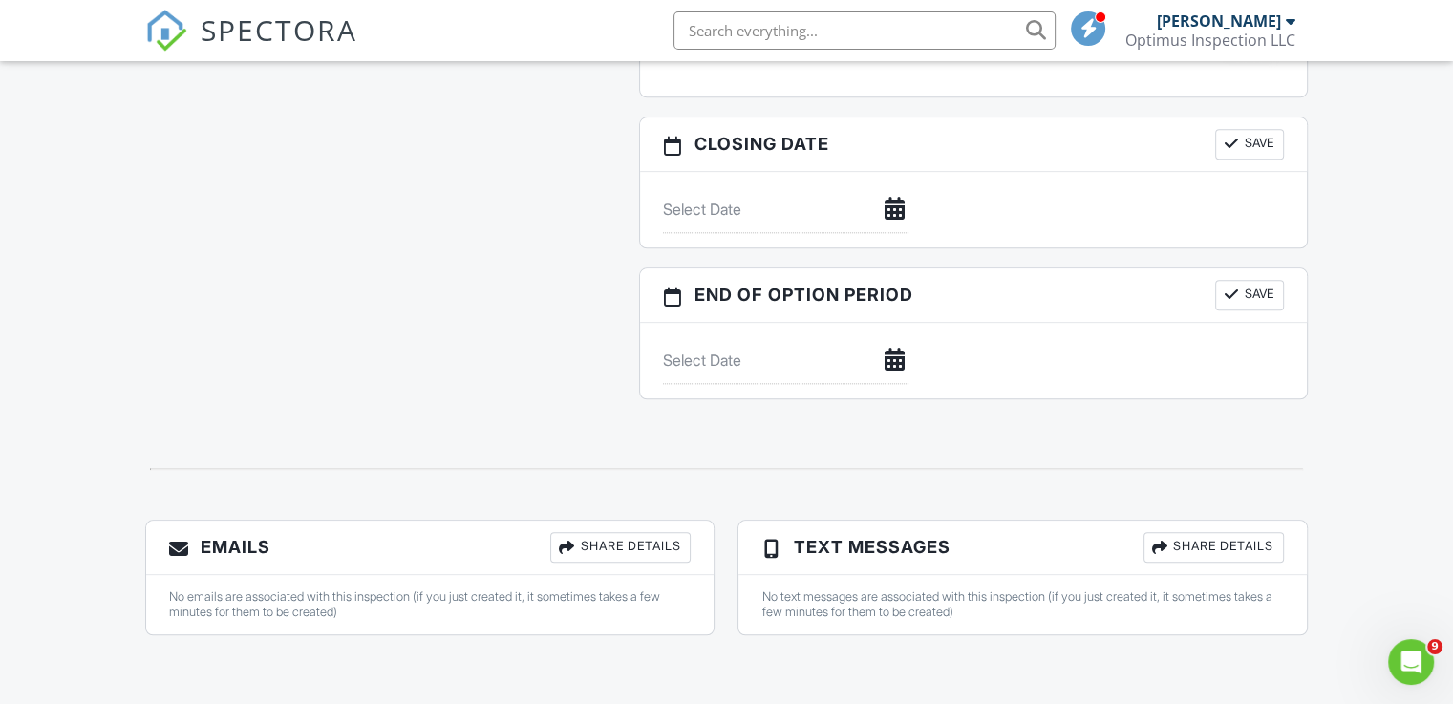
click at [604, 549] on div "Share Details" at bounding box center [620, 547] width 140 height 31
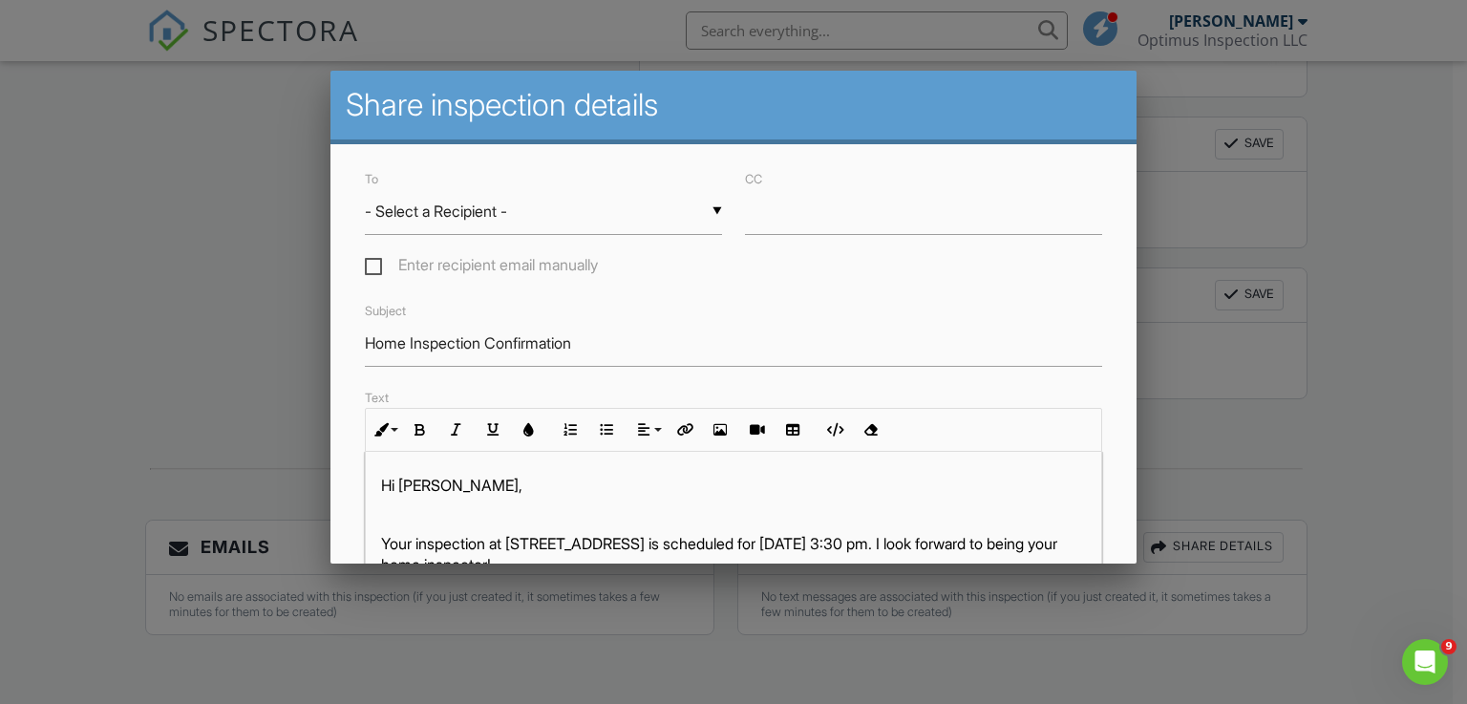
click at [526, 212] on div "▼ - Select a Recipient - - Select a Recipient - Kim Loan Nguyen (Client) - Sele…" at bounding box center [543, 211] width 357 height 47
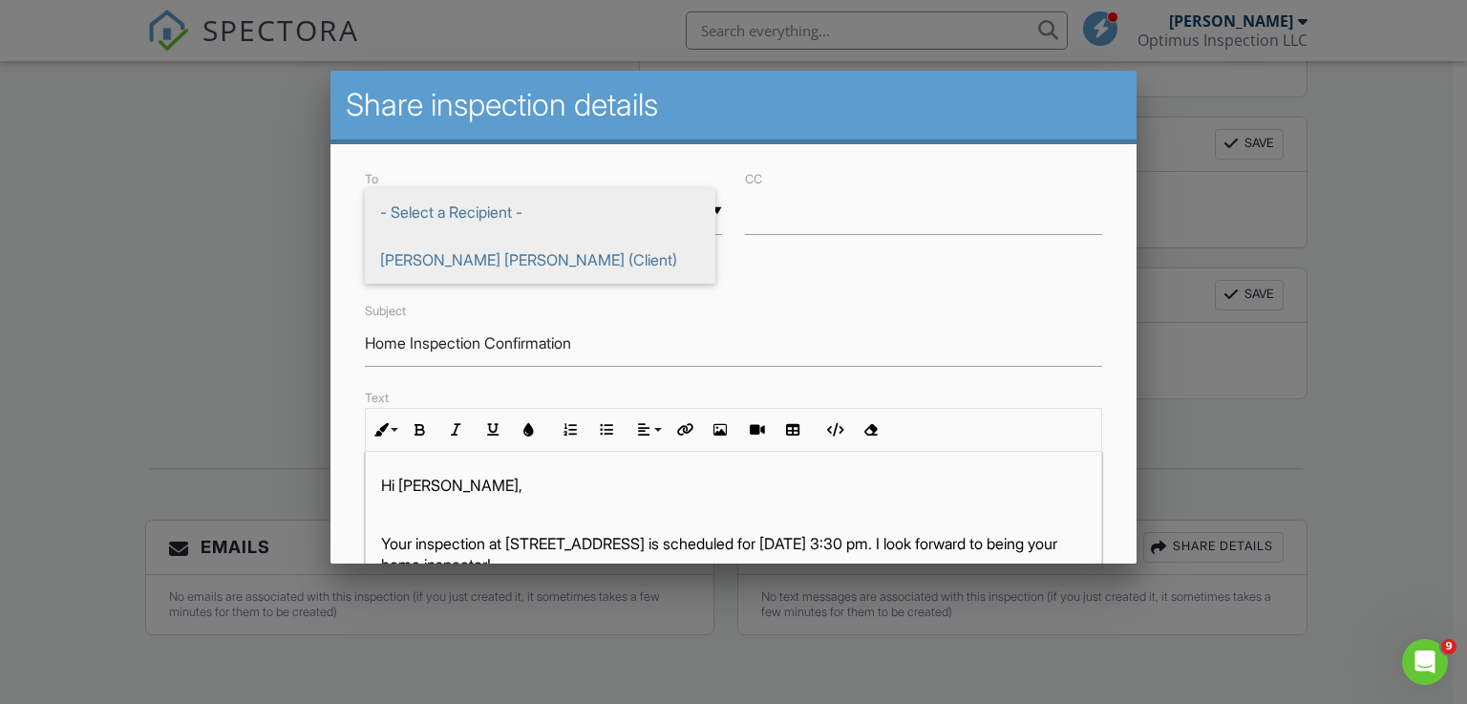
click at [482, 259] on span "Kim Loan Nguyen (Client)" at bounding box center [540, 260] width 351 height 48
type input "Kim Loan Nguyen (Client)"
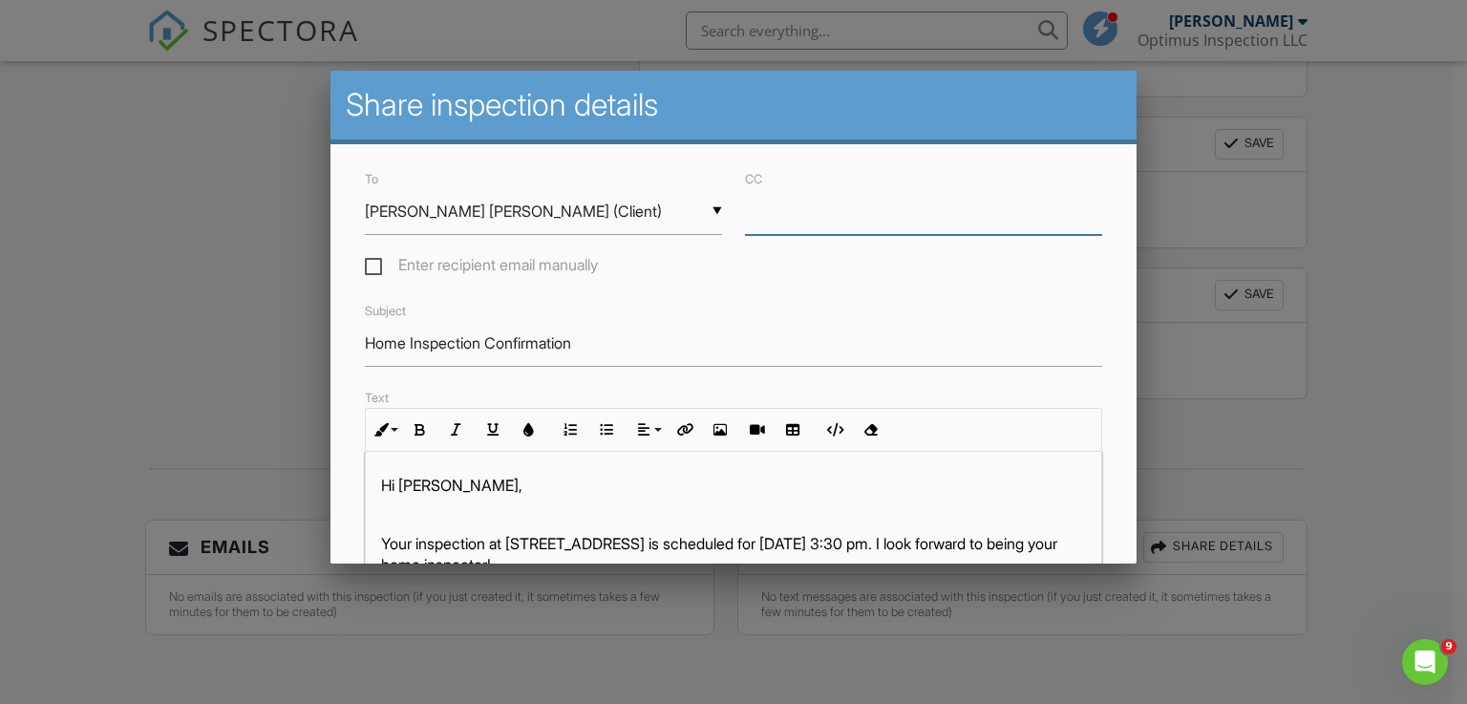
click at [773, 216] on input "CC" at bounding box center [923, 211] width 357 height 47
type input "Loan.Phamcbapex@gmail.com"
click at [670, 300] on div "Subject Home Inspection Confirmation" at bounding box center [733, 333] width 761 height 68
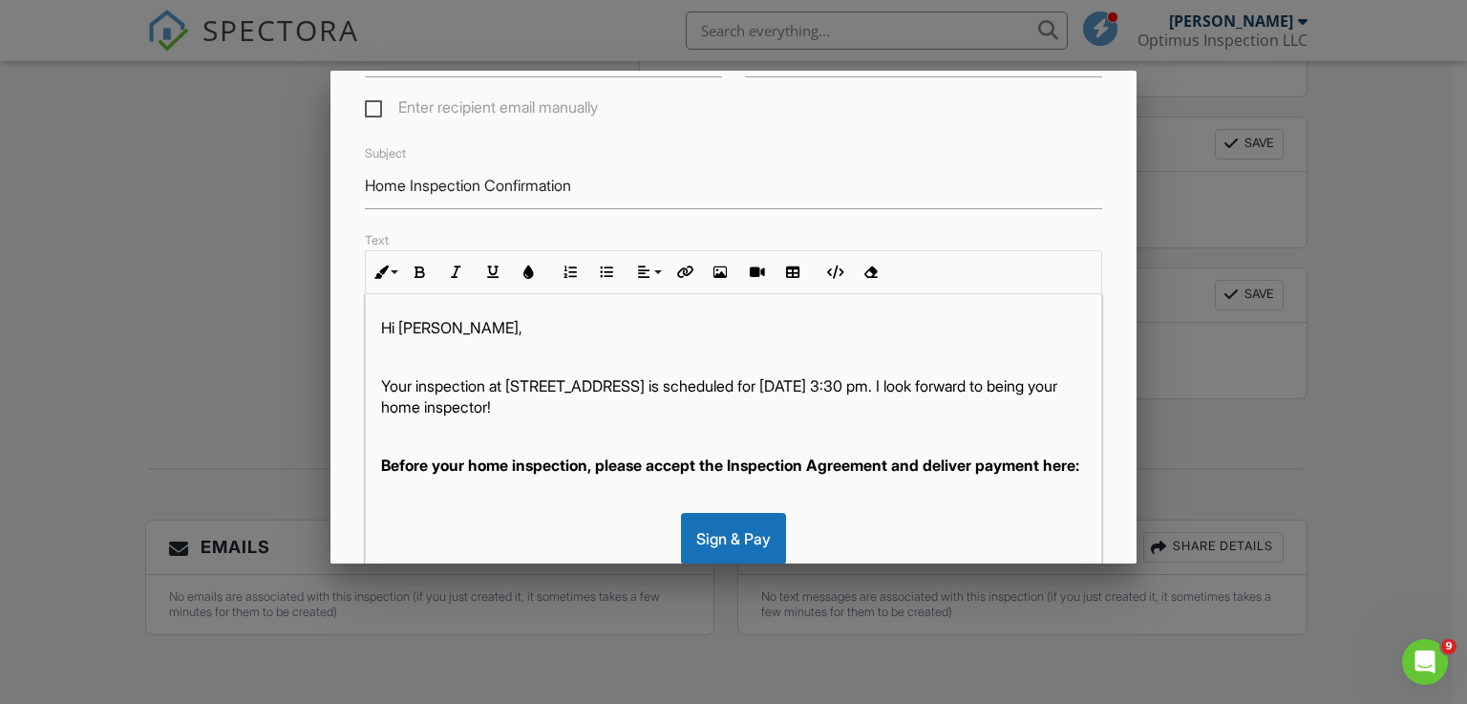
scroll to position [191, 0]
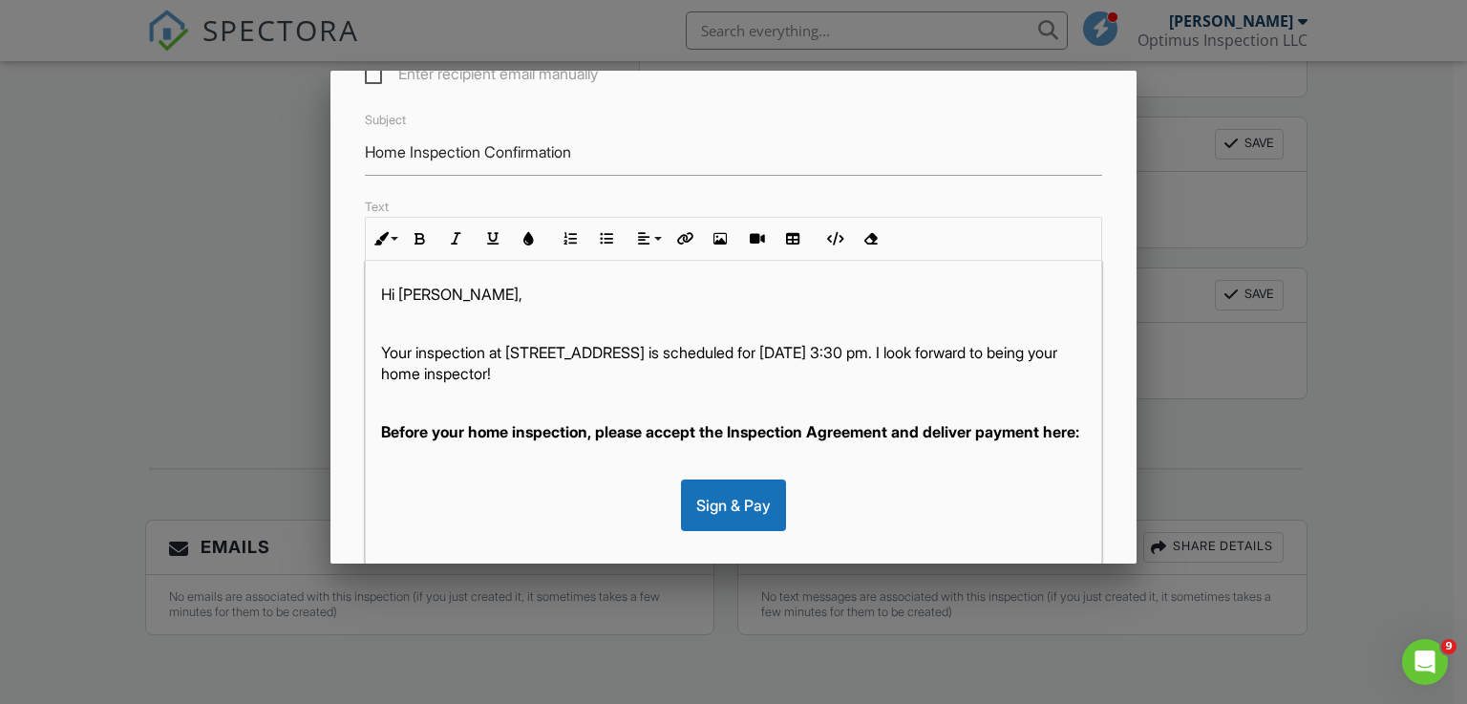
drag, startPoint x: 399, startPoint y: 291, endPoint x: 425, endPoint y: 297, distance: 26.4
click at [400, 291] on p "Hi Kim Loan," at bounding box center [734, 294] width 706 height 21
click at [751, 360] on p "Your inspection at 4003 Hideaway Dr, Arlington, TX 76017 is scheduled for 08/28…" at bounding box center [734, 363] width 706 height 43
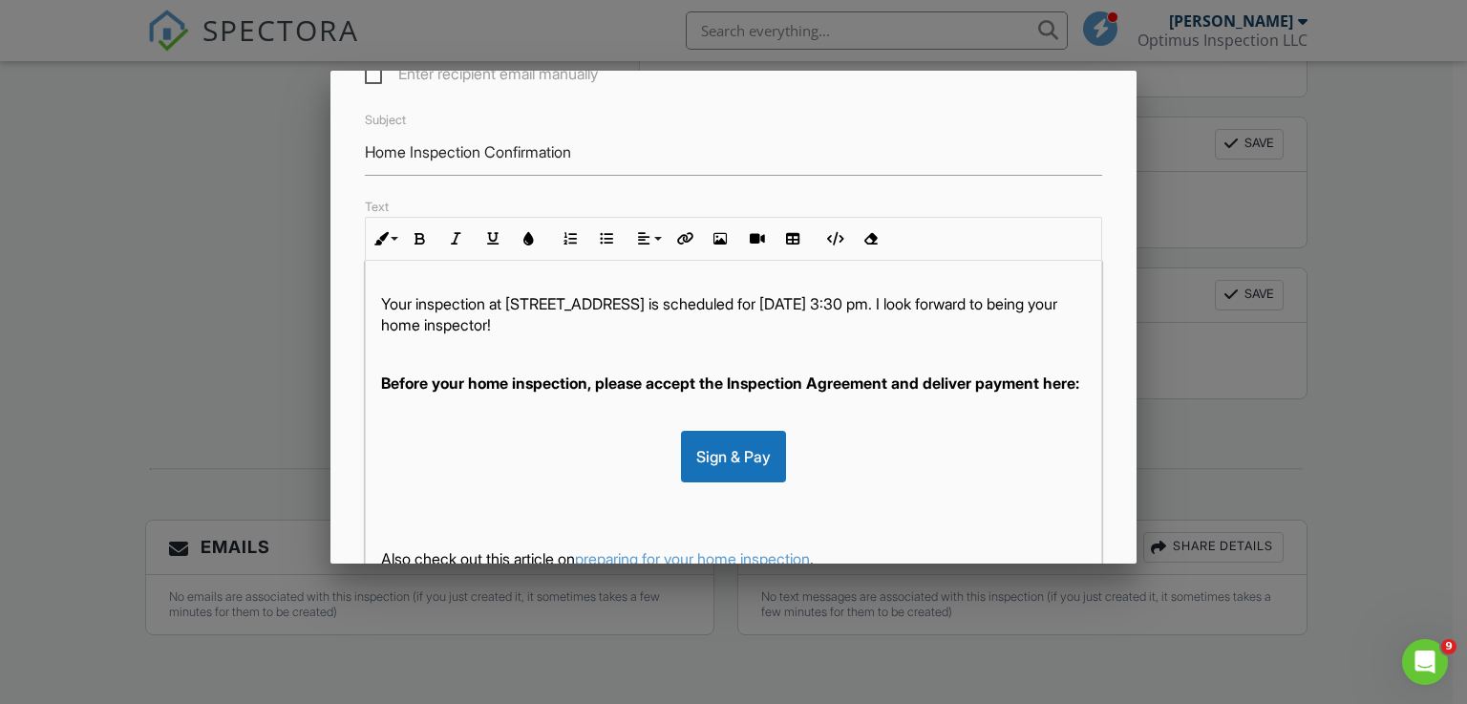
click at [657, 373] on strong "Before your home inspection, please accept the Inspection Agreement and deliver…" at bounding box center [730, 382] width 698 height 19
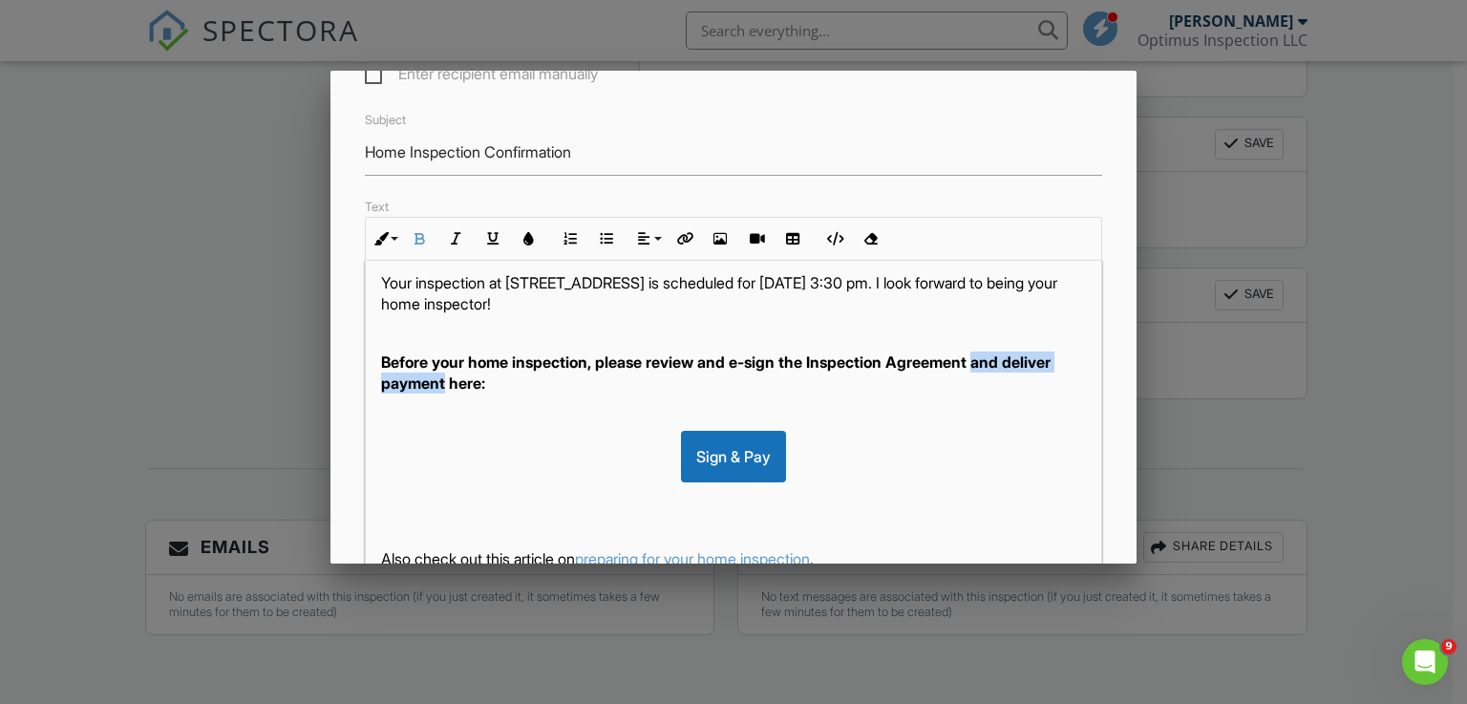
drag, startPoint x: 987, startPoint y: 357, endPoint x: 499, endPoint y: 383, distance: 487.8
click at [499, 383] on strong "Before your home inspection, please review and e-sign the Inspection Agreement …" at bounding box center [715, 372] width 669 height 40
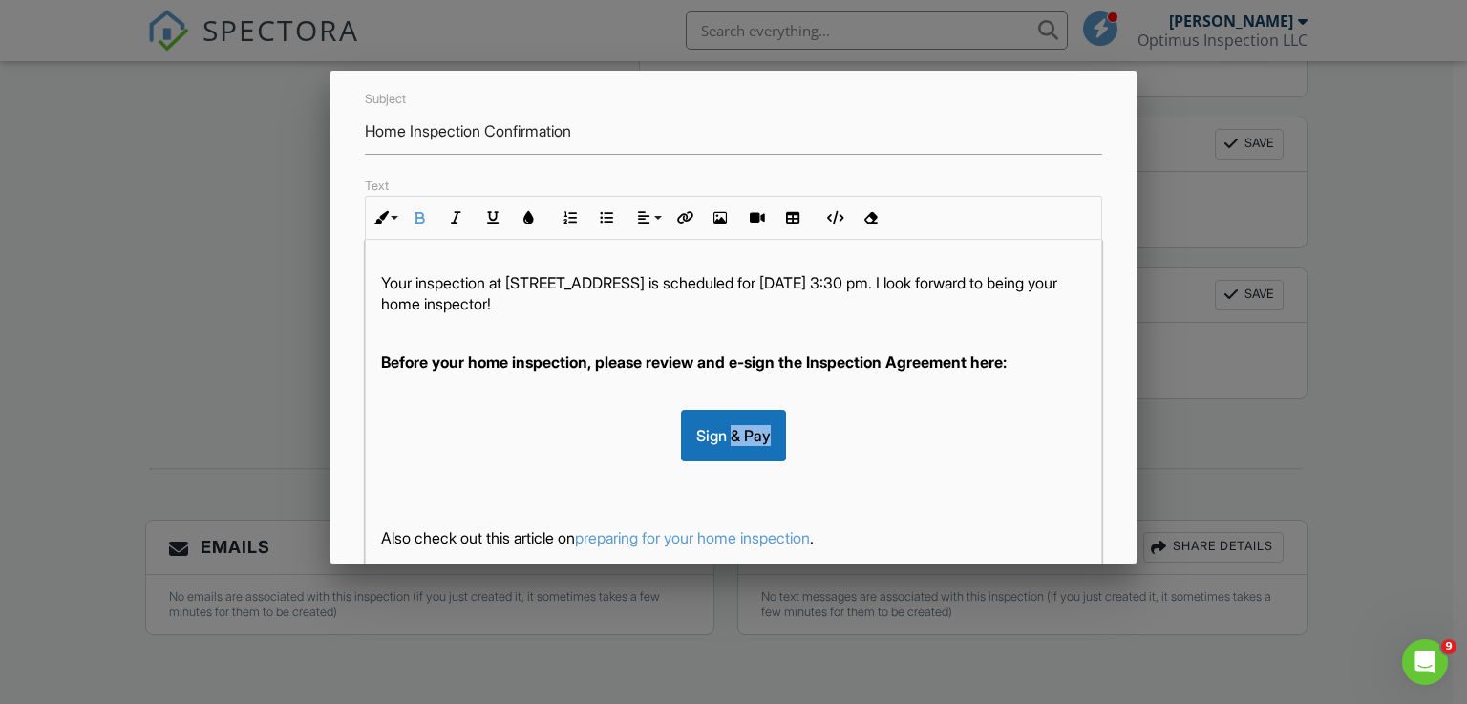
drag, startPoint x: 718, startPoint y: 432, endPoint x: 774, endPoint y: 434, distance: 55.4
click at [774, 434] on div "Sign & Pay" at bounding box center [734, 436] width 706 height 52
click at [903, 435] on div "Sign" at bounding box center [734, 436] width 706 height 52
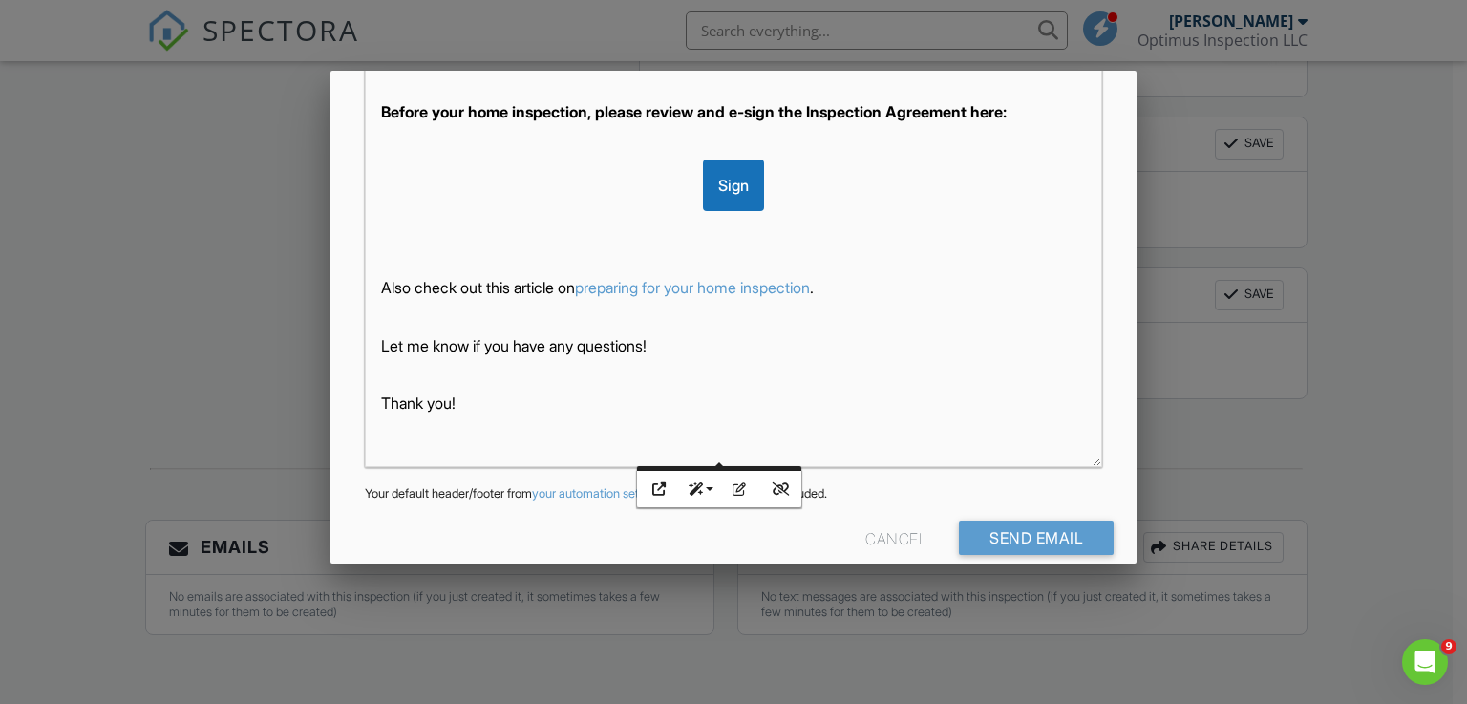
scroll to position [489, 0]
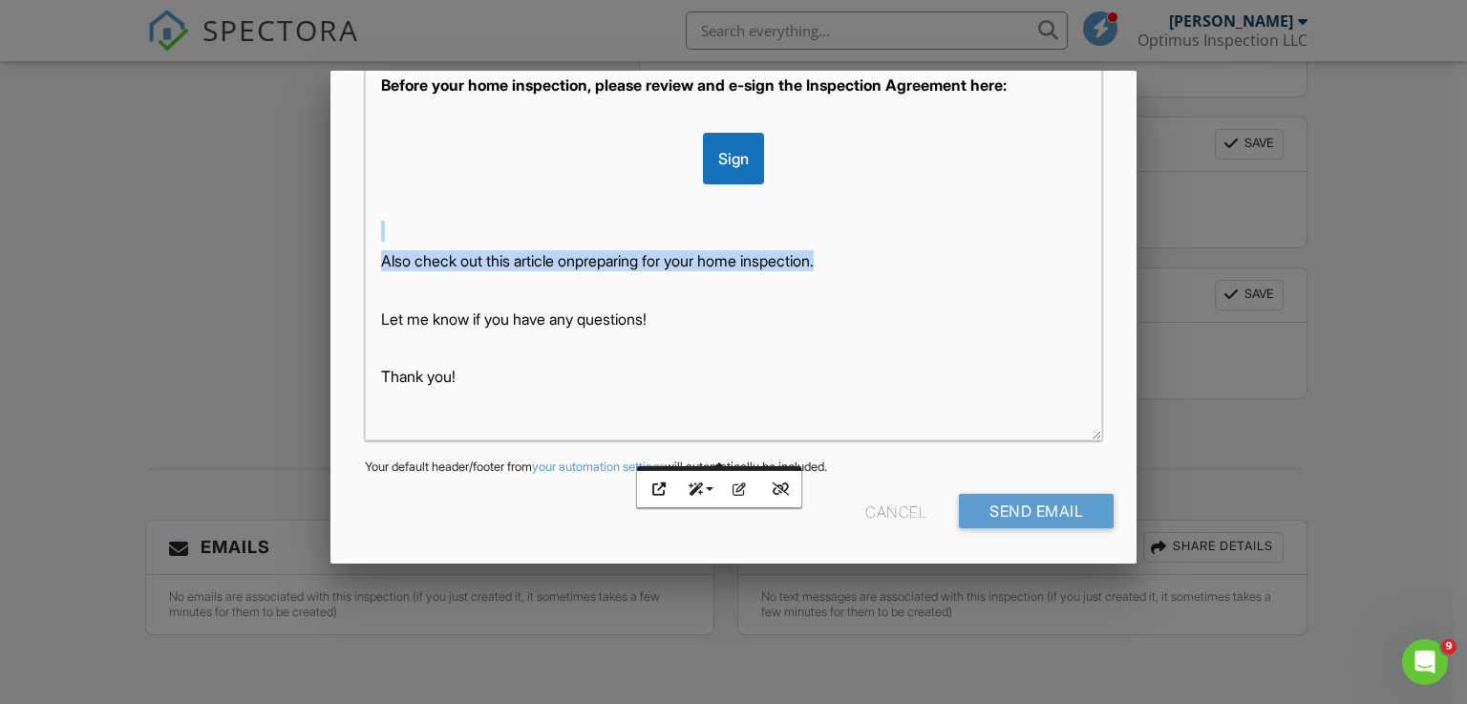
drag, startPoint x: 865, startPoint y: 261, endPoint x: 353, endPoint y: 228, distance: 512.9
click at [353, 228] on div "Text Inline Style XLarge Large Normal Small Light Small/Light Bold Italic Under…" at bounding box center [733, 168] width 761 height 542
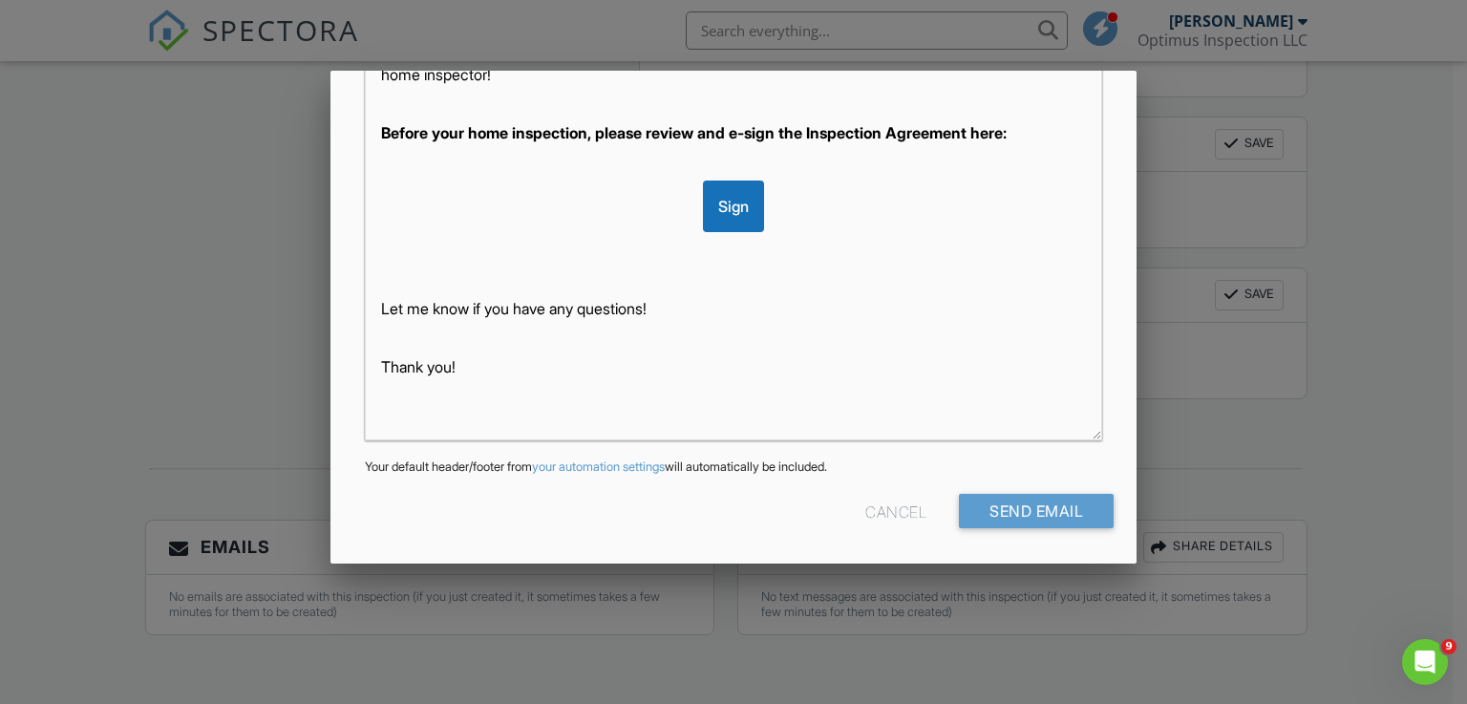
scroll to position [0, 0]
click at [695, 328] on p at bounding box center [734, 338] width 706 height 21
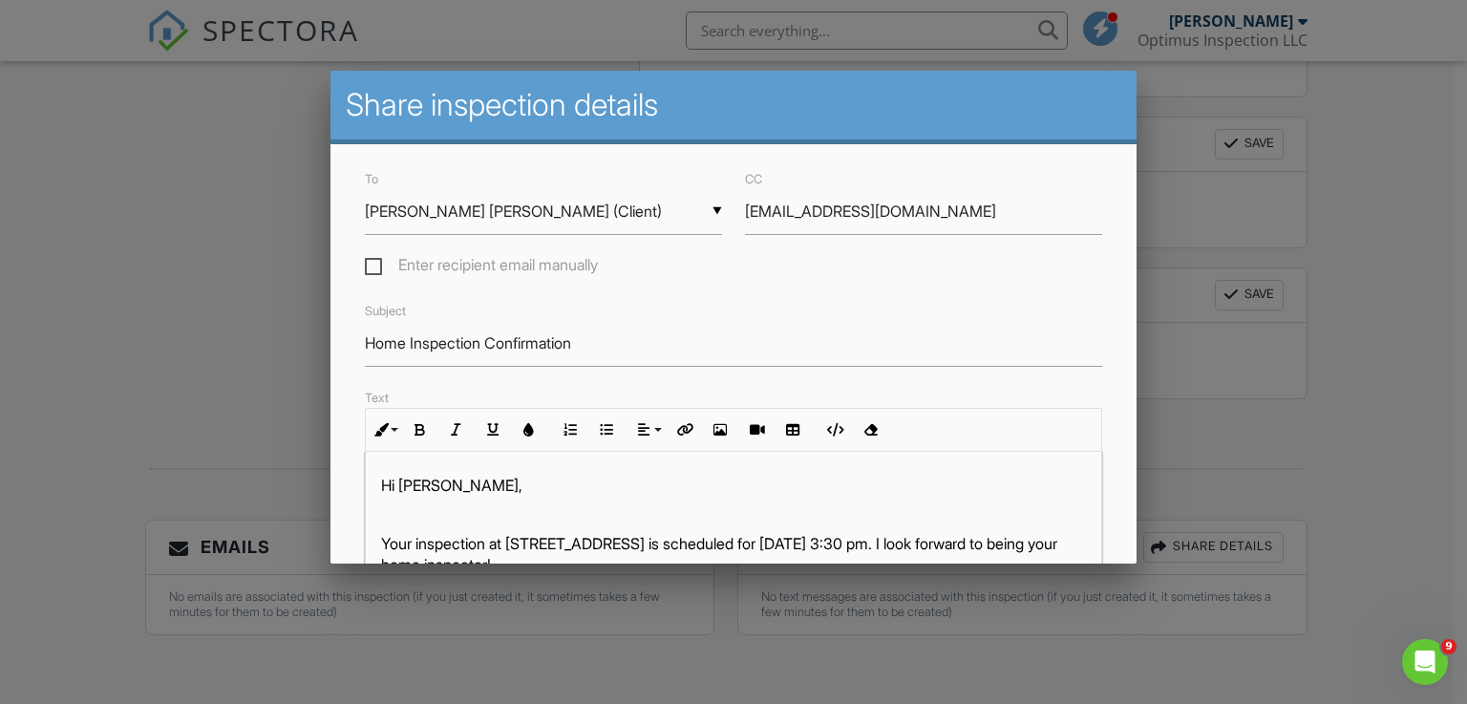
scroll to position [489, 0]
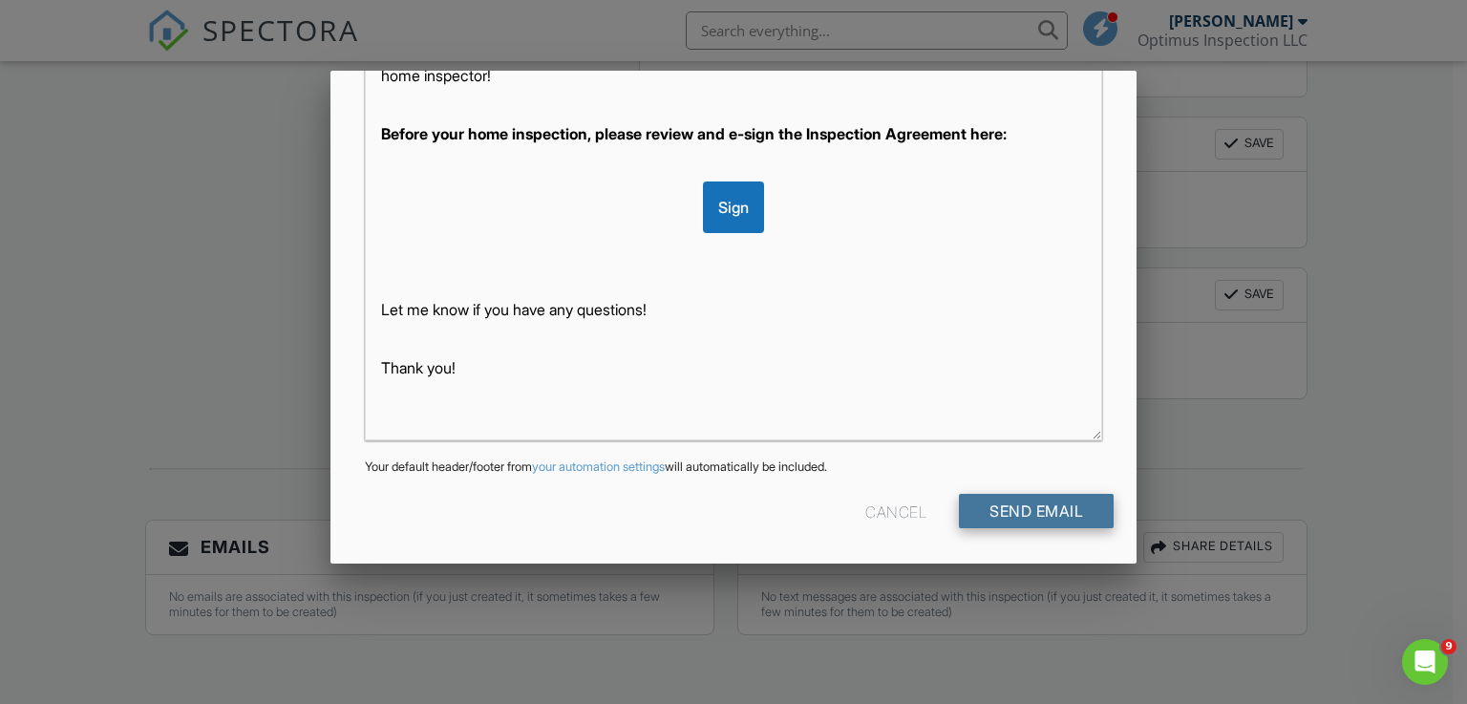
click at [1035, 504] on input "Send Email" at bounding box center [1036, 511] width 155 height 34
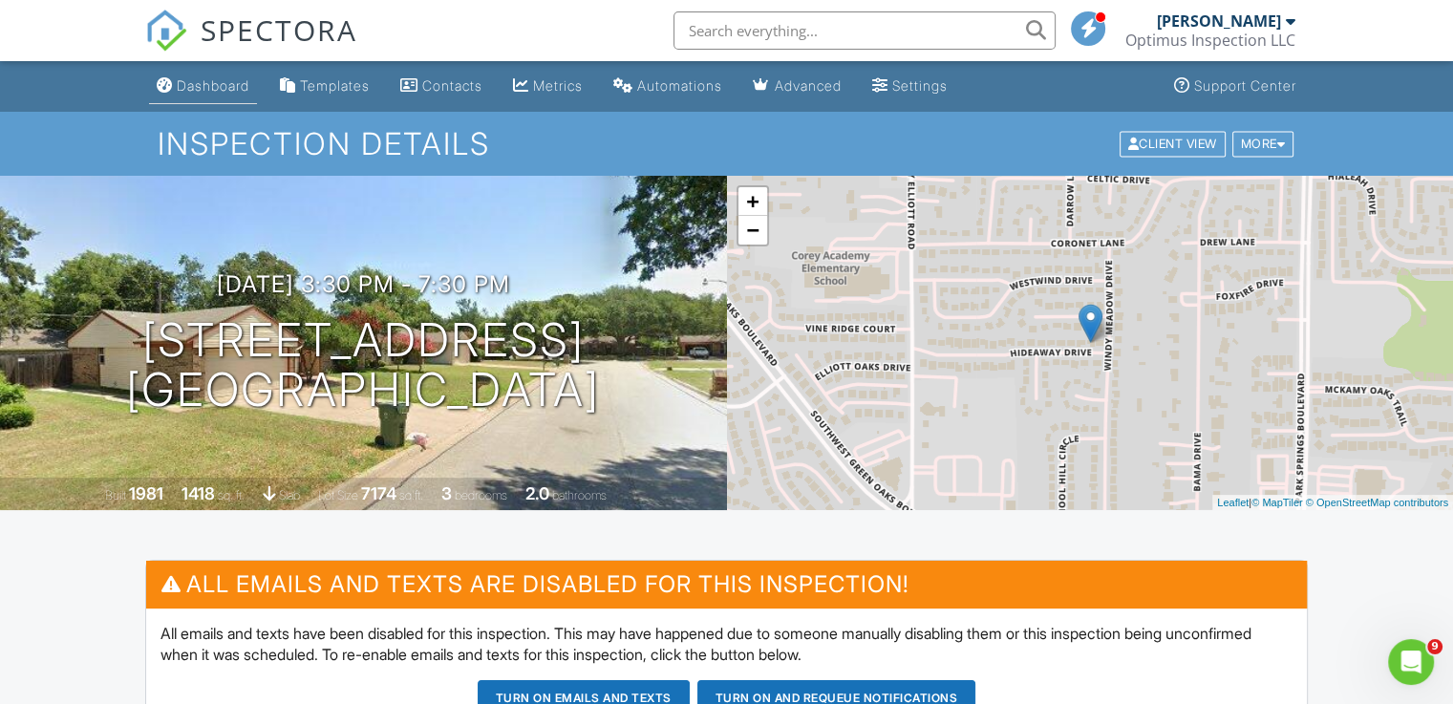
click at [221, 85] on div "Dashboard" at bounding box center [213, 85] width 73 height 16
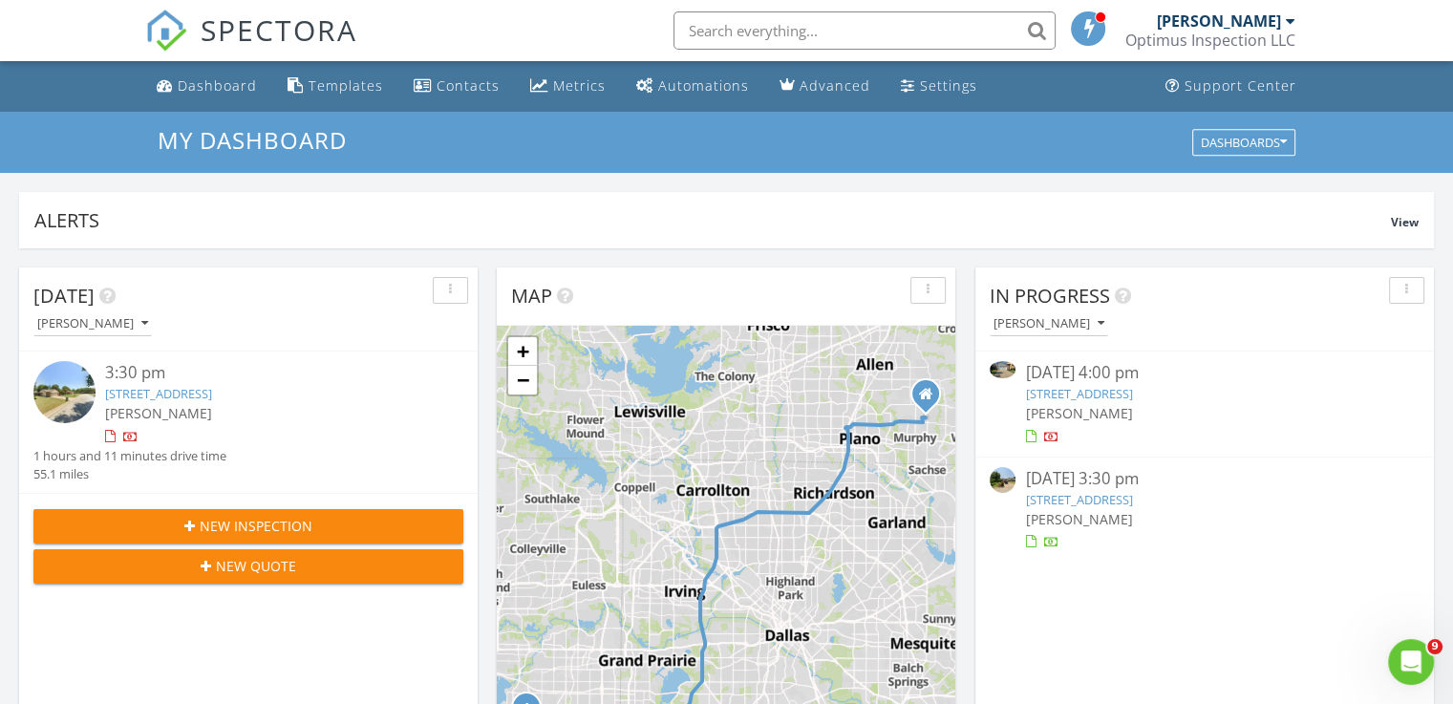
click at [1132, 498] on link "[STREET_ADDRESS]" at bounding box center [1078, 499] width 107 height 17
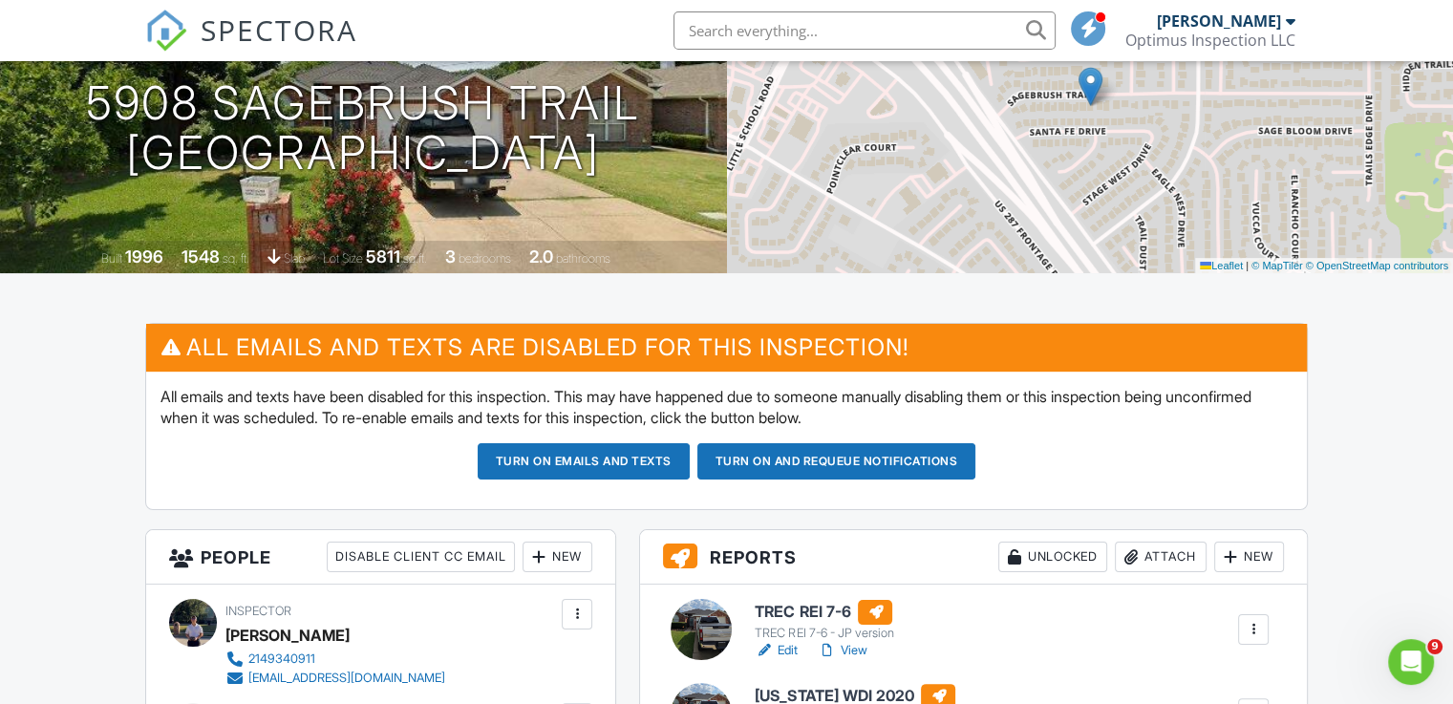
scroll to position [573, 0]
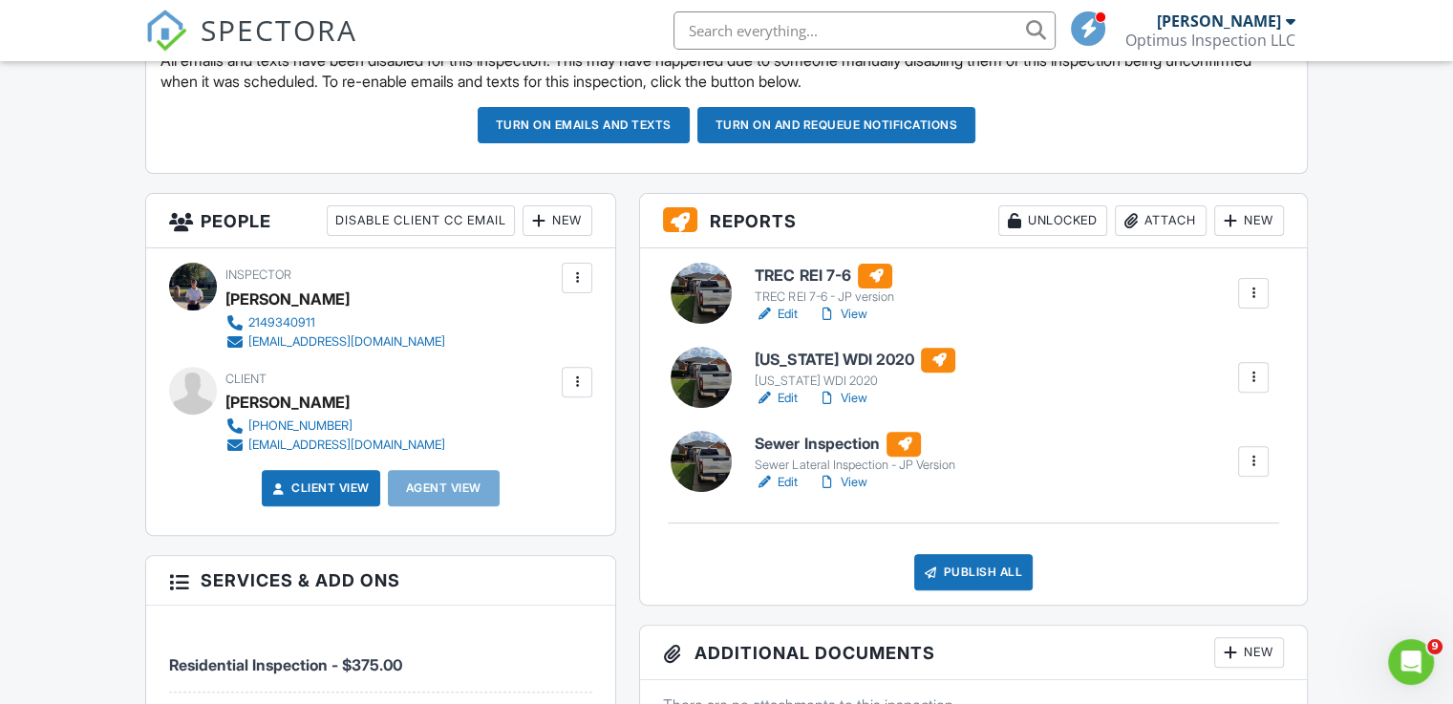
drag, startPoint x: 782, startPoint y: 306, endPoint x: 779, endPoint y: 293, distance: 12.7
click at [782, 305] on link "Edit" at bounding box center [775, 314] width 43 height 19
